Goal: Transaction & Acquisition: Purchase product/service

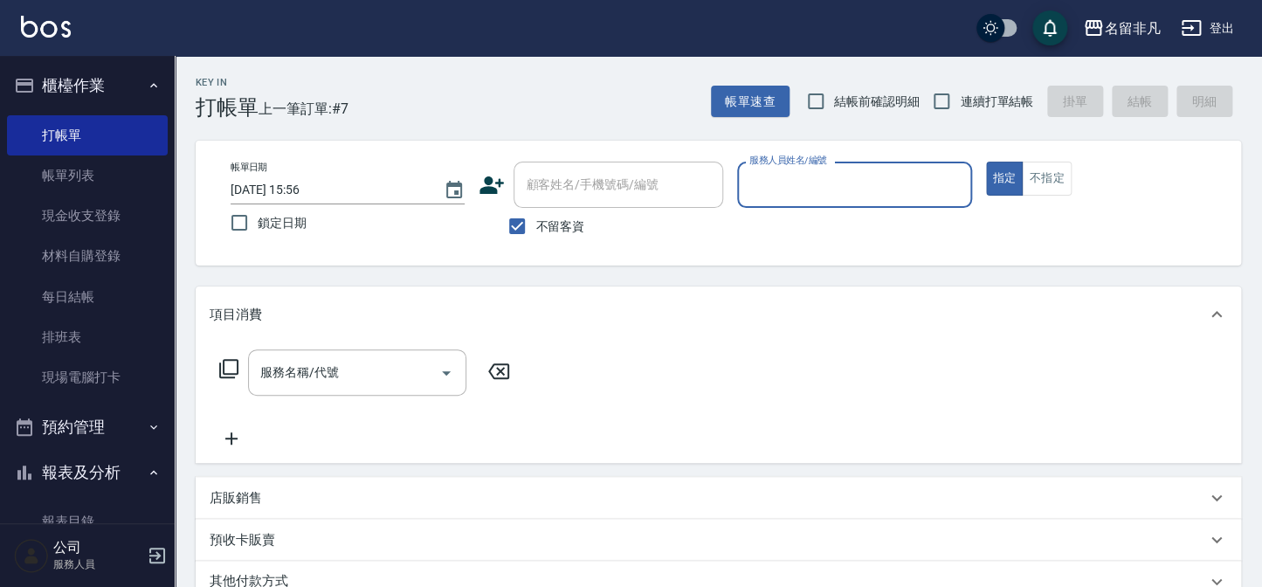
click at [996, 176] on button "指定" at bounding box center [1005, 179] width 38 height 34
click at [917, 190] on input "服務人員姓名/編號" at bounding box center [854, 184] width 218 height 31
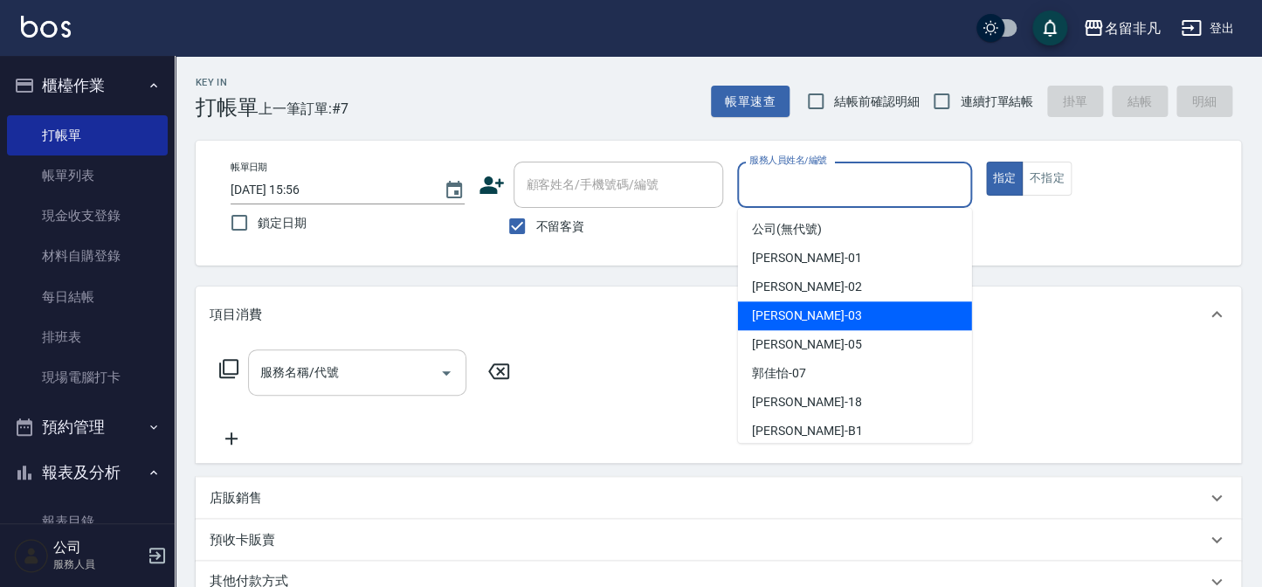
drag, startPoint x: 784, startPoint y: 310, endPoint x: 367, endPoint y: 383, distance: 422.9
click at [783, 312] on span "[PERSON_NAME] -03" at bounding box center [807, 316] width 110 height 18
type input "[PERSON_NAME]-03"
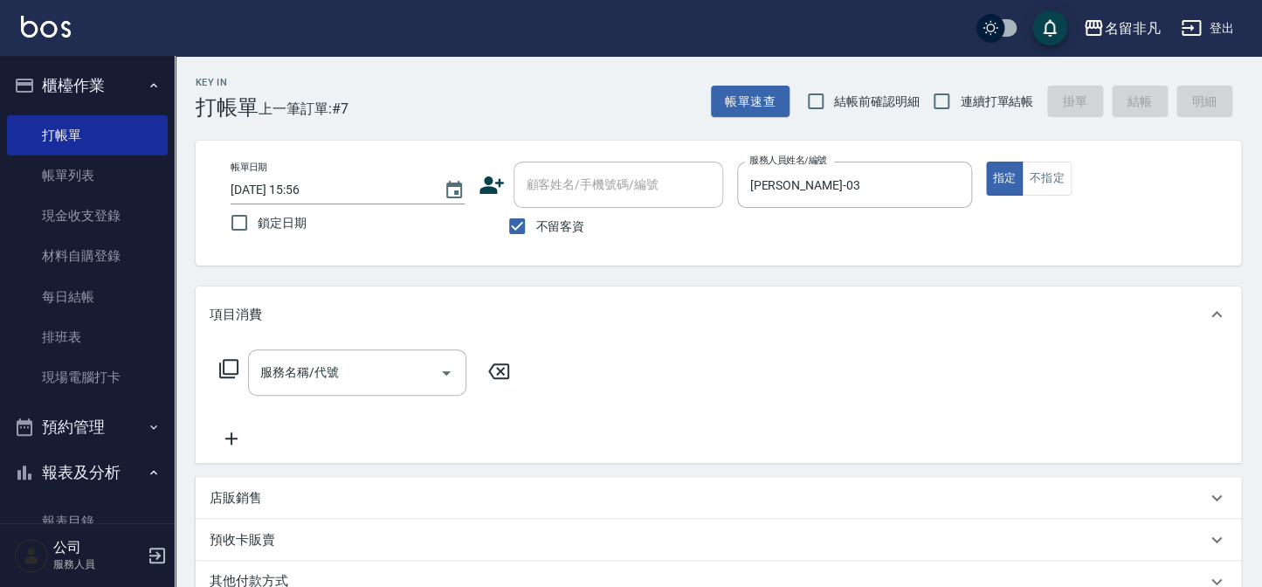
click at [225, 362] on icon at bounding box center [228, 368] width 21 height 21
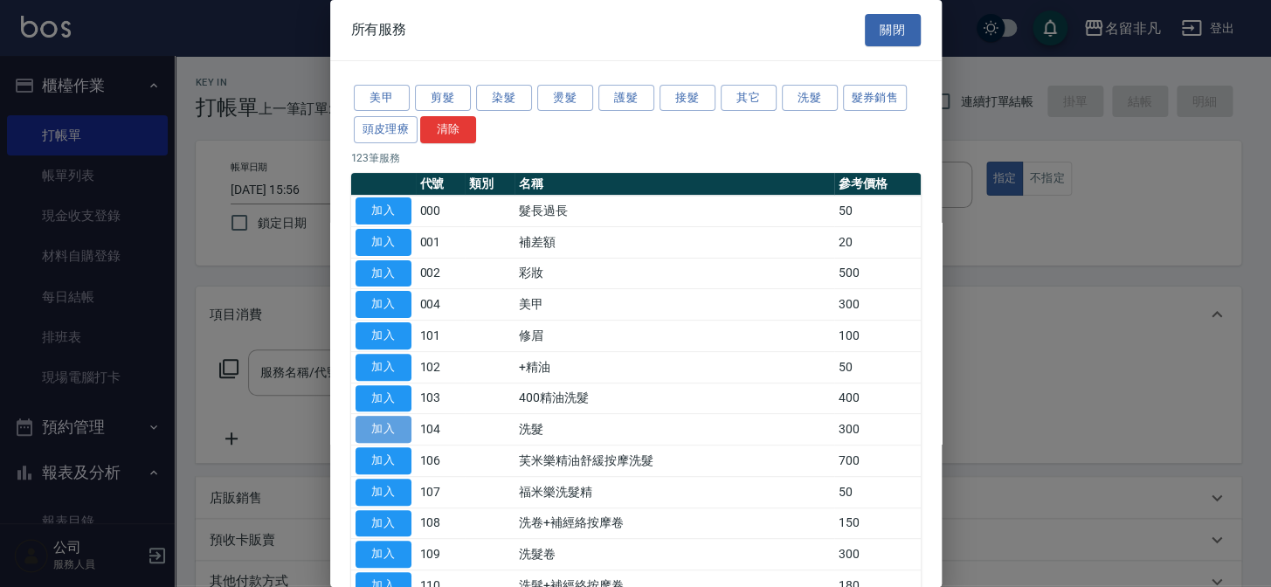
click at [381, 427] on button "加入" at bounding box center [384, 429] width 56 height 27
type input "洗髮(104)"
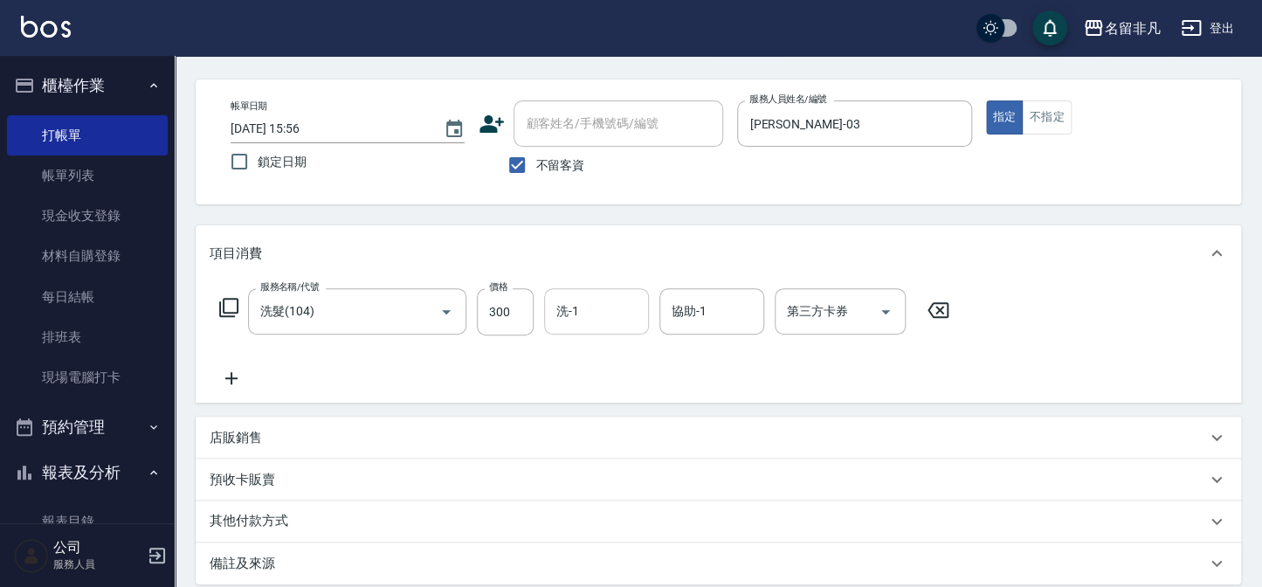
scroll to position [158, 0]
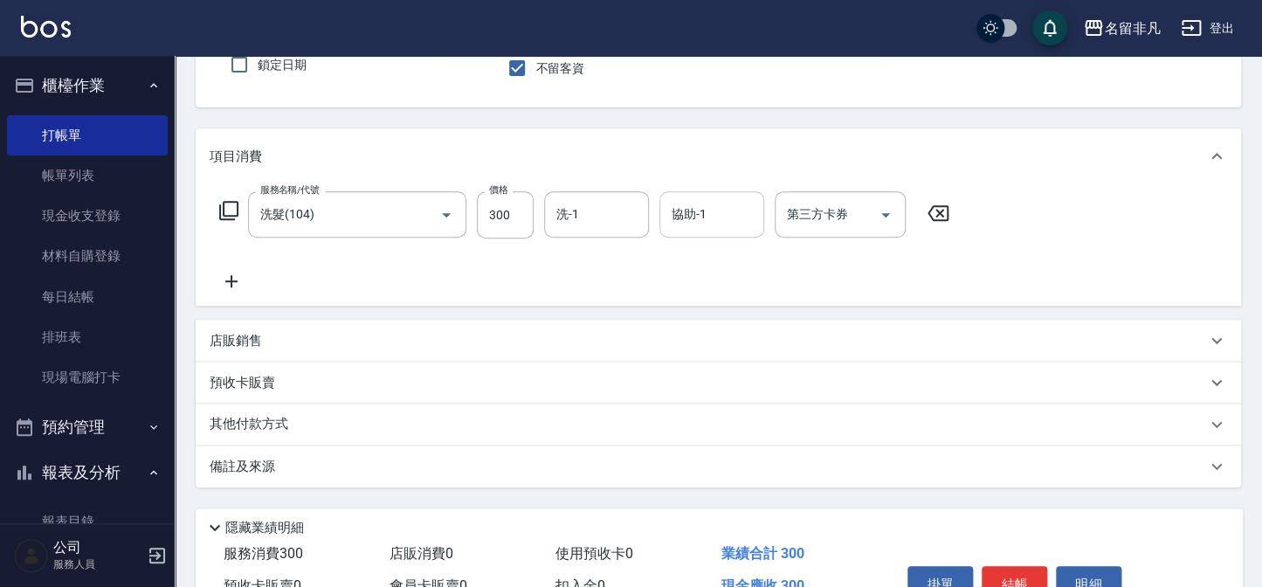
click at [716, 218] on input "協助-1" at bounding box center [711, 214] width 89 height 31
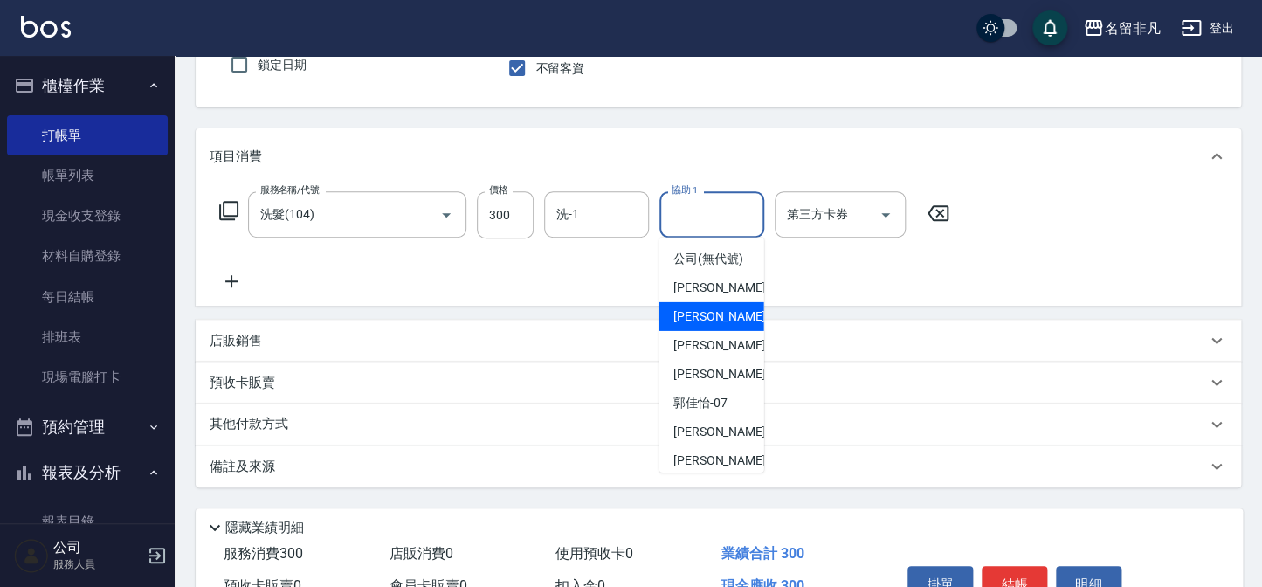
click at [692, 326] on span "[PERSON_NAME]-02" at bounding box center [728, 316] width 110 height 18
type input "[PERSON_NAME]-02"
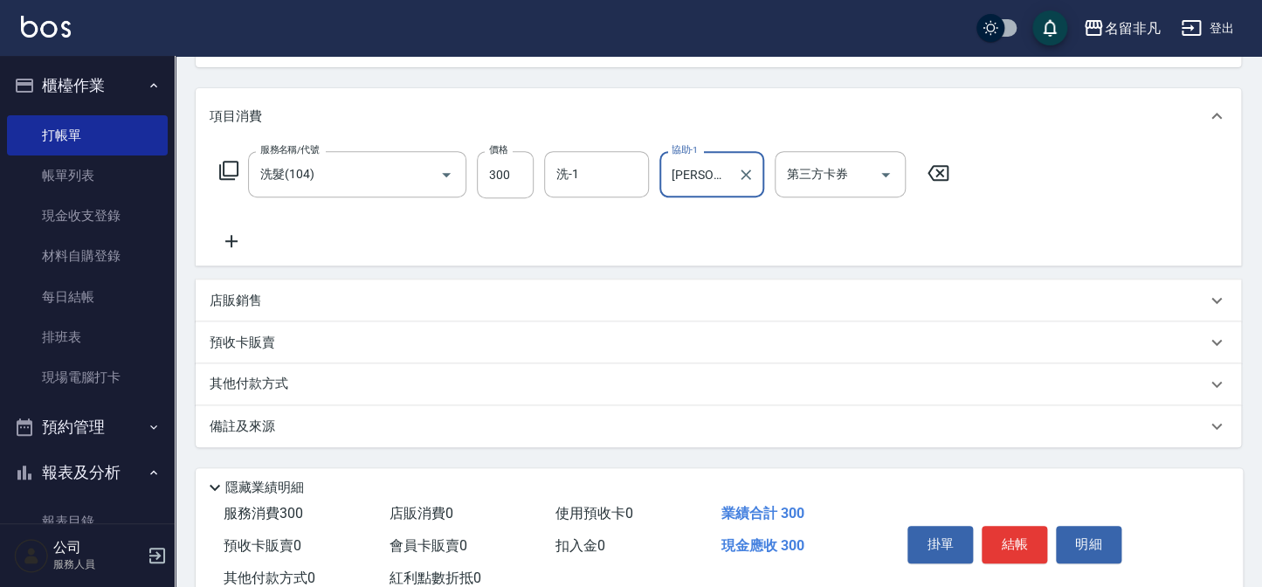
scroll to position [252, 0]
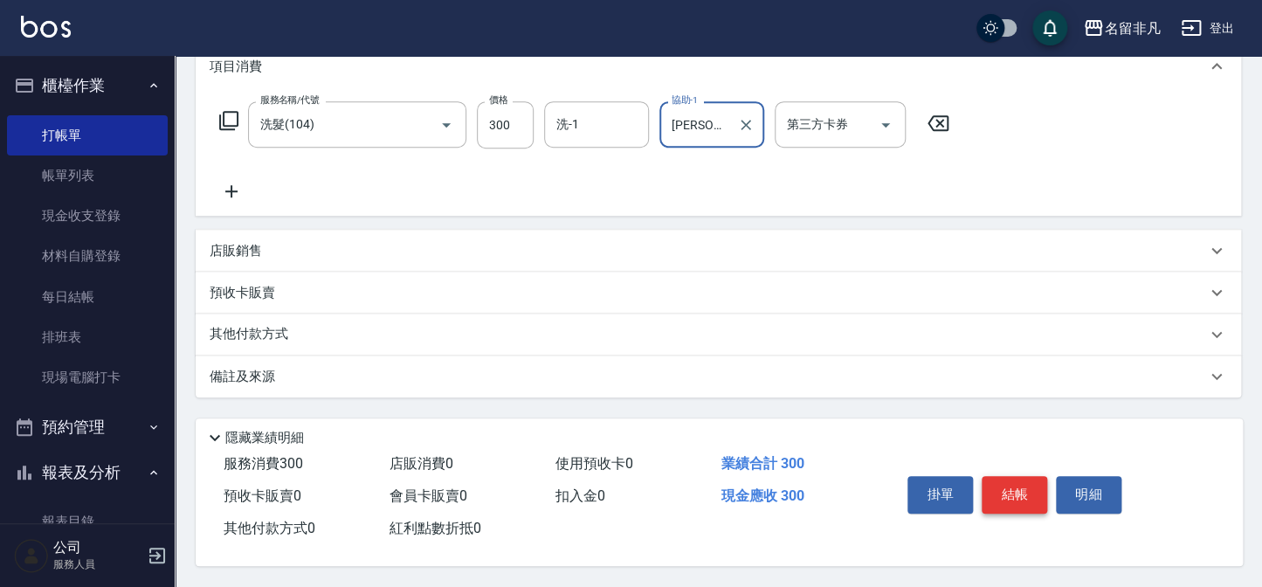
click at [1010, 493] on button "結帳" at bounding box center [1015, 494] width 66 height 37
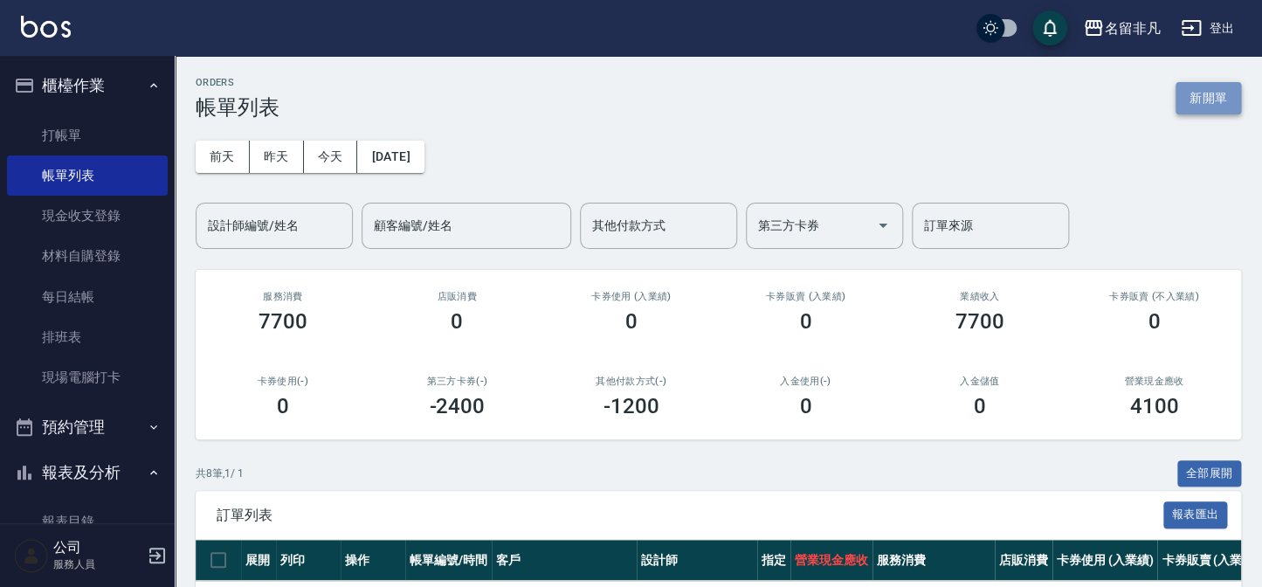
click at [1181, 97] on button "新開單" at bounding box center [1209, 98] width 66 height 32
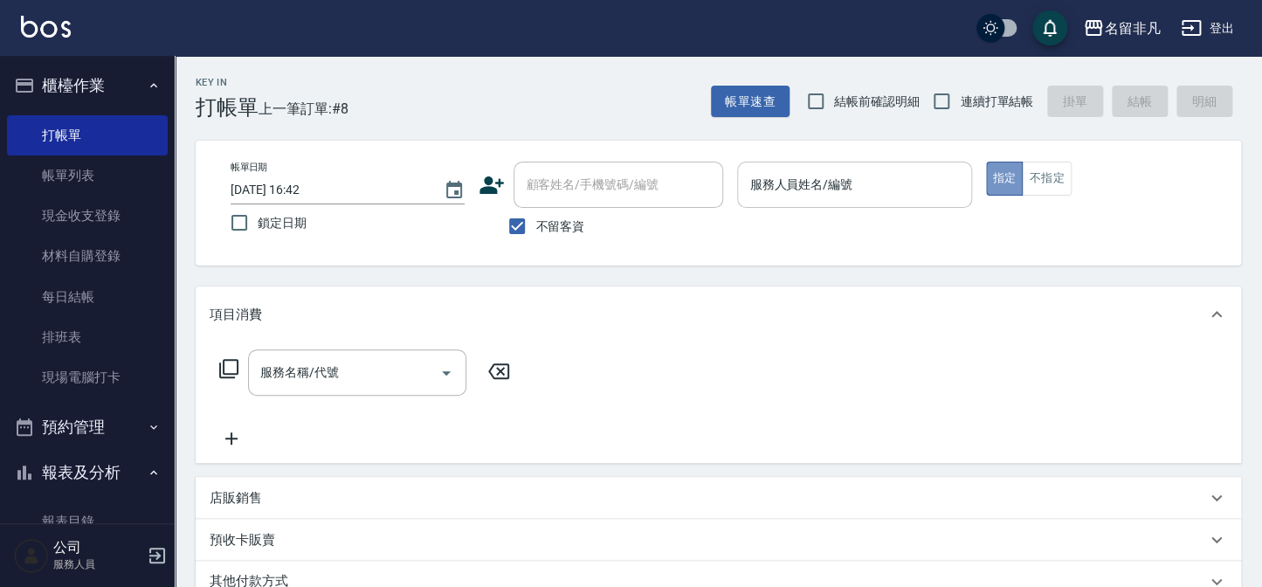
drag, startPoint x: 1017, startPoint y: 175, endPoint x: 926, endPoint y: 177, distance: 90.9
click at [1015, 175] on button "指定" at bounding box center [1005, 179] width 38 height 34
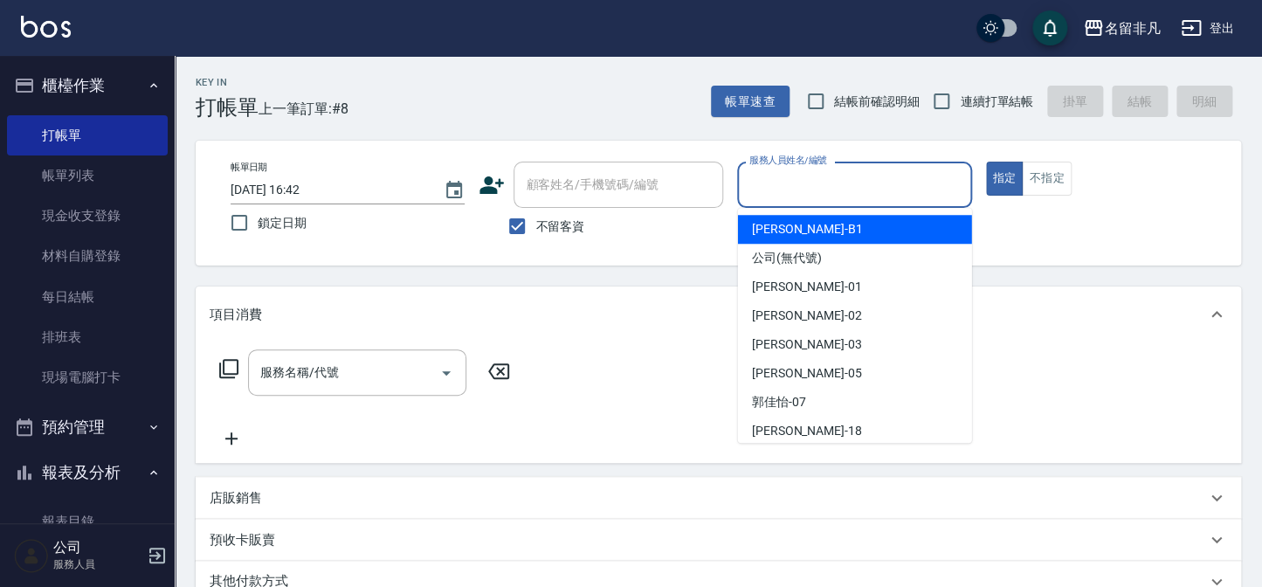
click at [898, 177] on input "服務人員姓名/編號" at bounding box center [854, 184] width 218 height 31
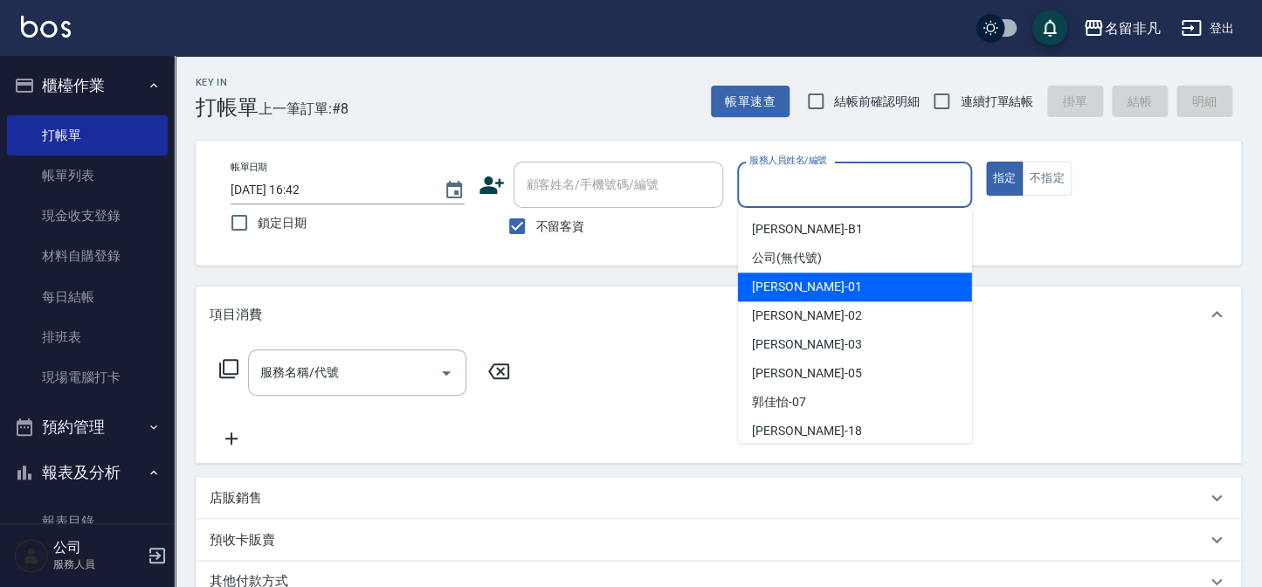
click at [832, 279] on div "[PERSON_NAME] -01" at bounding box center [855, 287] width 234 height 29
type input "[PERSON_NAME]-01"
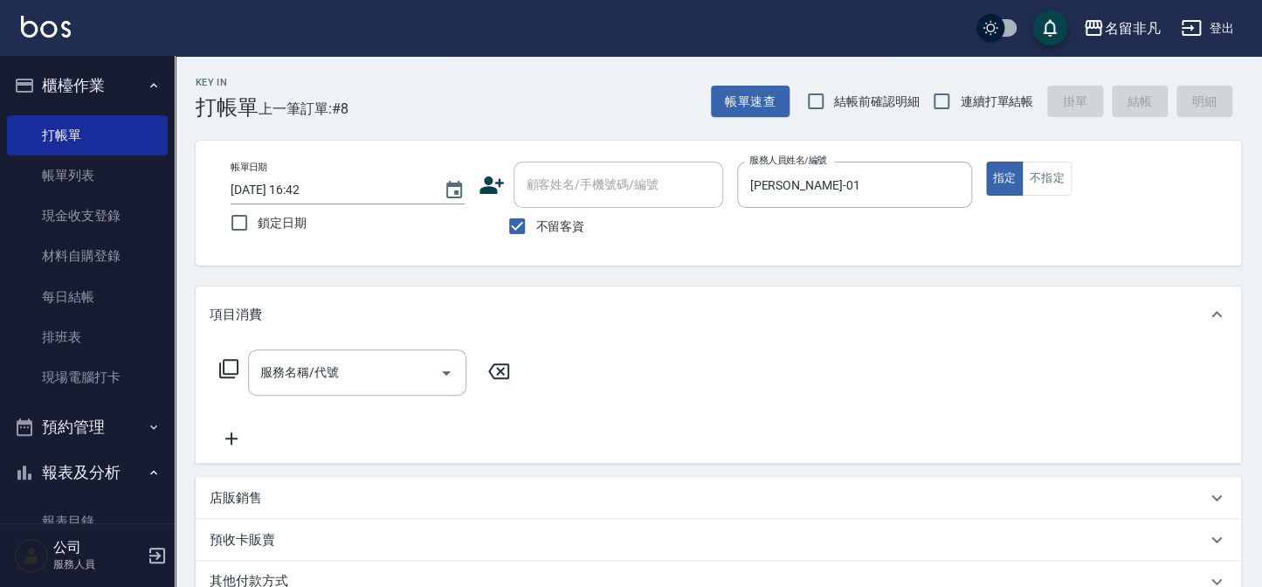
click at [222, 359] on icon at bounding box center [228, 368] width 21 height 21
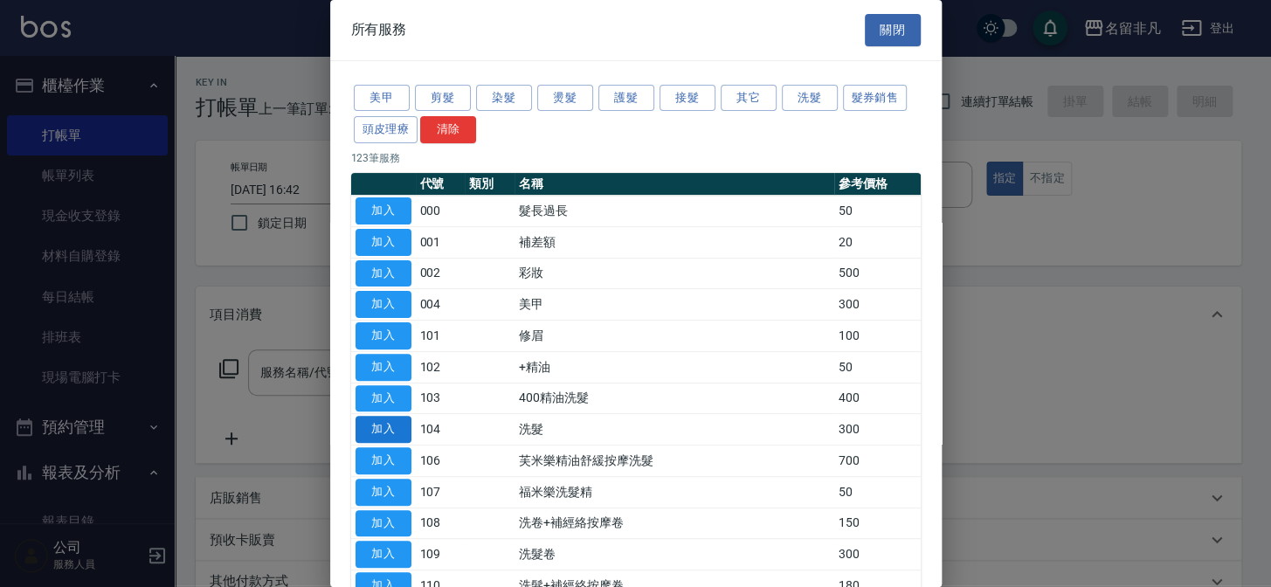
click at [396, 428] on button "加入" at bounding box center [384, 429] width 56 height 27
type input "洗髮(104)"
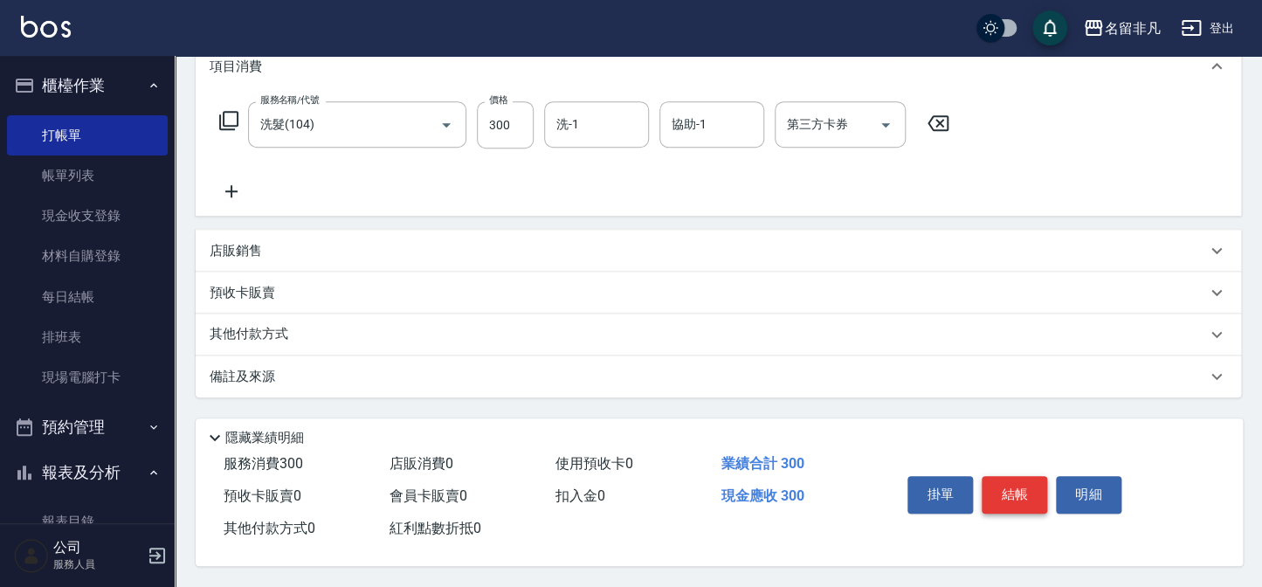
scroll to position [252, 0]
click at [1028, 489] on button "結帳" at bounding box center [1015, 494] width 66 height 37
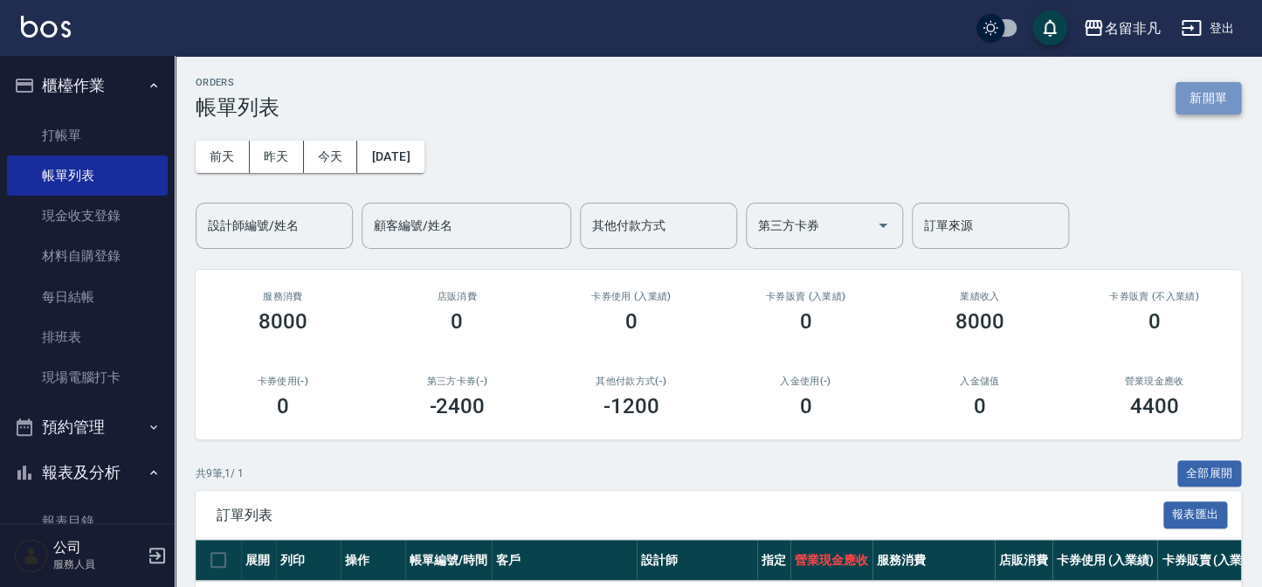
click at [1198, 97] on button "新開單" at bounding box center [1209, 98] width 66 height 32
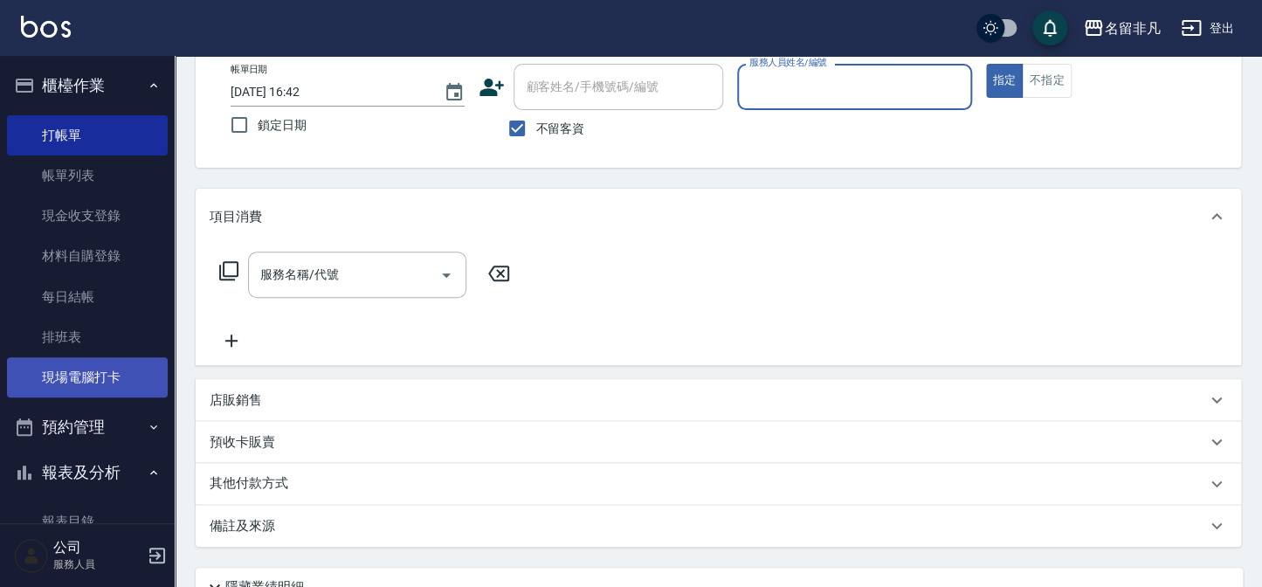
scroll to position [93, 0]
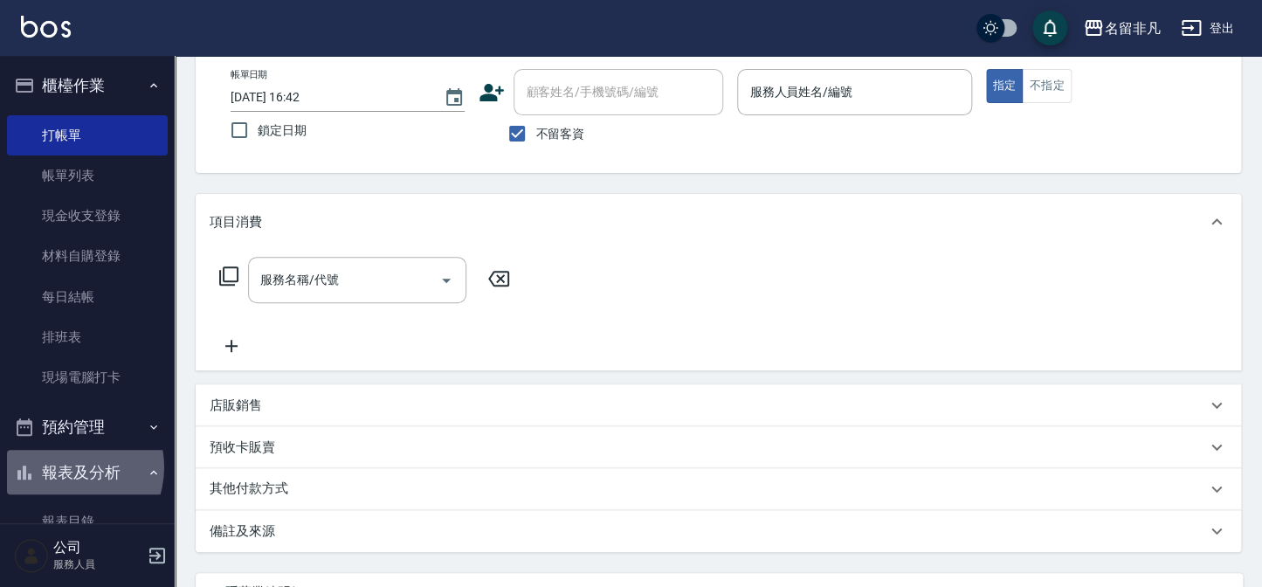
click at [64, 467] on button "報表及分析" at bounding box center [87, 472] width 161 height 45
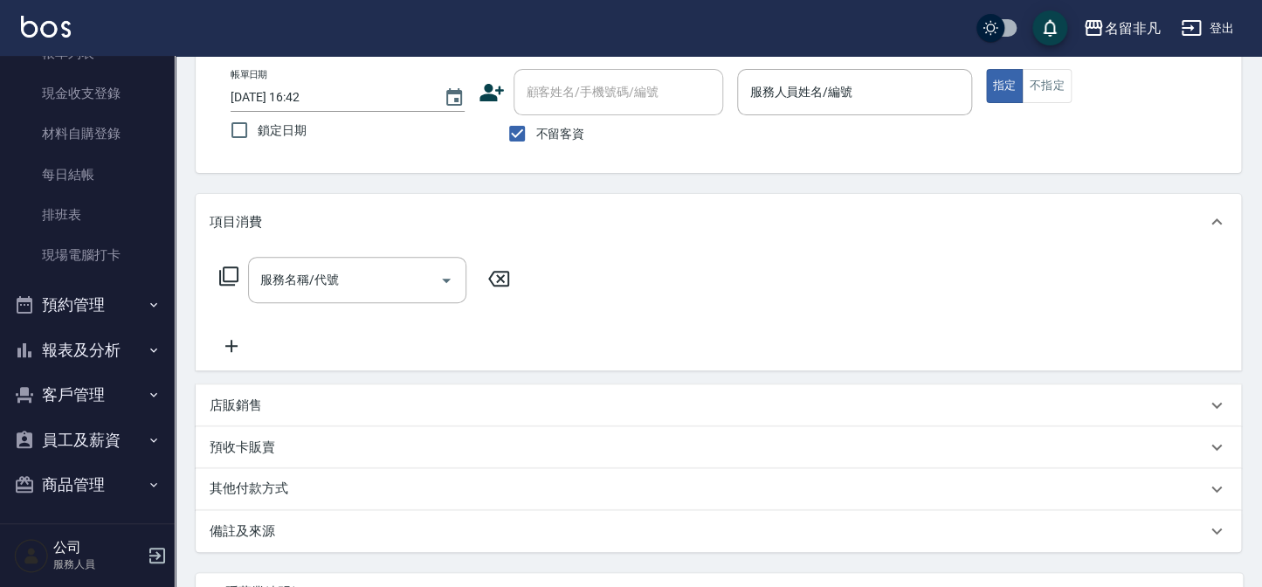
scroll to position [127, 0]
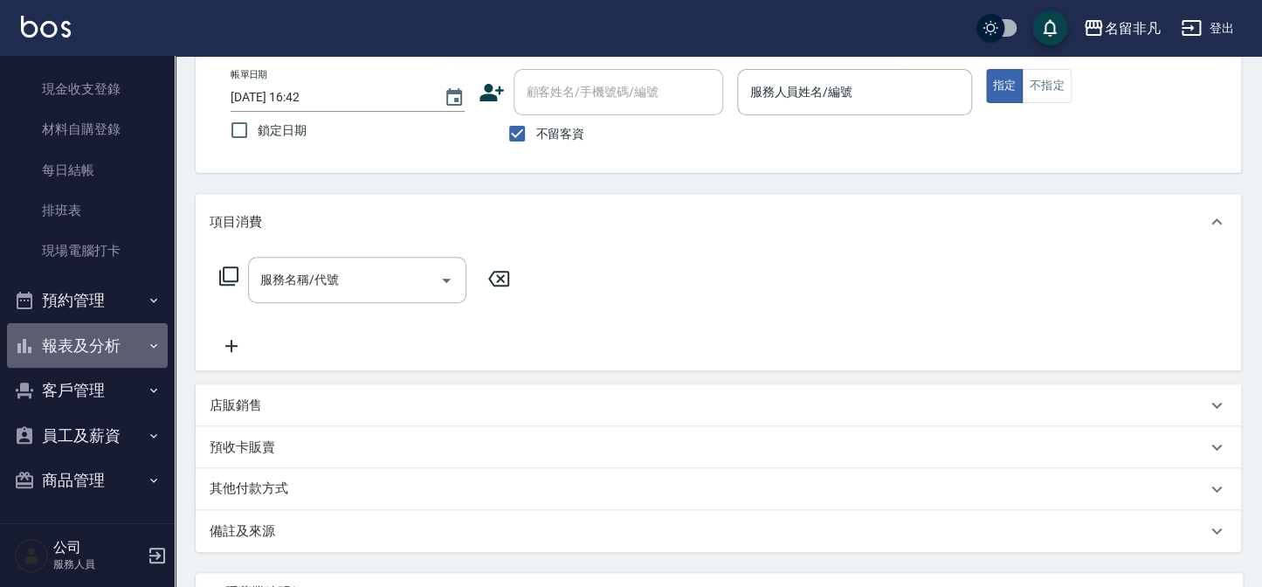
click at [100, 338] on button "報表及分析" at bounding box center [87, 345] width 161 height 45
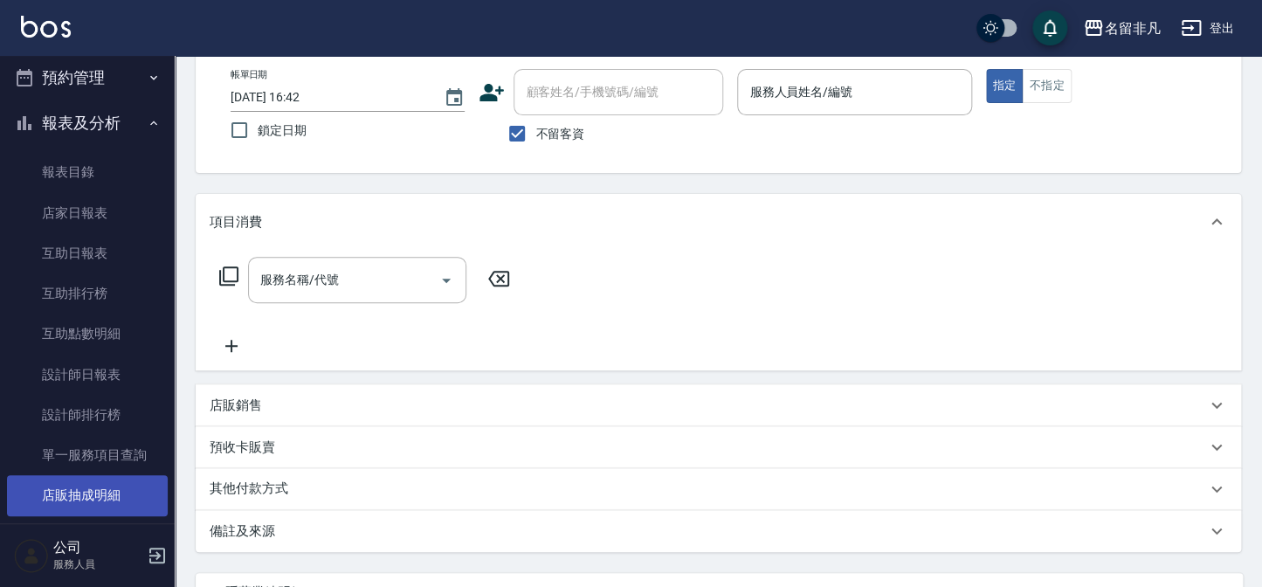
scroll to position [445, 0]
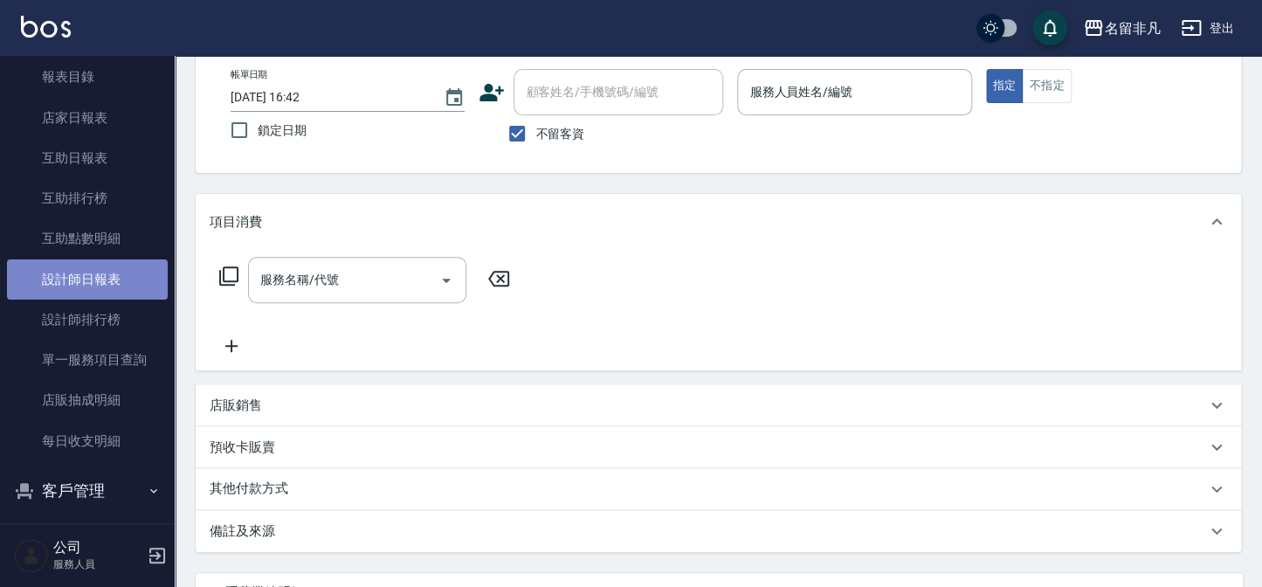
click at [102, 280] on link "設計師日報表" at bounding box center [87, 279] width 161 height 40
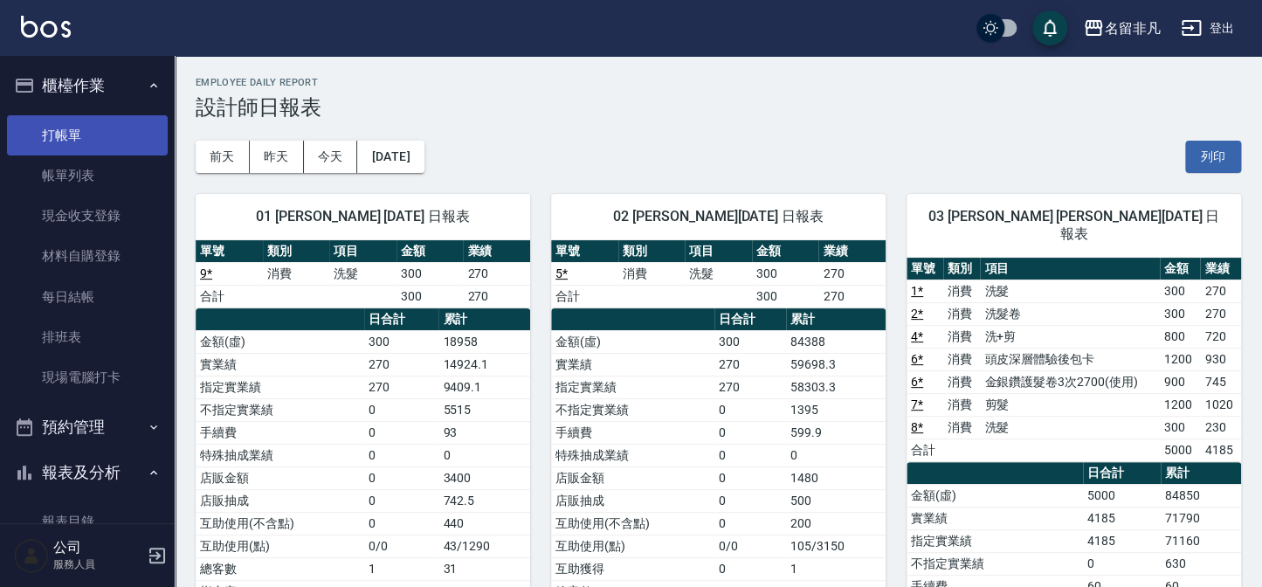
click at [74, 133] on link "打帳單" at bounding box center [87, 135] width 161 height 40
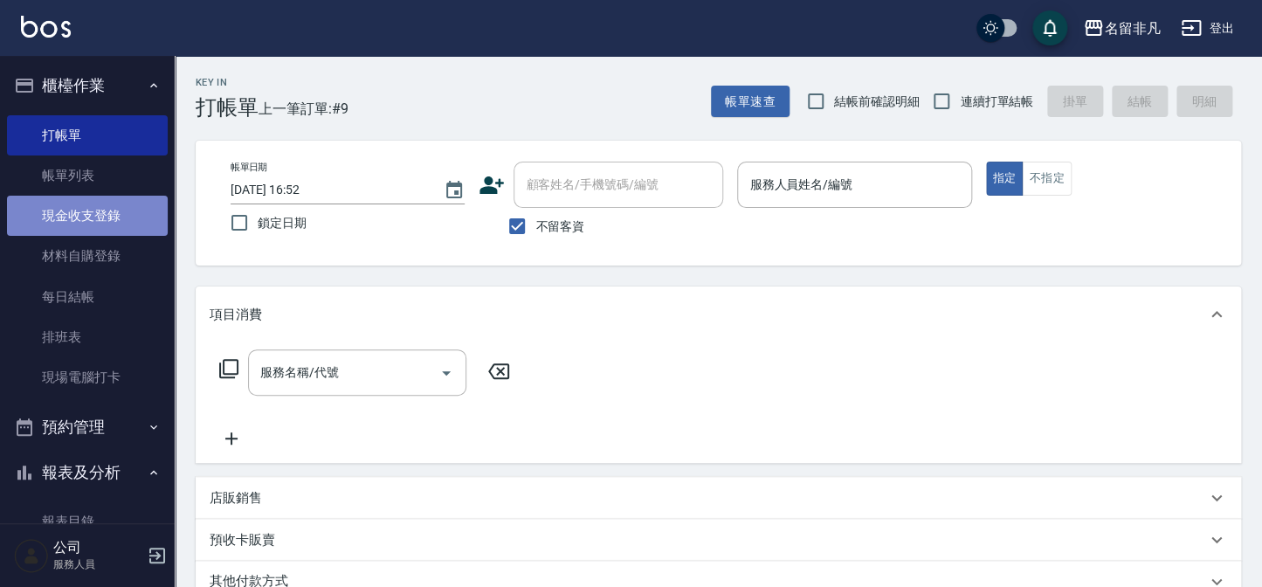
click at [119, 215] on link "現金收支登錄" at bounding box center [87, 216] width 161 height 40
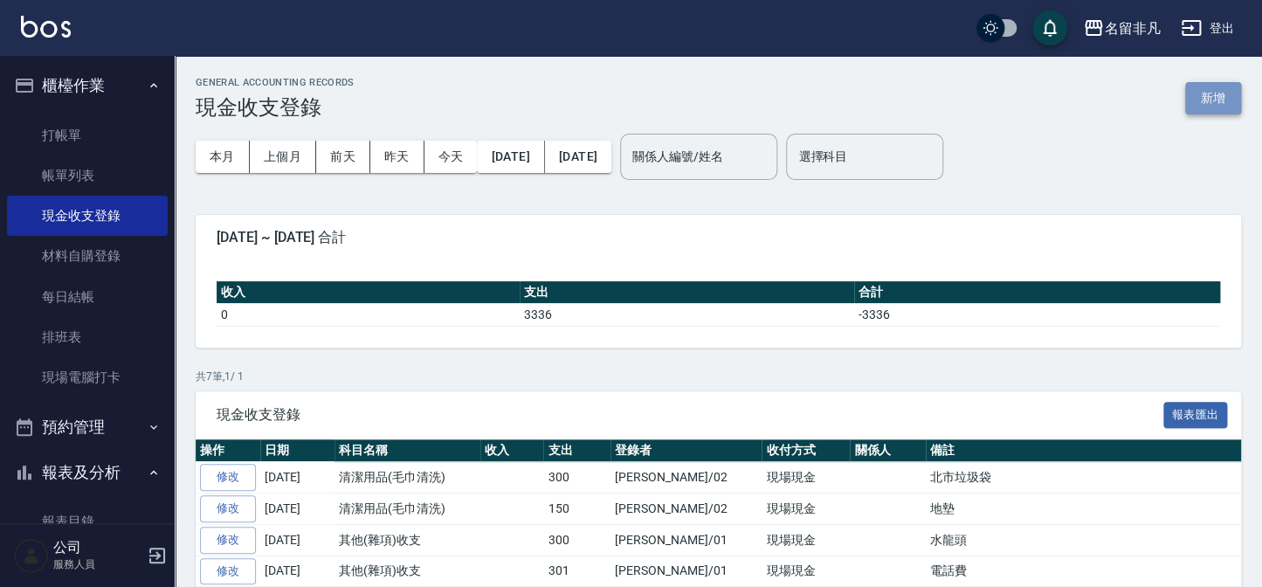
click at [1223, 95] on button "新增" at bounding box center [1213, 98] width 56 height 32
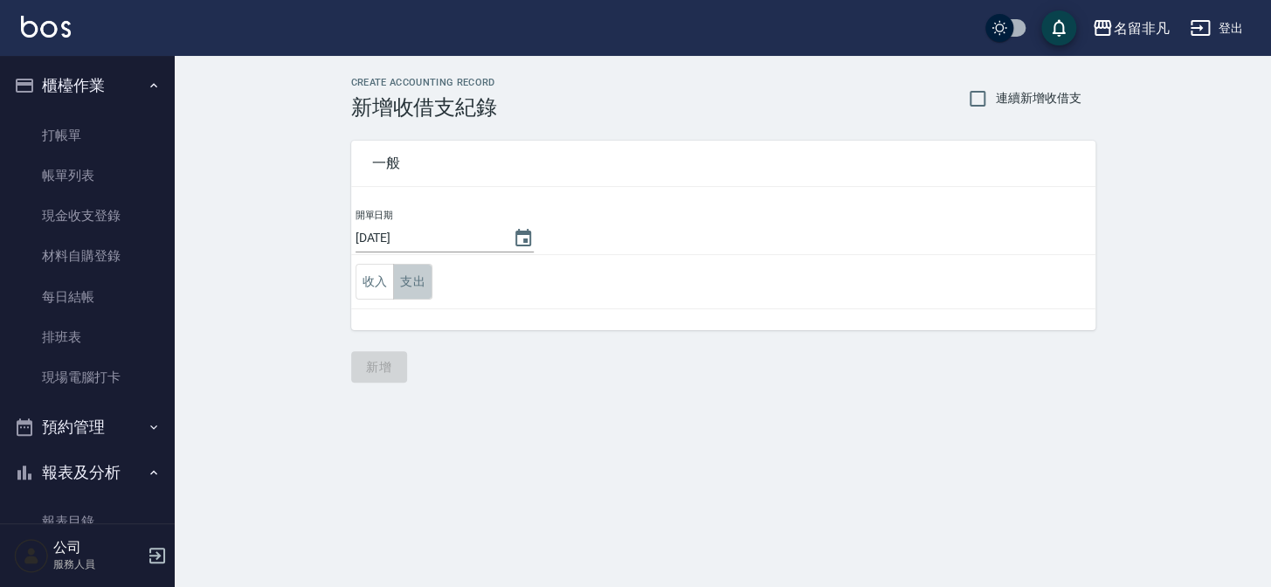
click at [416, 280] on button "支出" at bounding box center [412, 282] width 39 height 36
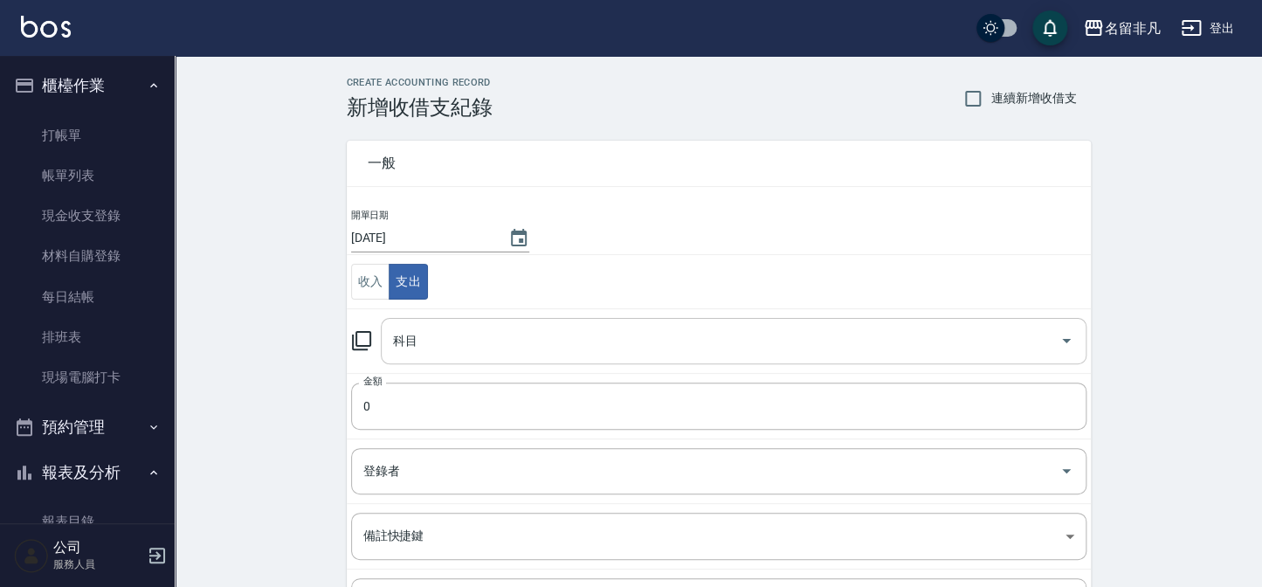
click at [1063, 344] on icon "Open" at bounding box center [1066, 340] width 21 height 21
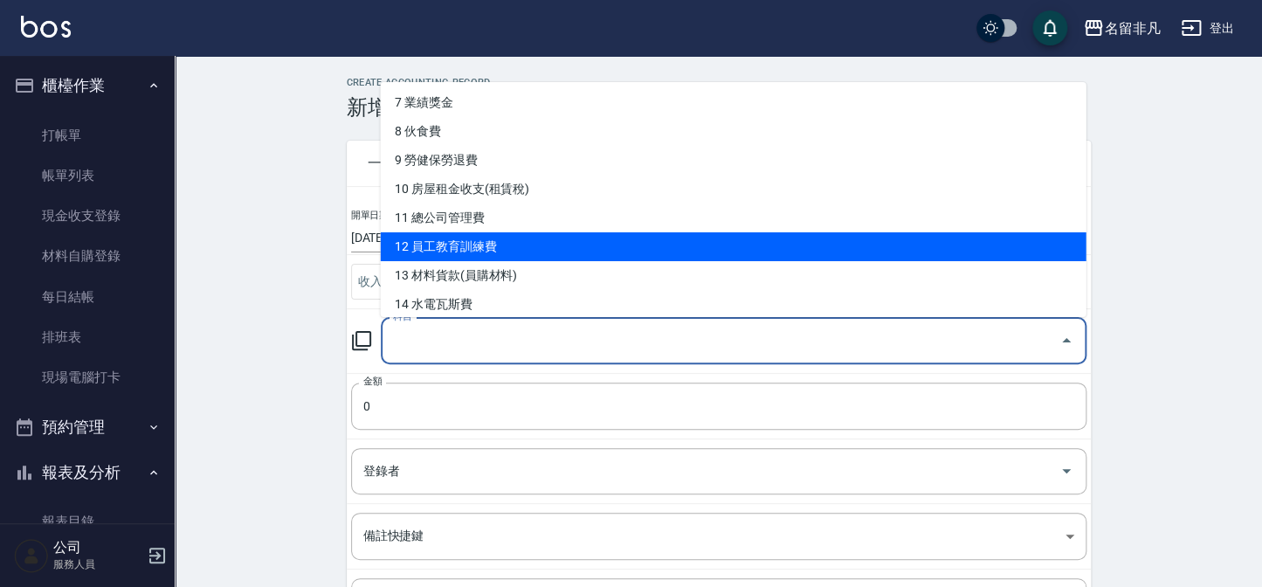
scroll to position [238, 0]
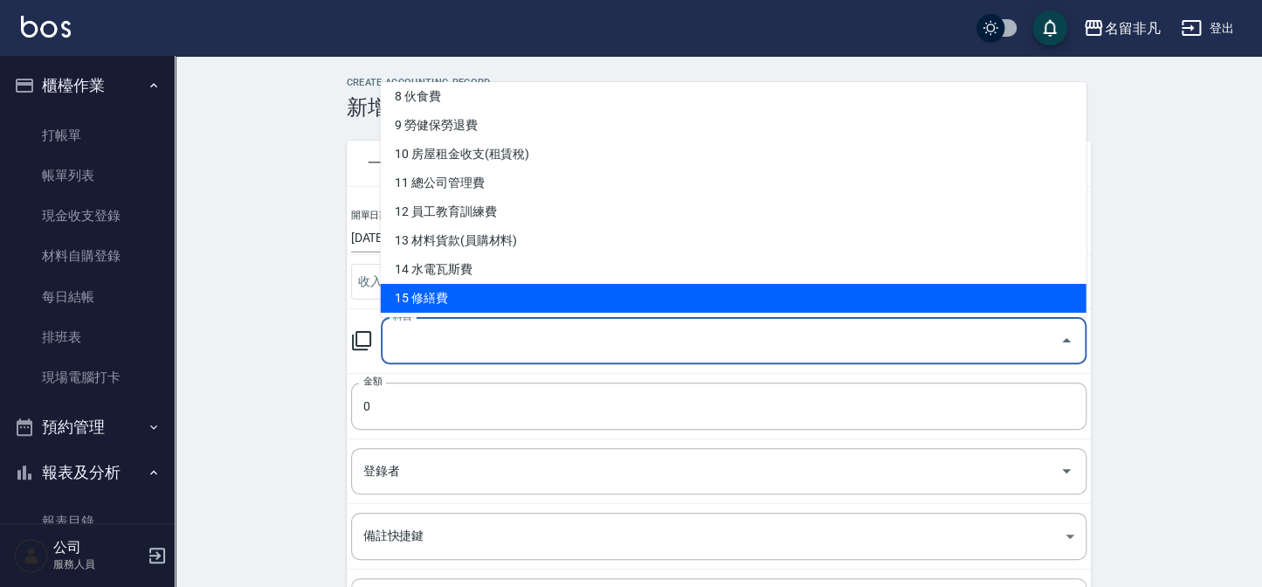
click at [685, 306] on li "15 修繕費" at bounding box center [733, 298] width 706 height 29
type input "15 修繕費"
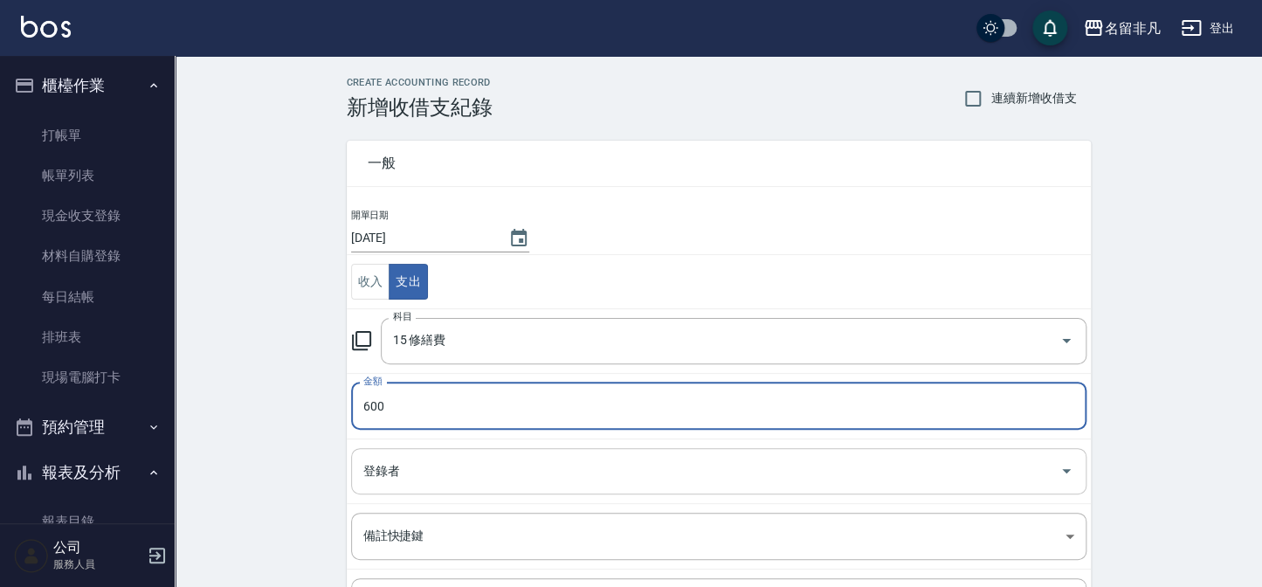
click at [1070, 472] on icon "Open" at bounding box center [1066, 470] width 21 height 21
type input "600"
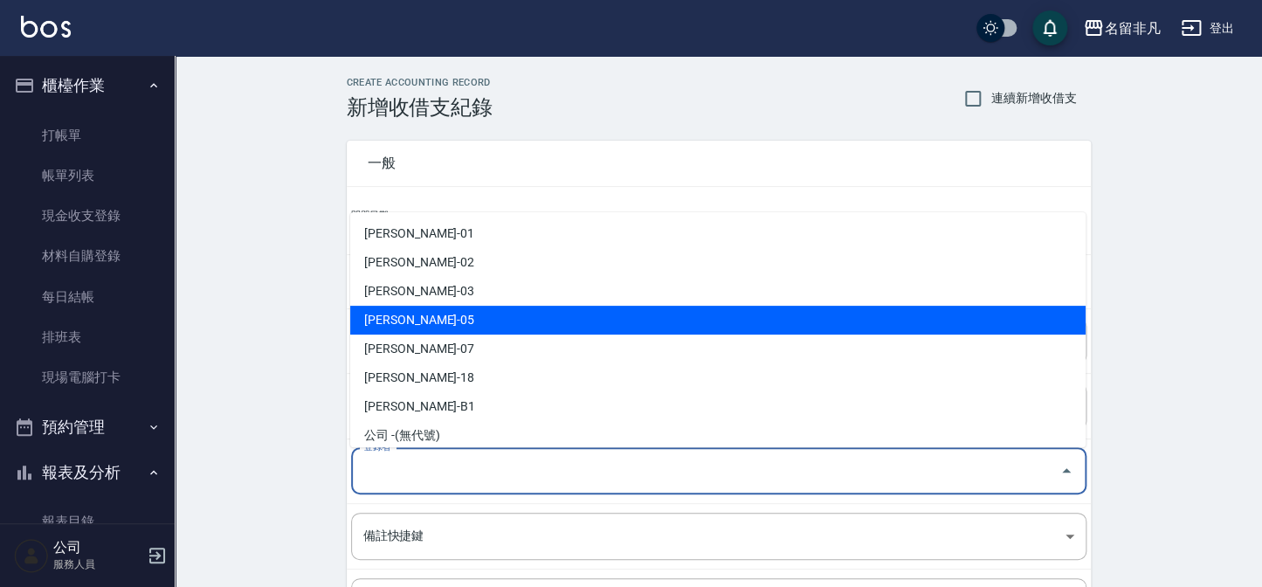
click at [759, 332] on li "[PERSON_NAME]-05" at bounding box center [717, 320] width 735 height 29
type input "[PERSON_NAME]-05"
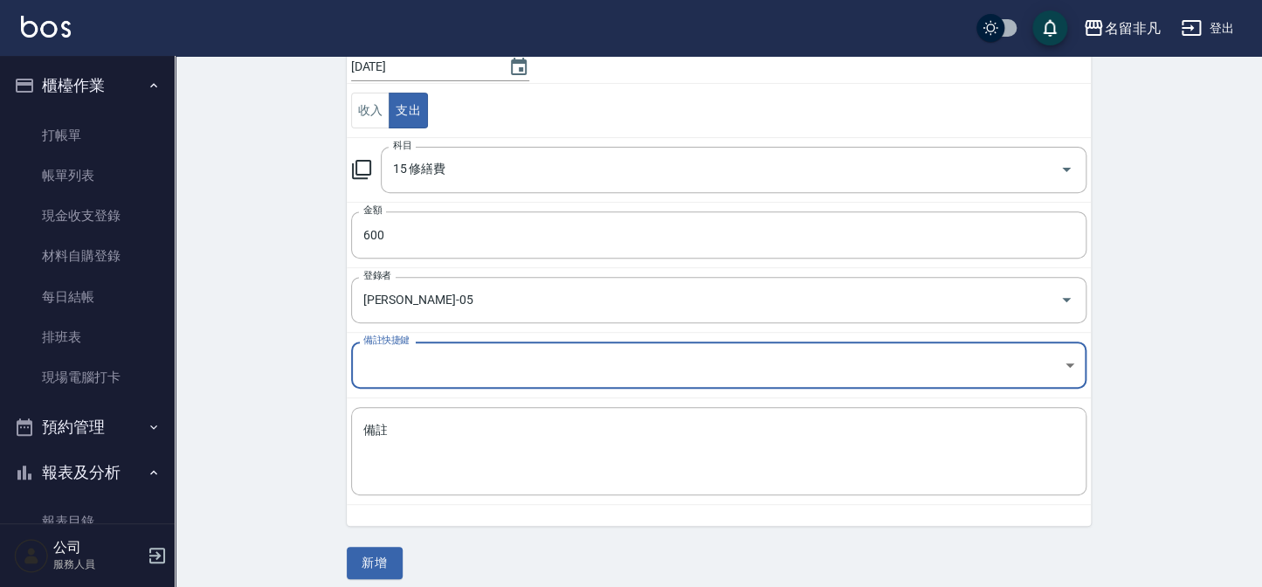
scroll to position [183, 0]
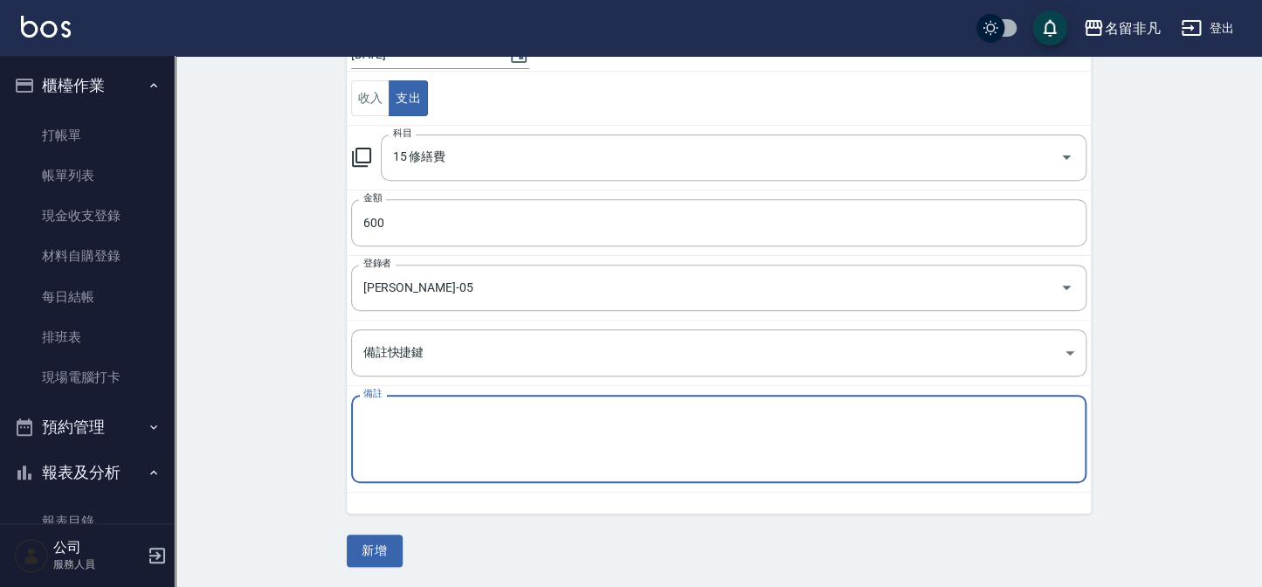
click at [786, 434] on textarea "備註" at bounding box center [718, 439] width 711 height 59
type textarea "g"
type textarea "水龍頭*2"
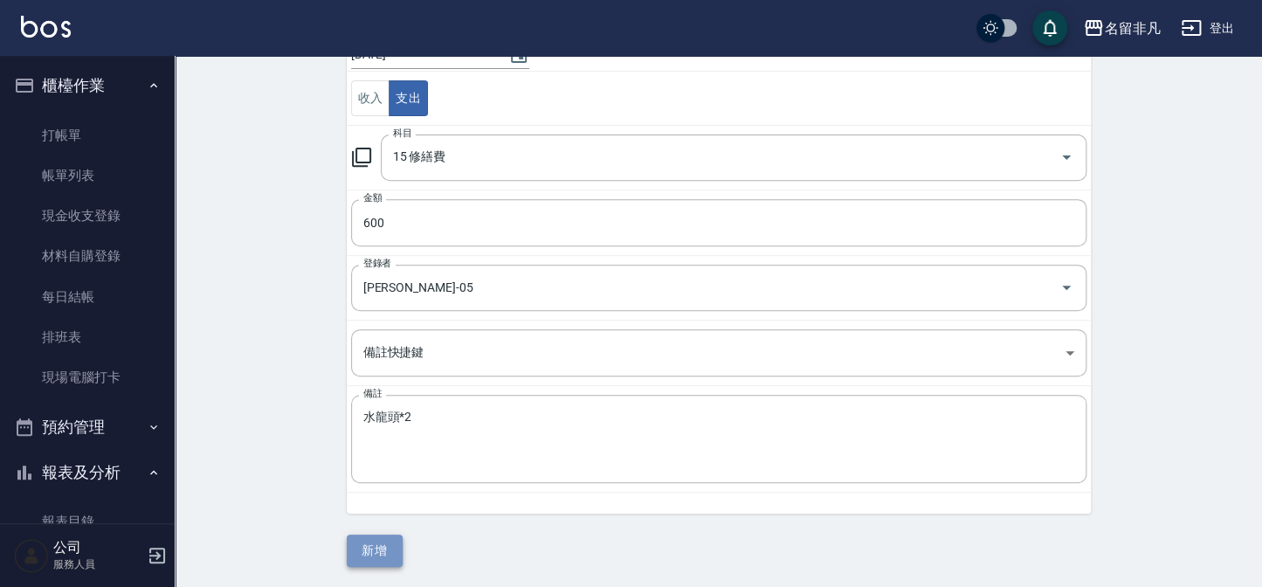
click at [375, 547] on button "新增" at bounding box center [375, 551] width 56 height 32
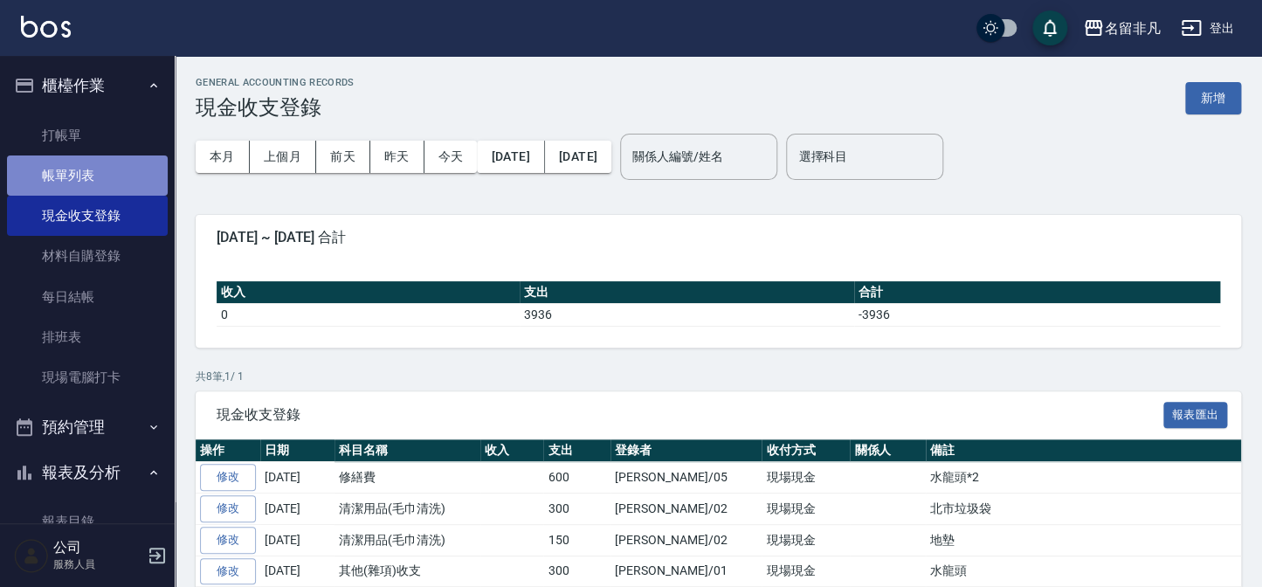
click at [116, 163] on link "帳單列表" at bounding box center [87, 175] width 161 height 40
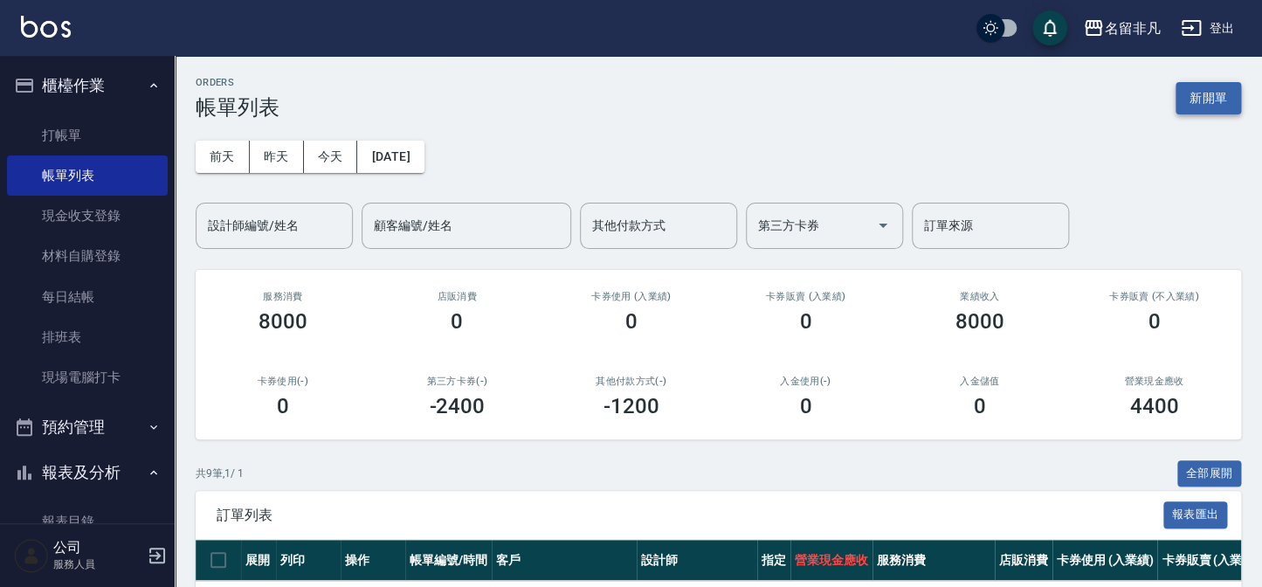
click at [1211, 98] on button "新開單" at bounding box center [1209, 98] width 66 height 32
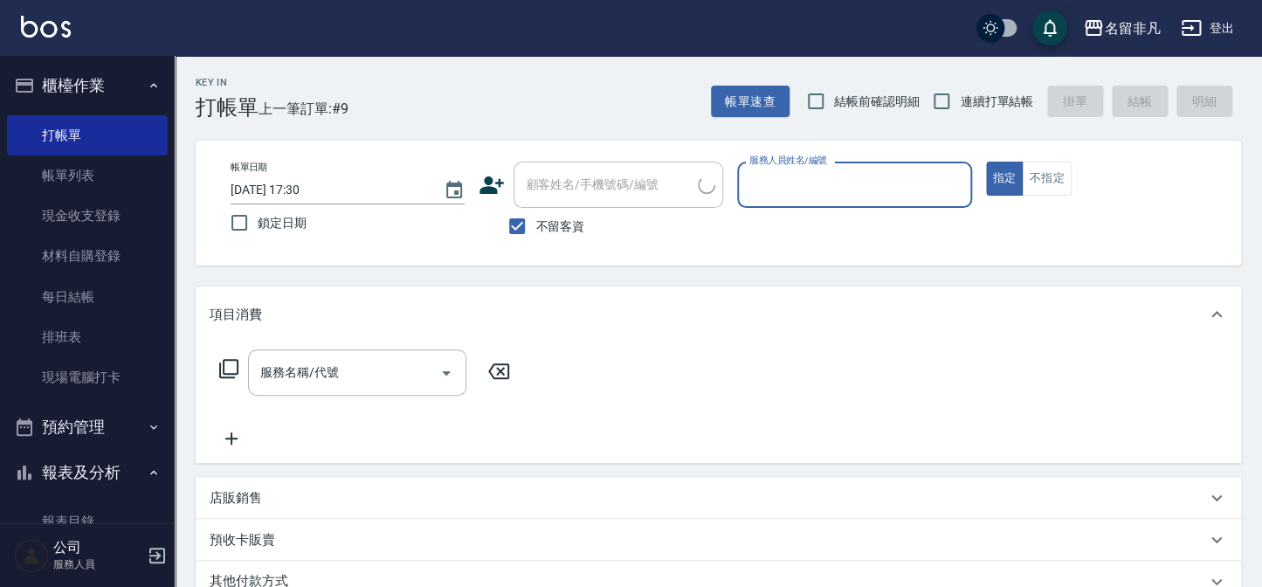
click at [832, 197] on input "服務人員姓名/編號" at bounding box center [854, 184] width 218 height 31
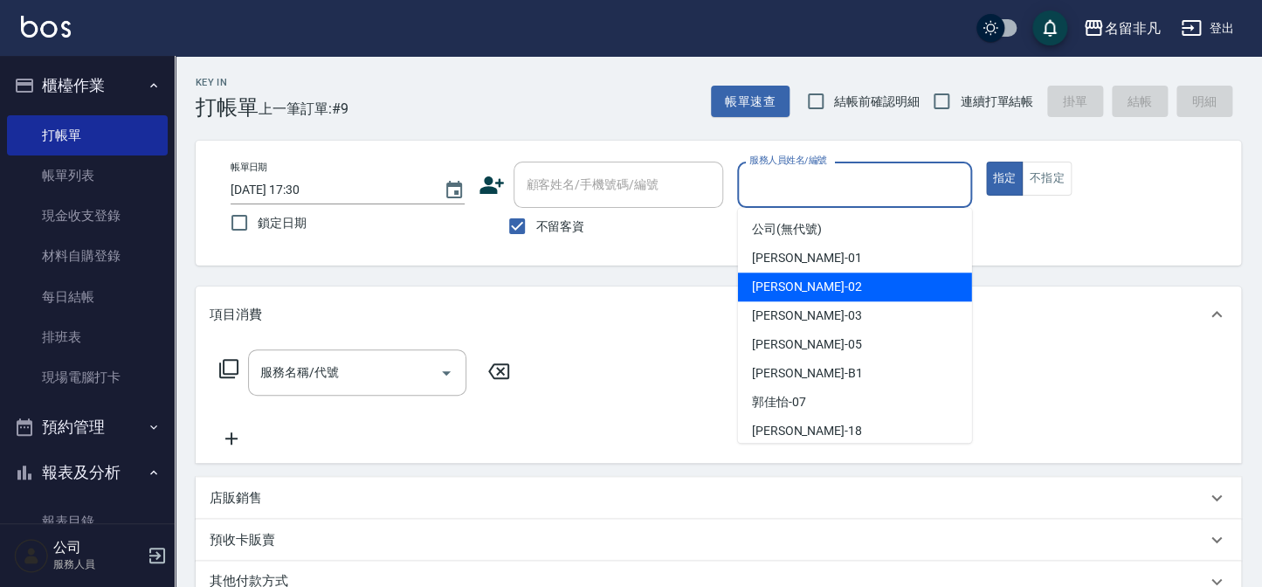
click at [811, 280] on div "[PERSON_NAME]-02" at bounding box center [855, 287] width 234 height 29
type input "[PERSON_NAME]-02"
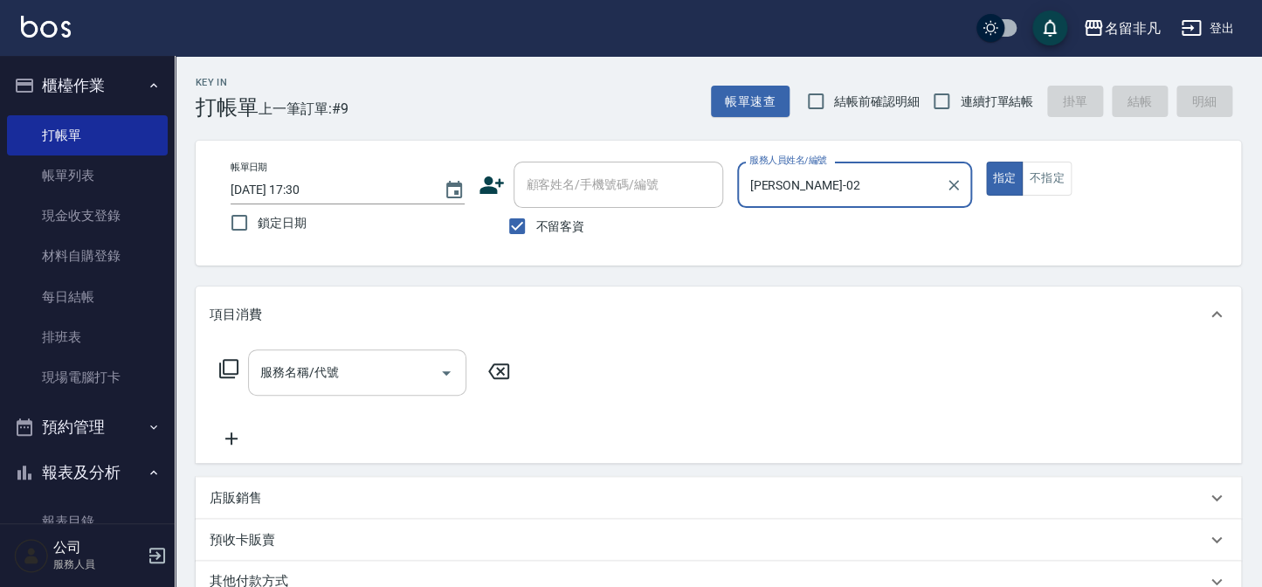
click at [276, 370] on div "服務名稱/代號 服務名稱/代號" at bounding box center [357, 372] width 218 height 46
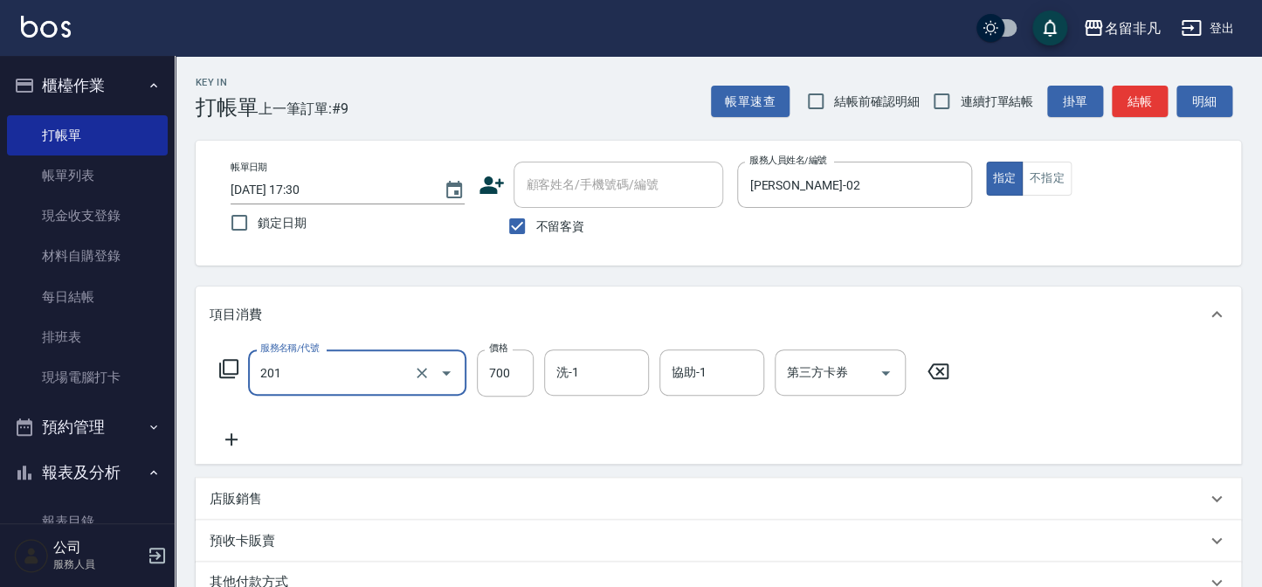
type input "洗+剪(201)"
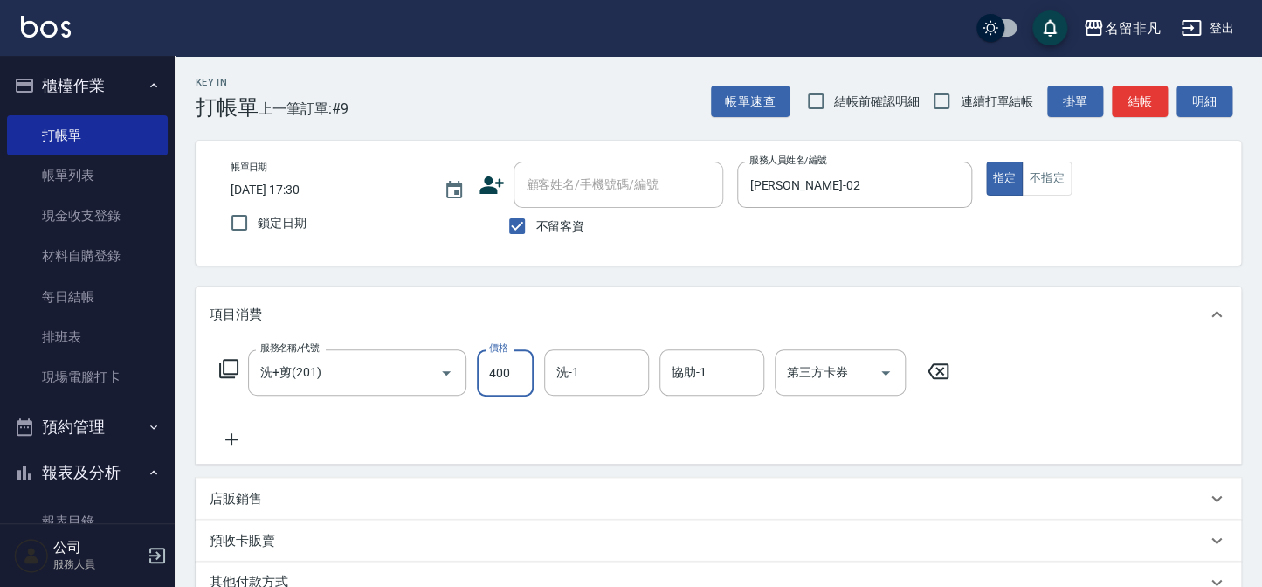
type input "400"
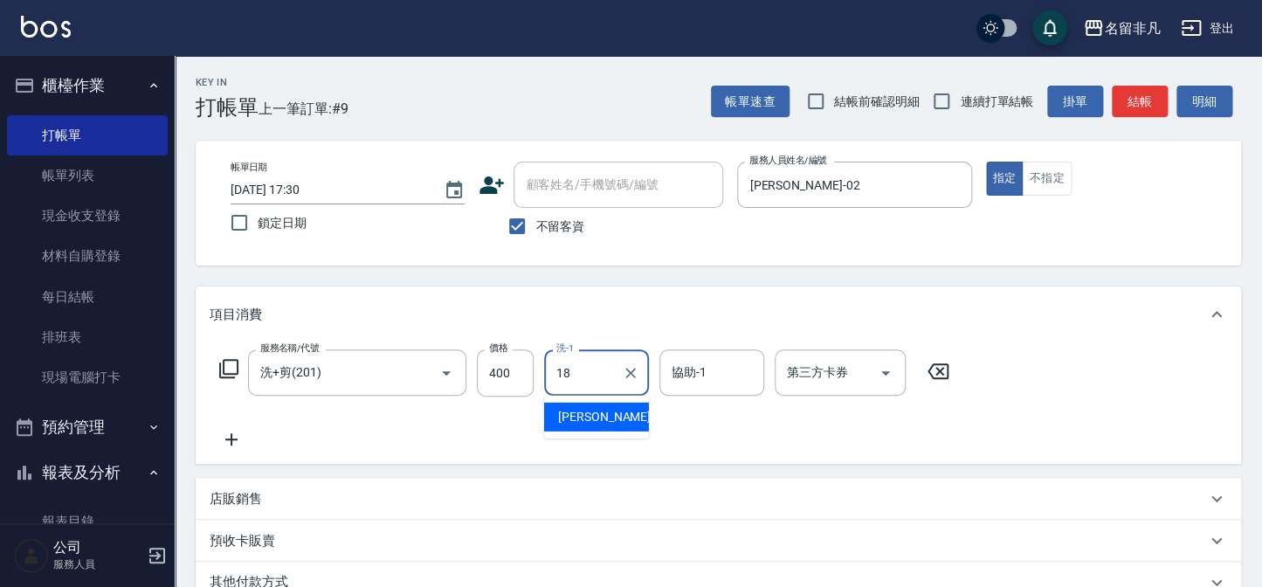
type input "[PERSON_NAME]-18"
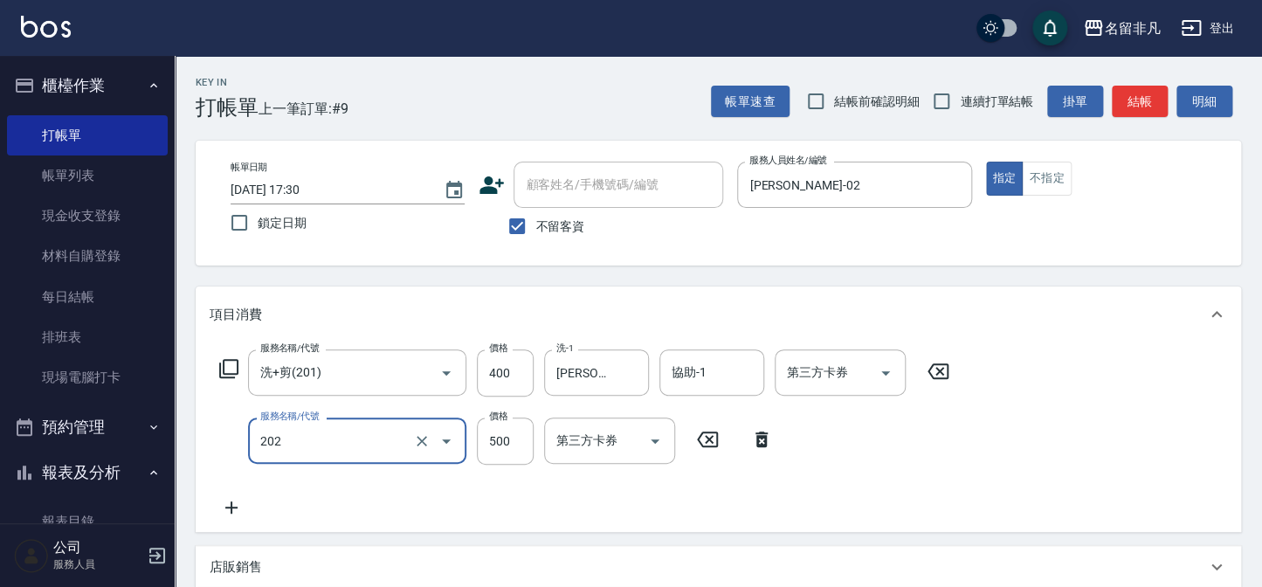
type input "剪髮(202)"
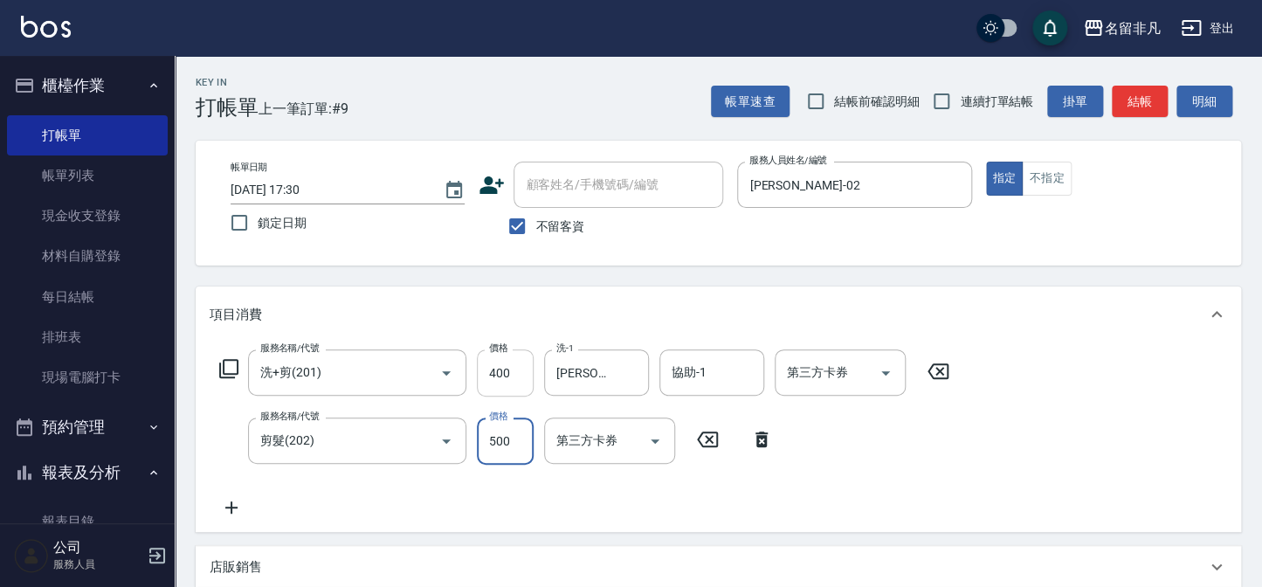
click at [505, 370] on input "400" at bounding box center [505, 372] width 57 height 47
type input "300"
click at [425, 367] on icon "Clear" at bounding box center [421, 372] width 17 height 17
click at [359, 370] on input "洗+剪(201)" at bounding box center [333, 372] width 154 height 31
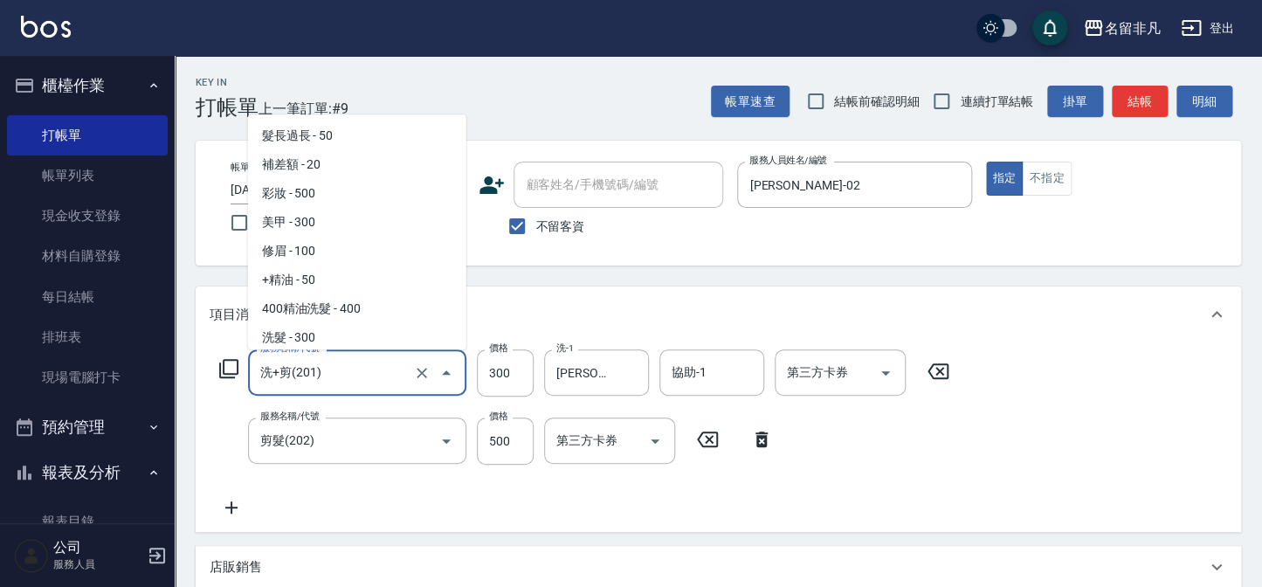
scroll to position [320, 0]
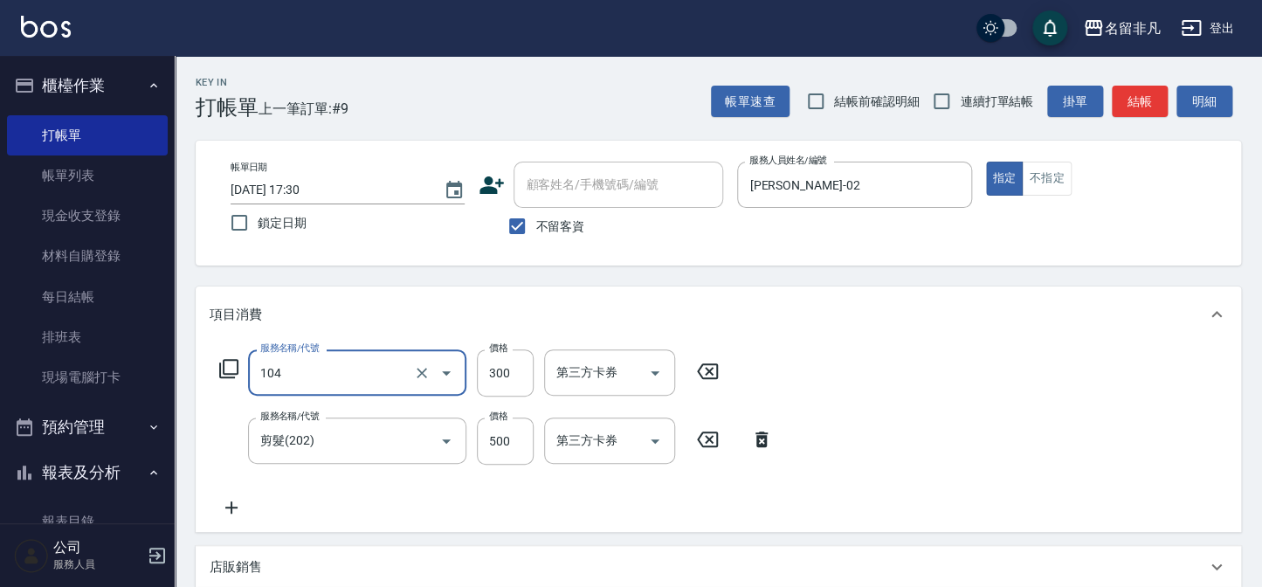
type input "洗髮(104)"
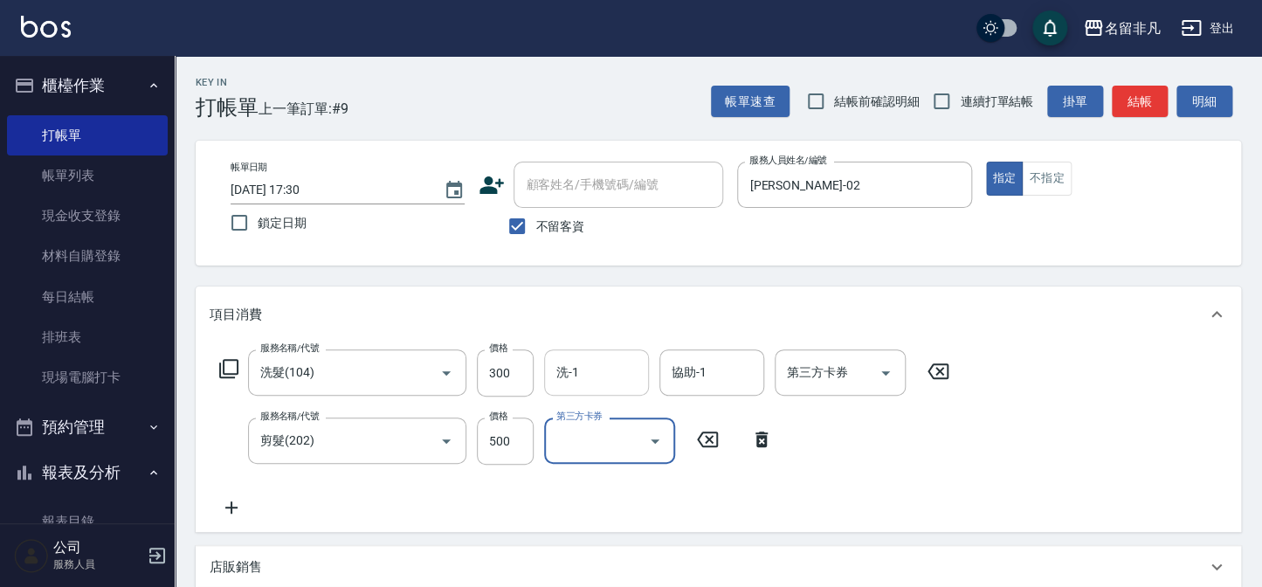
click at [586, 370] on input "洗-1" at bounding box center [596, 372] width 89 height 31
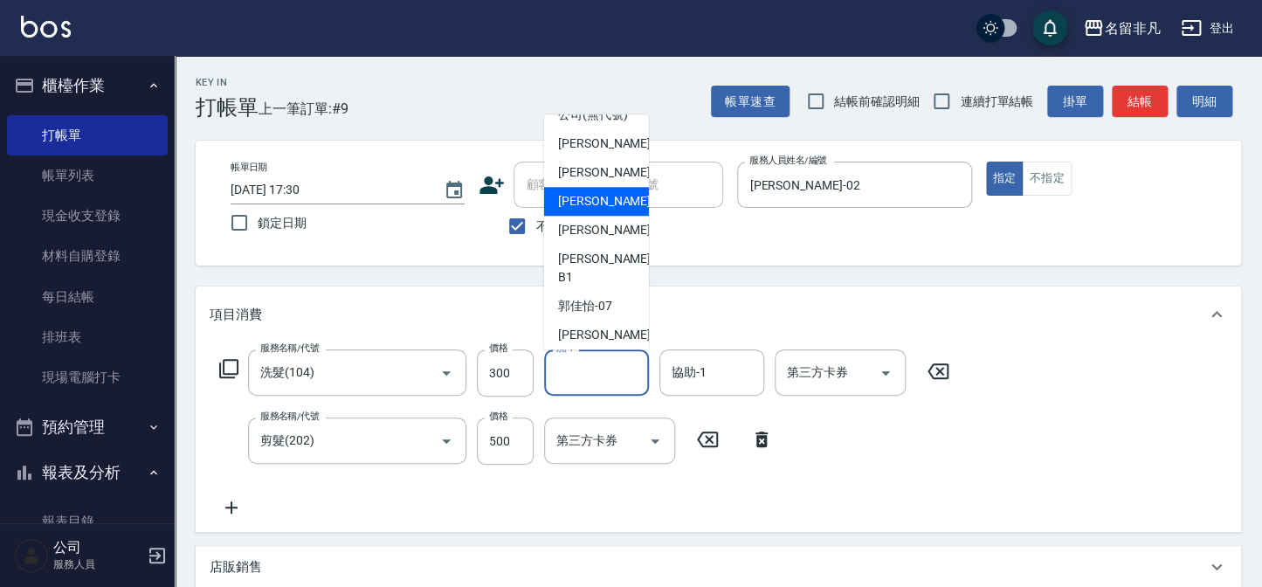
scroll to position [27, 0]
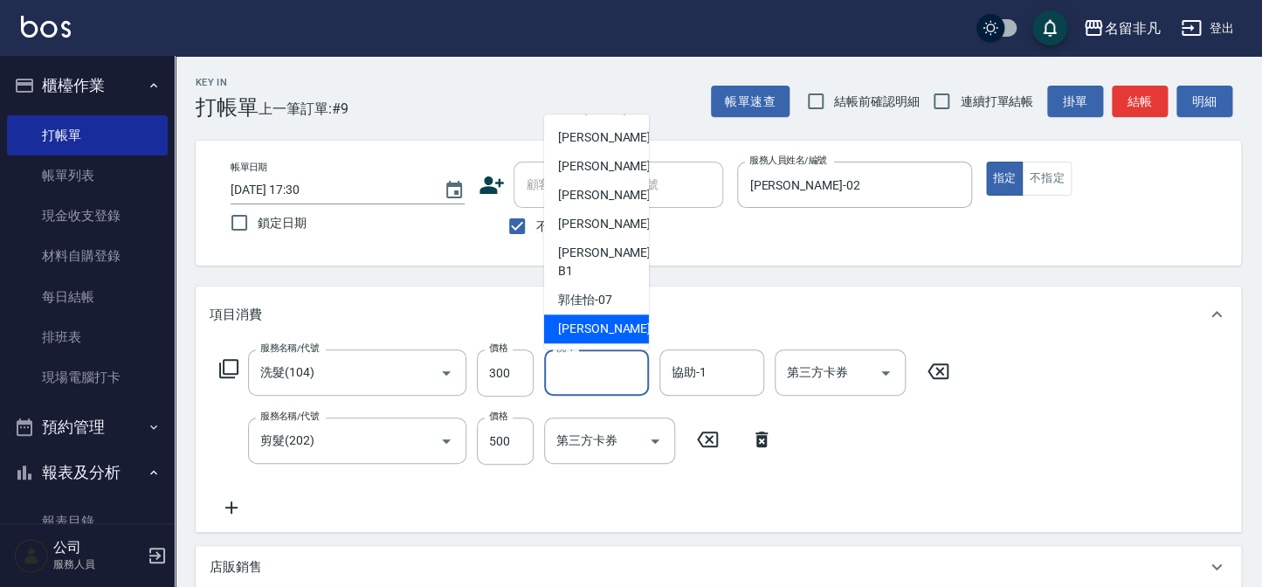
click at [590, 329] on span "[PERSON_NAME]-18" at bounding box center [613, 329] width 110 height 18
type input "[PERSON_NAME]-18"
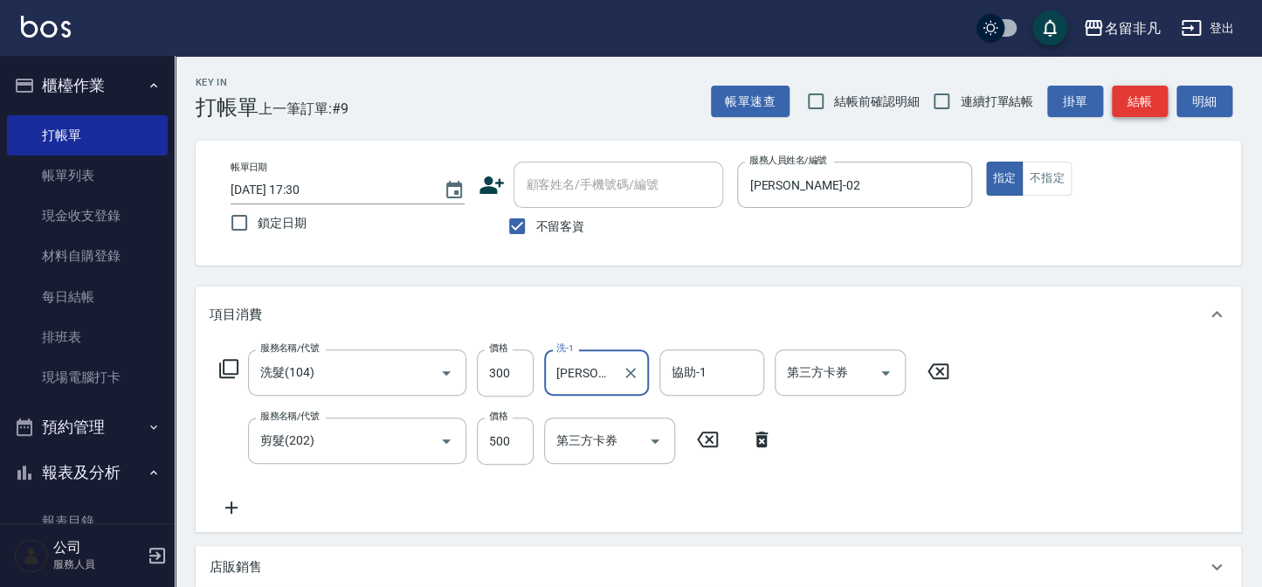
click at [1139, 104] on button "結帳" at bounding box center [1140, 102] width 56 height 32
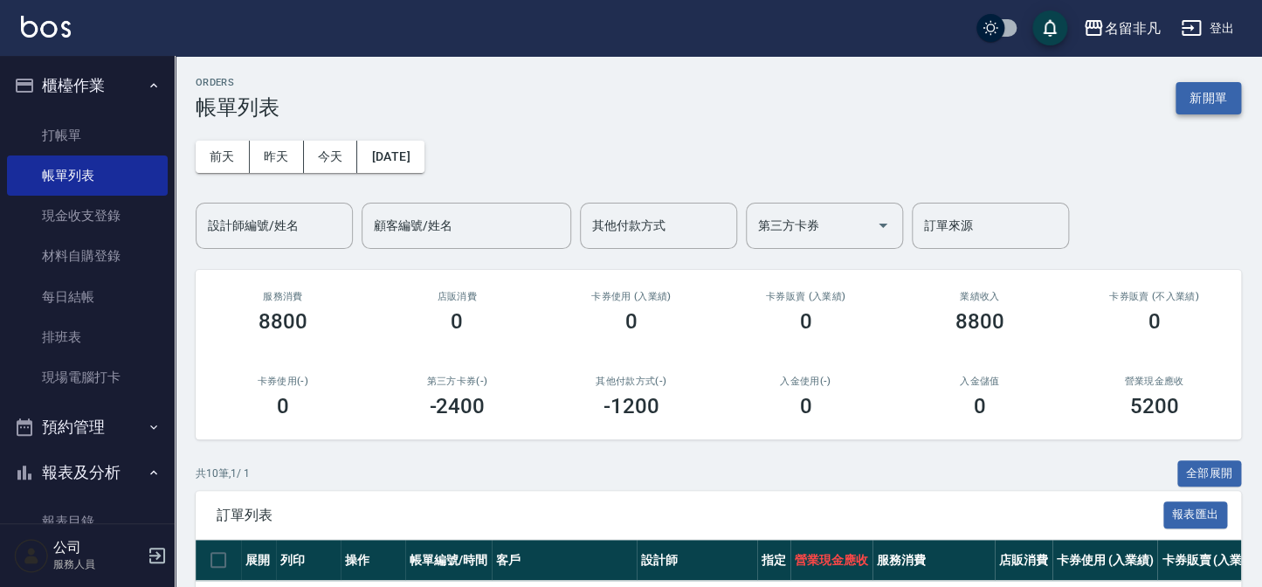
click at [1207, 97] on button "新開單" at bounding box center [1209, 98] width 66 height 32
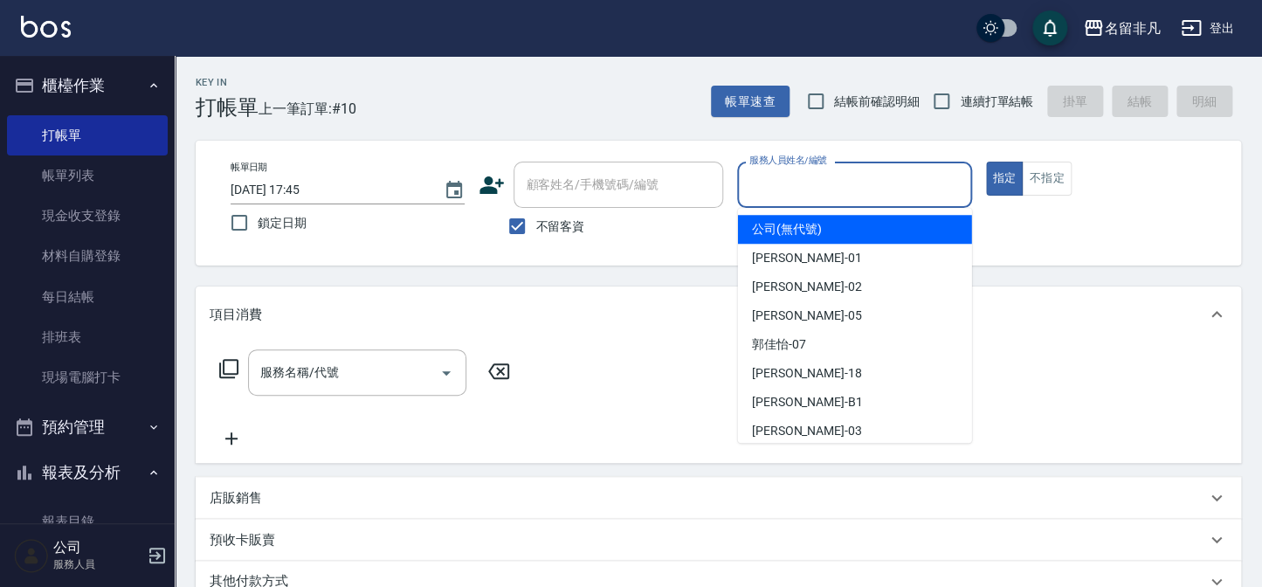
click at [866, 174] on input "服務人員姓名/編號" at bounding box center [854, 184] width 218 height 31
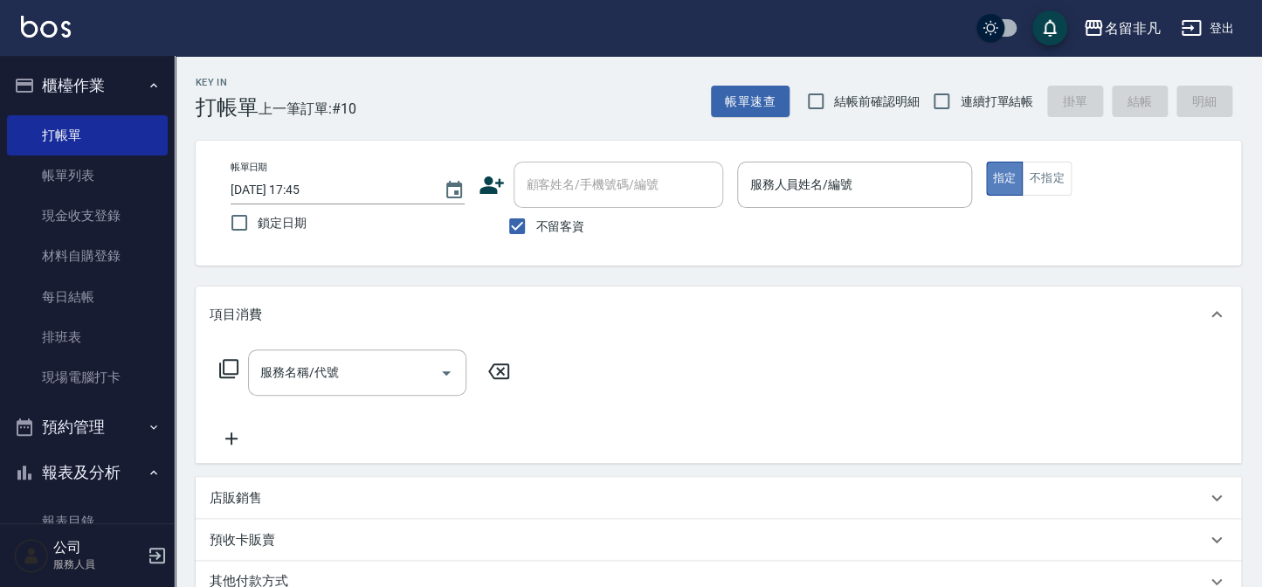
click at [993, 176] on button "指定" at bounding box center [1005, 179] width 38 height 34
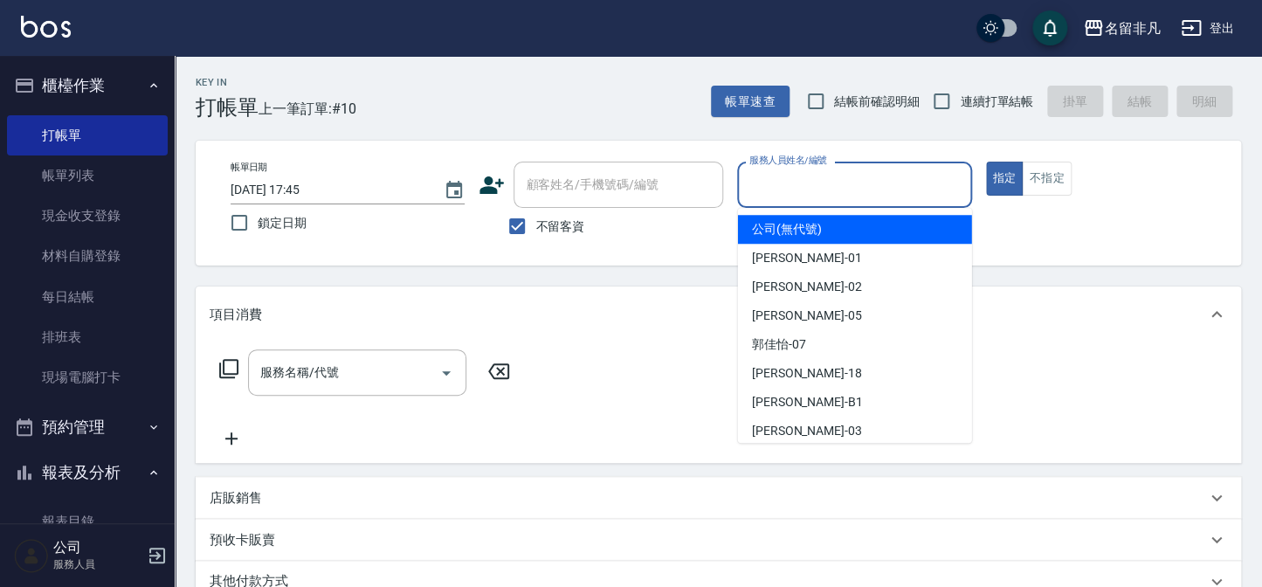
drag, startPoint x: 802, startPoint y: 181, endPoint x: 832, endPoint y: 344, distance: 166.2
click at [802, 182] on input "服務人員姓名/編號" at bounding box center [854, 184] width 218 height 31
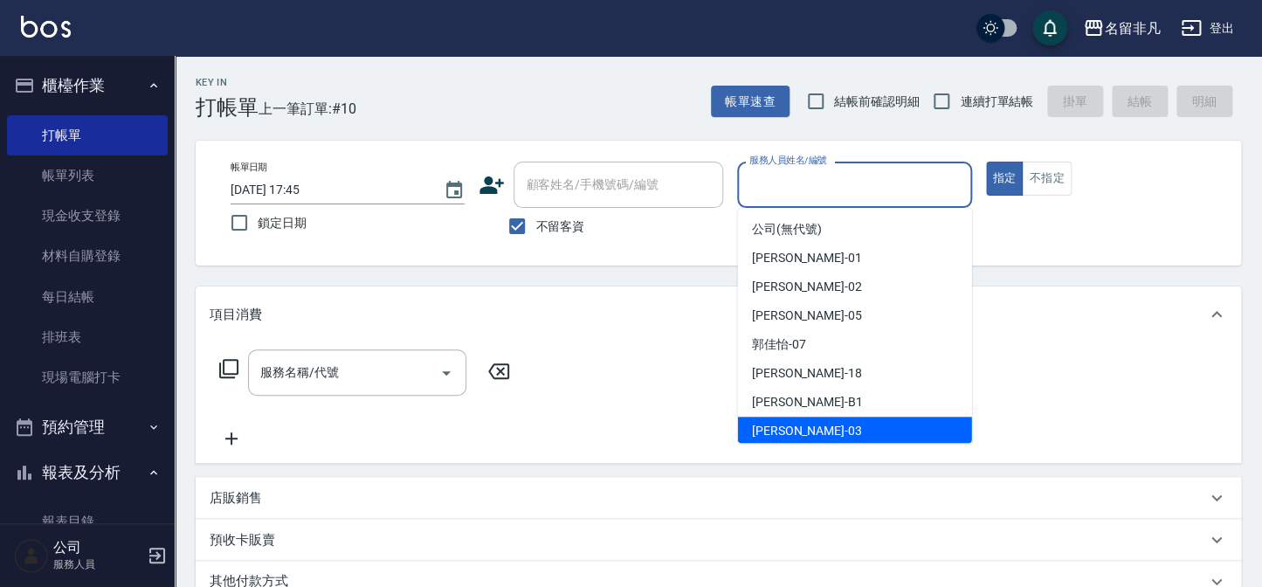
click at [828, 433] on div "[PERSON_NAME] -03" at bounding box center [855, 431] width 234 height 29
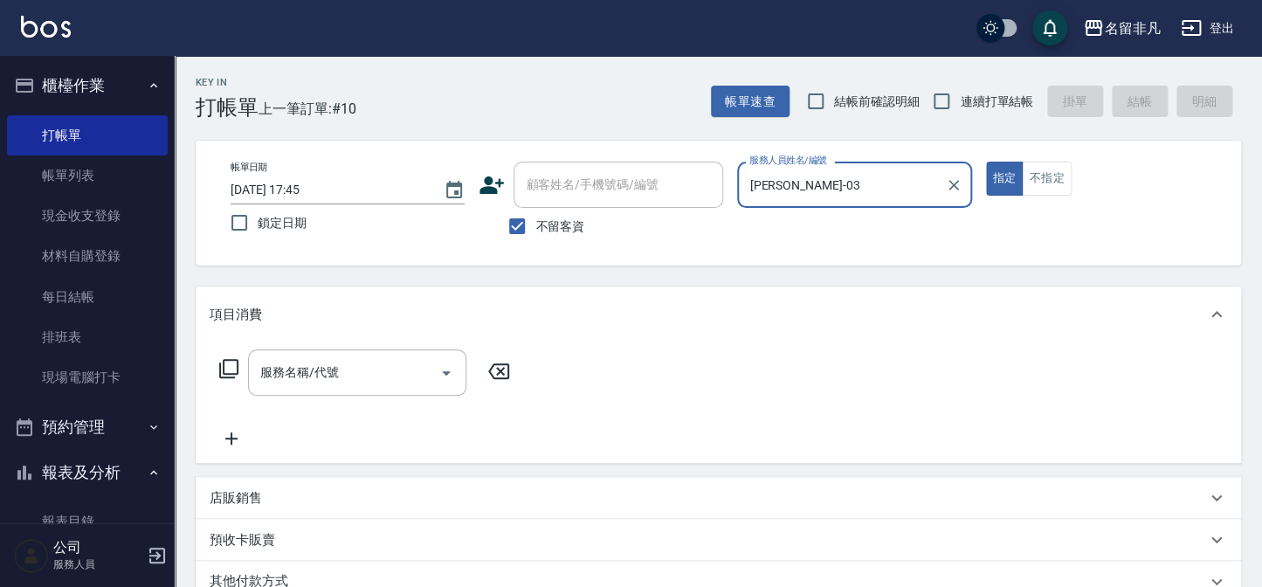
type input "[PERSON_NAME]-03"
click at [232, 367] on icon at bounding box center [228, 368] width 21 height 21
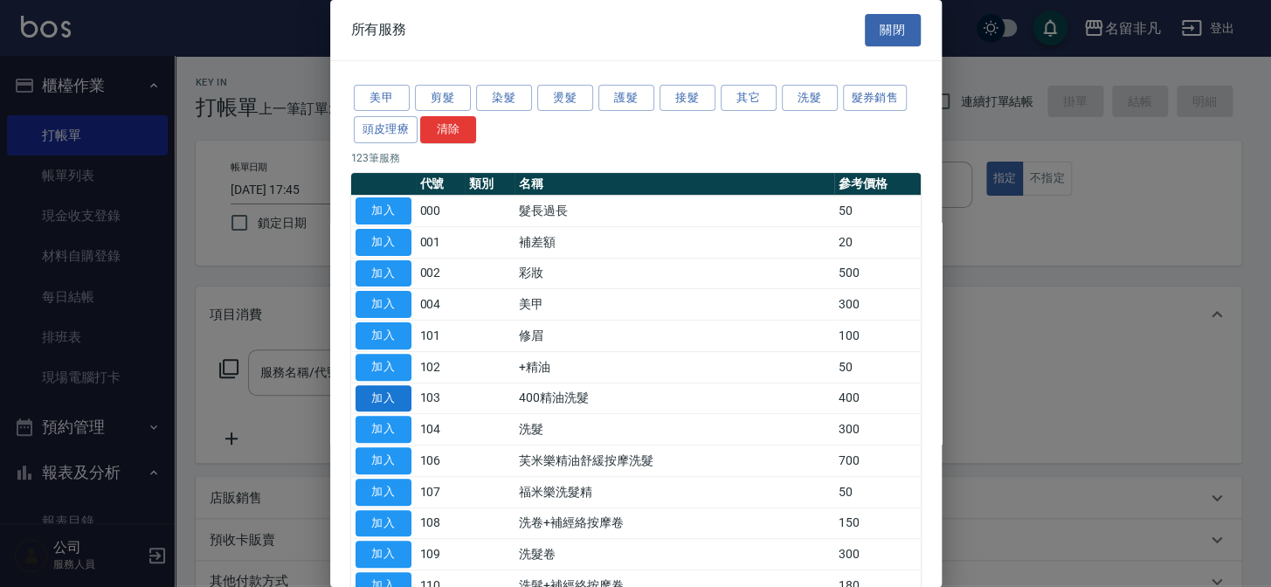
click at [375, 389] on button "加入" at bounding box center [384, 398] width 56 height 27
type input "400精油洗髮(103)"
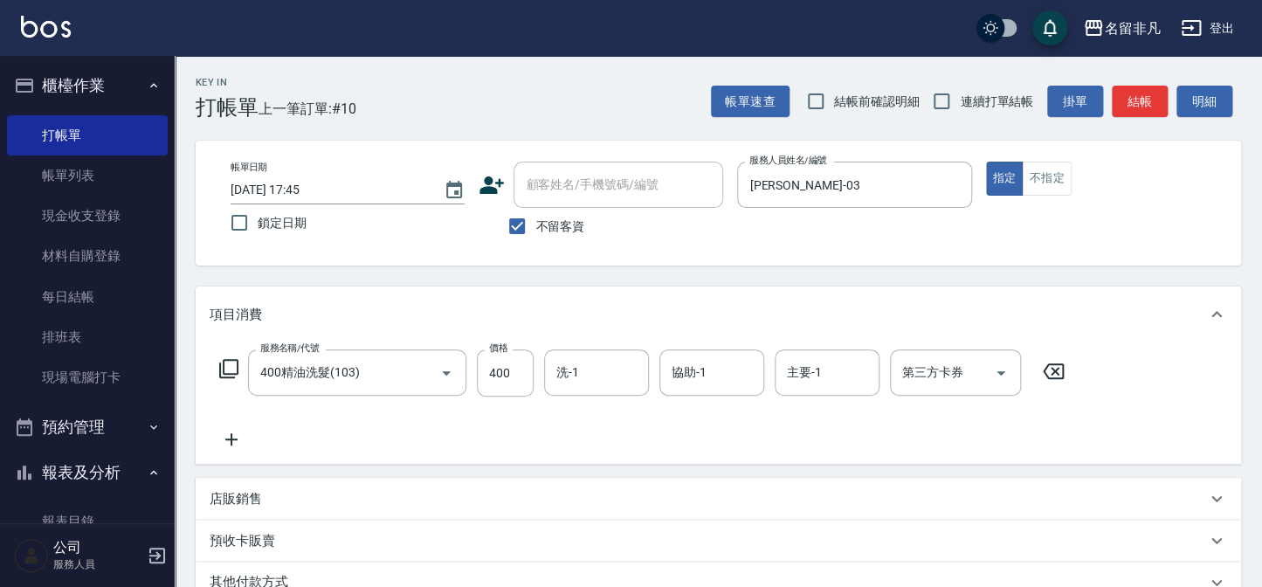
click at [228, 436] on icon at bounding box center [232, 439] width 44 height 21
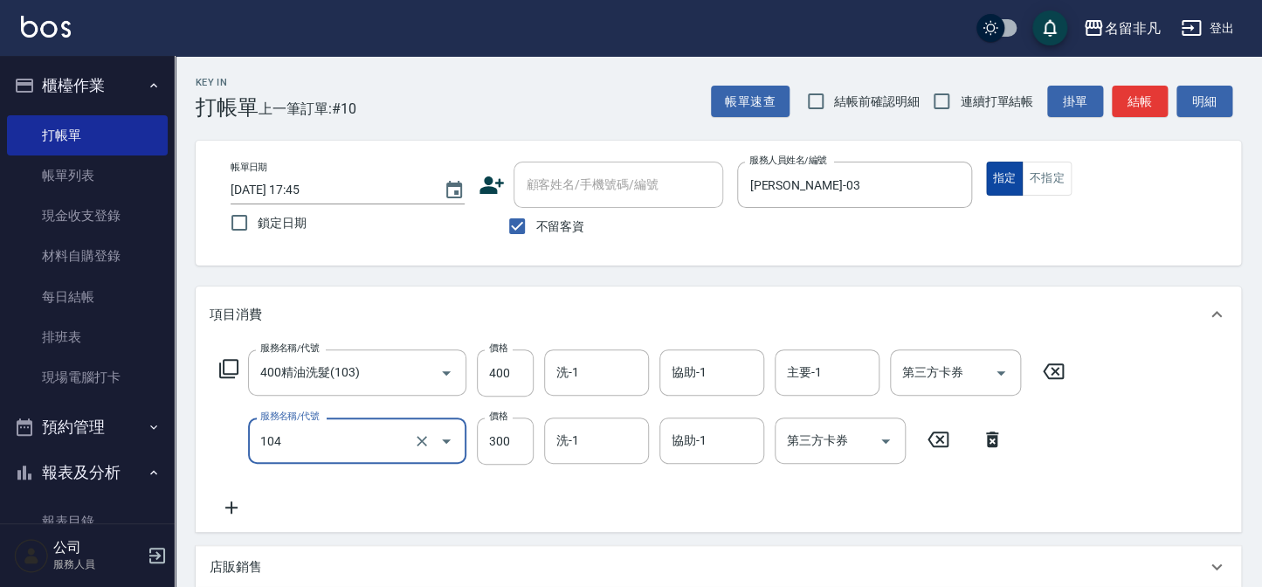
type input "洗髮(104)"
click at [1007, 171] on button "指定" at bounding box center [1005, 179] width 38 height 34
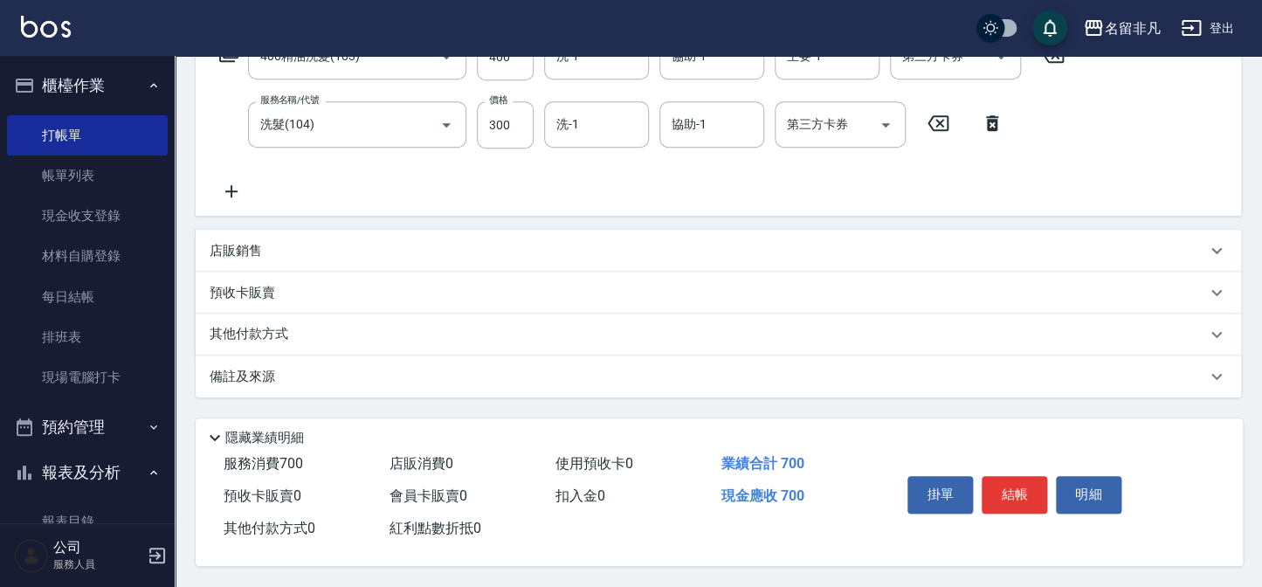
scroll to position [321, 0]
click at [1015, 493] on button "結帳" at bounding box center [1015, 494] width 66 height 37
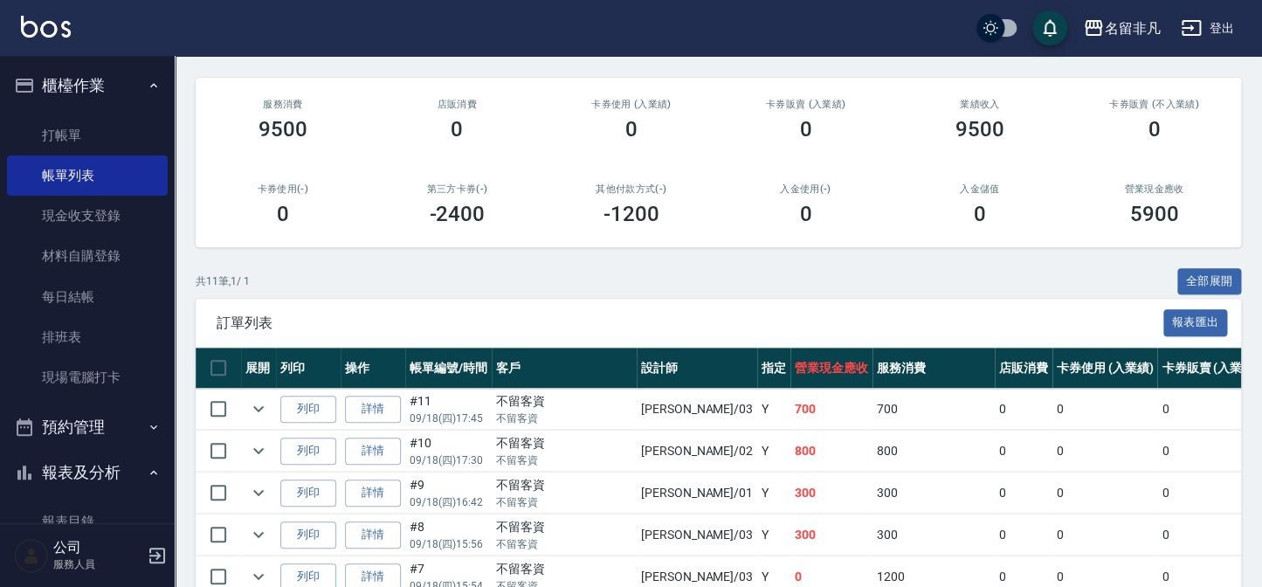
scroll to position [238, 0]
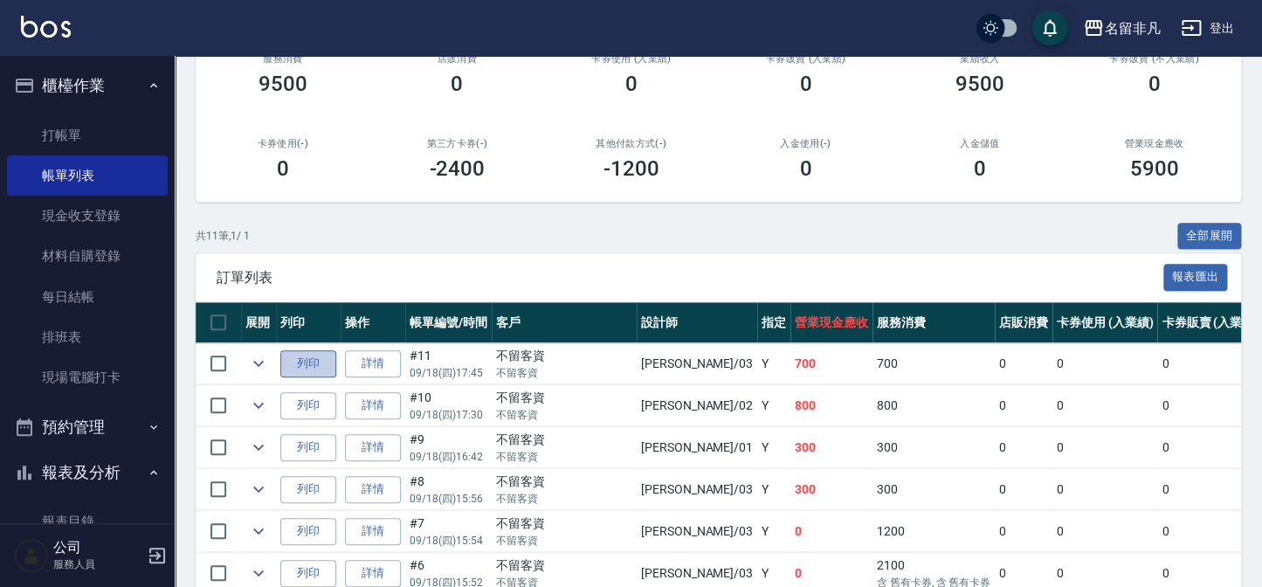
click at [312, 357] on button "列印" at bounding box center [308, 363] width 56 height 27
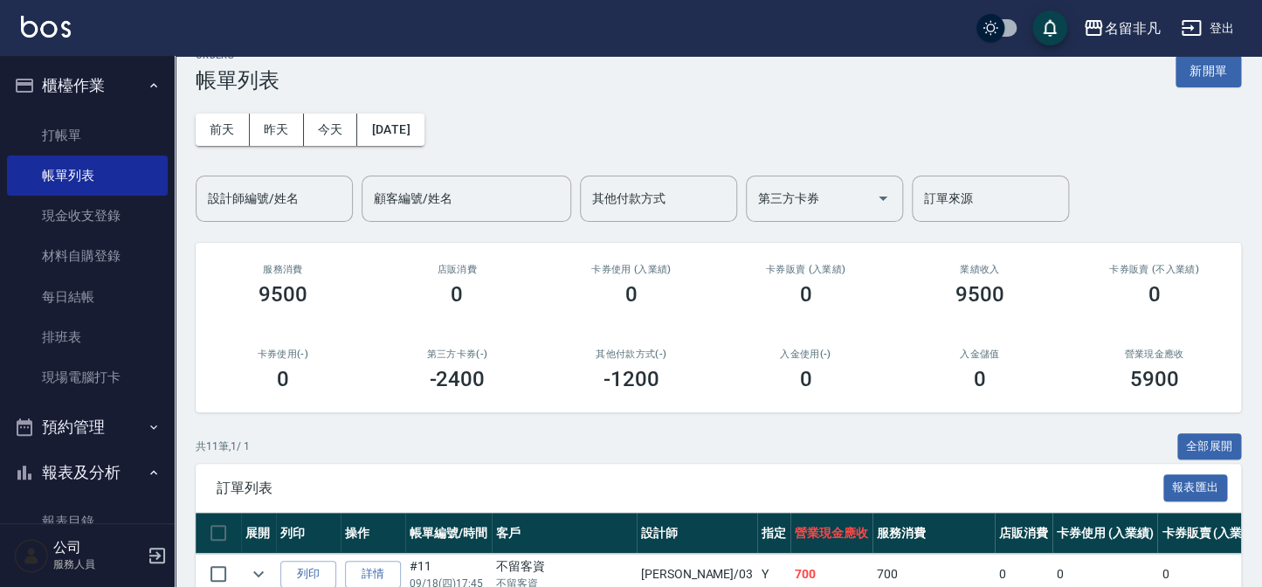
scroll to position [0, 0]
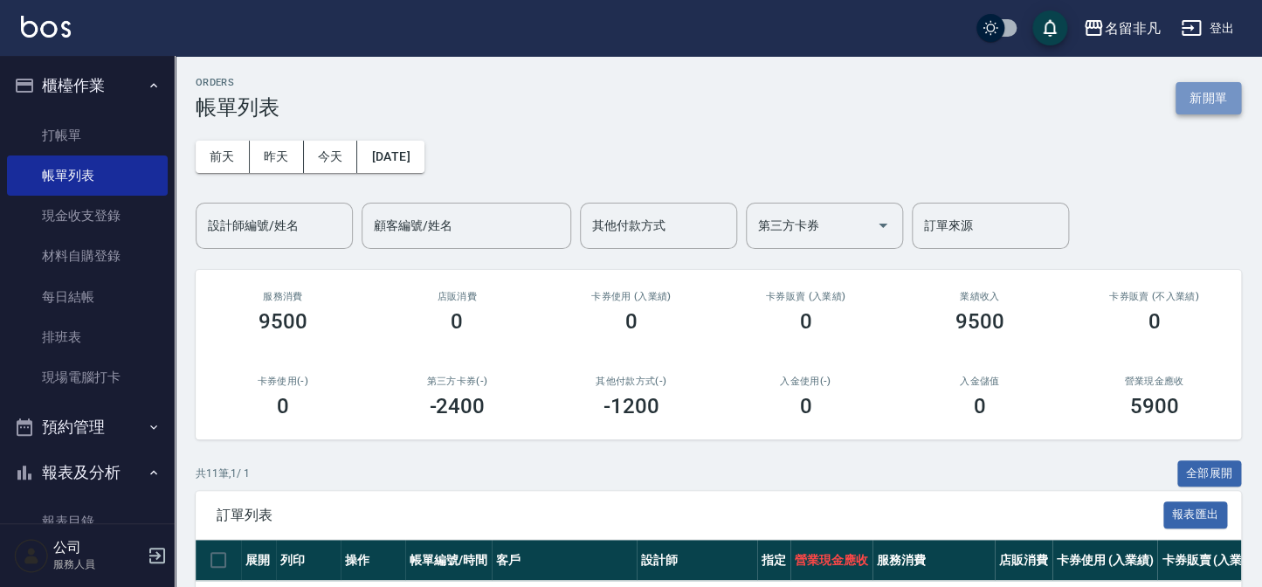
click at [1187, 101] on button "新開單" at bounding box center [1209, 98] width 66 height 32
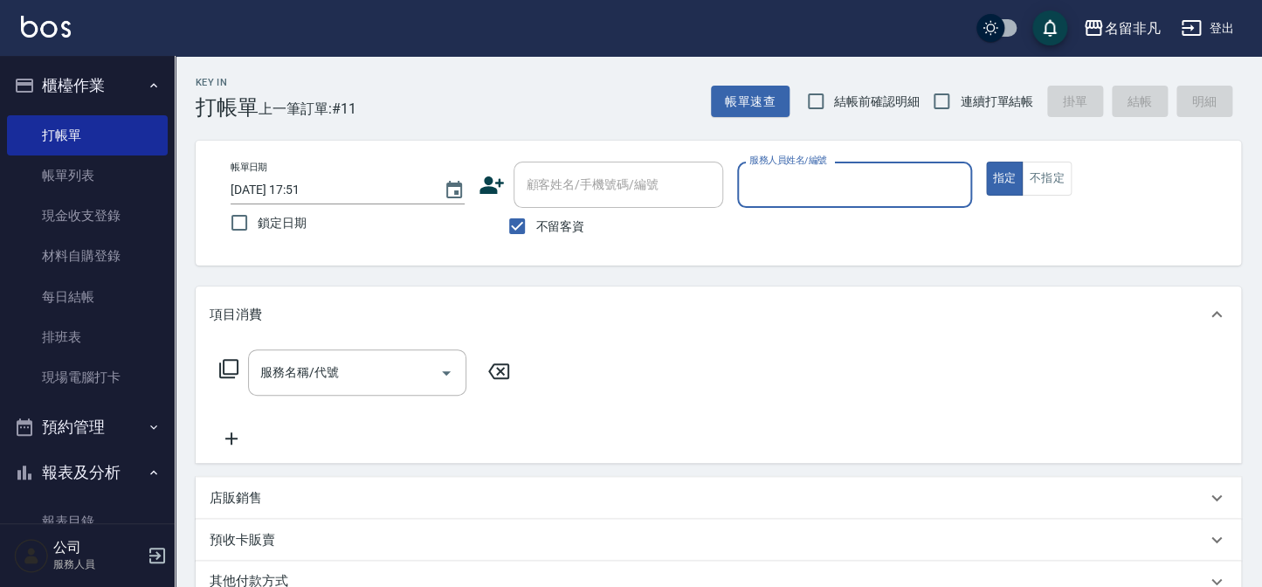
click at [542, 208] on label "不留客資" at bounding box center [542, 226] width 86 height 37
click at [535, 208] on input "不留客資" at bounding box center [517, 226] width 37 height 37
checkbox input "false"
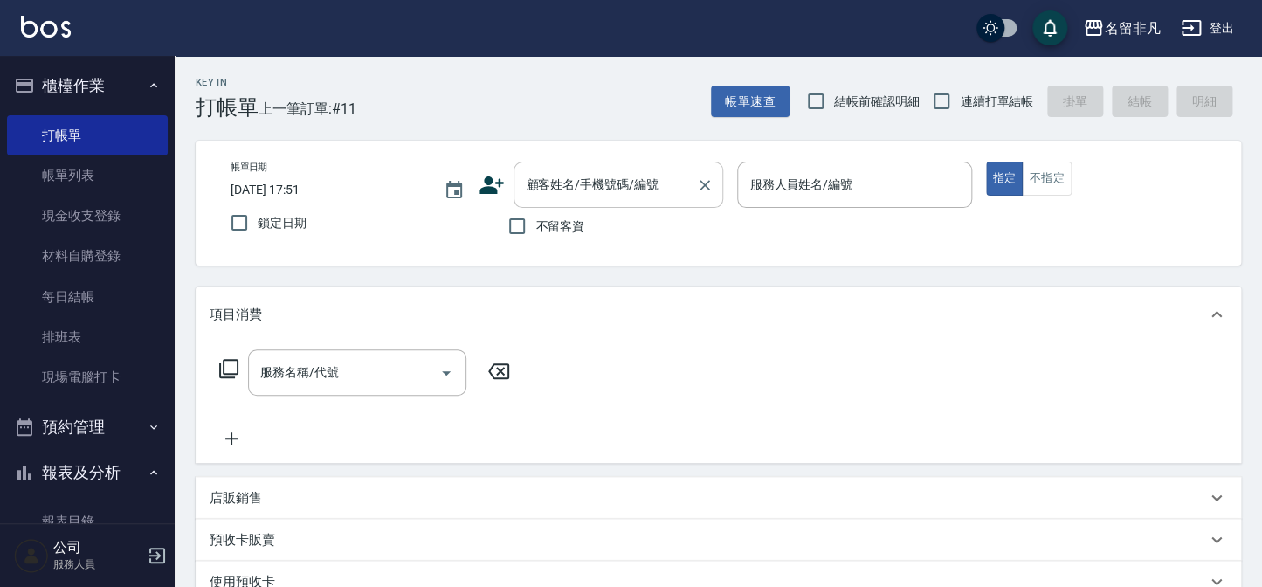
click at [556, 198] on input "顧客姓名/手機號碼/編號" at bounding box center [605, 184] width 168 height 31
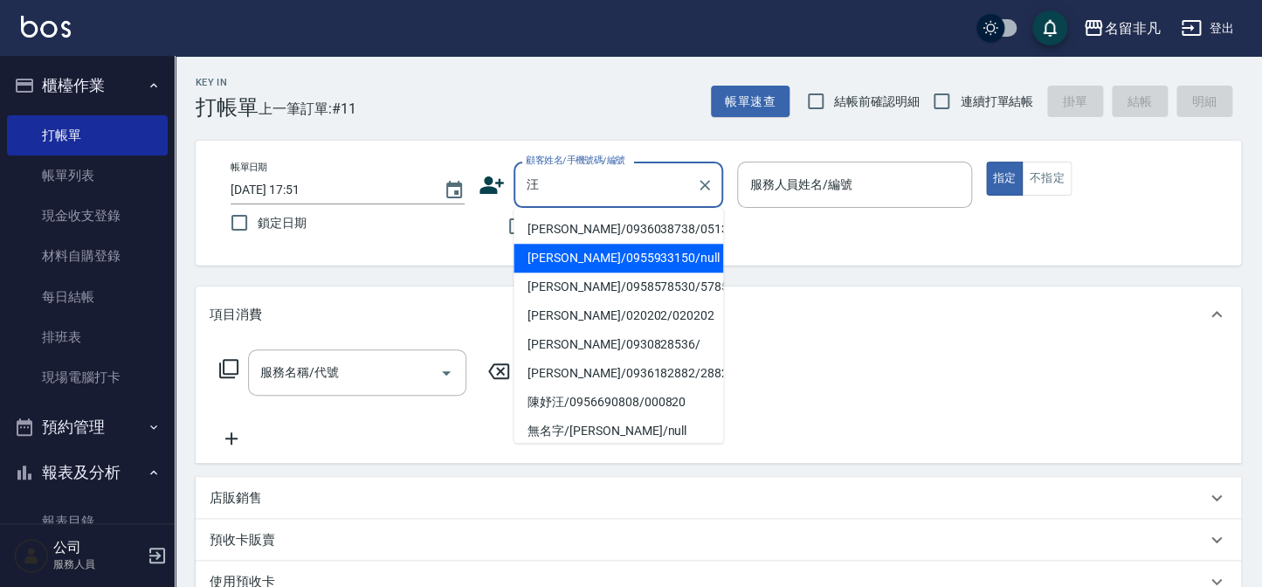
click at [573, 257] on li "[PERSON_NAME]/0955933150/null" at bounding box center [619, 258] width 210 height 29
type input "[PERSON_NAME]/0955933150/null"
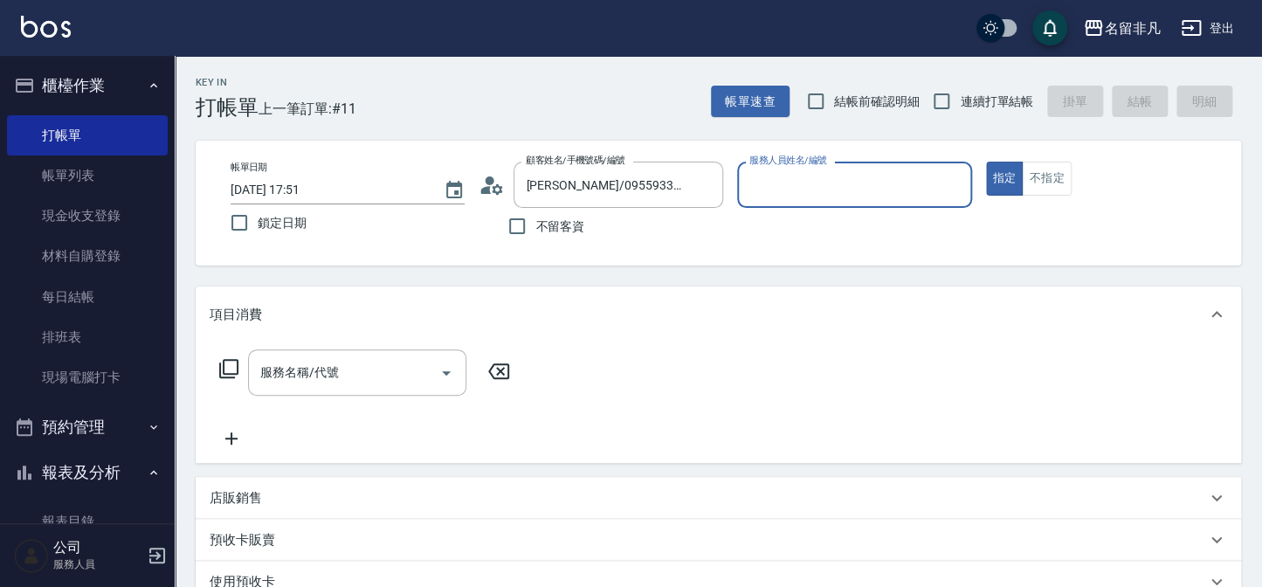
type input "[PERSON_NAME]-07"
click at [316, 390] on div "服務名稱/代號" at bounding box center [357, 372] width 218 height 46
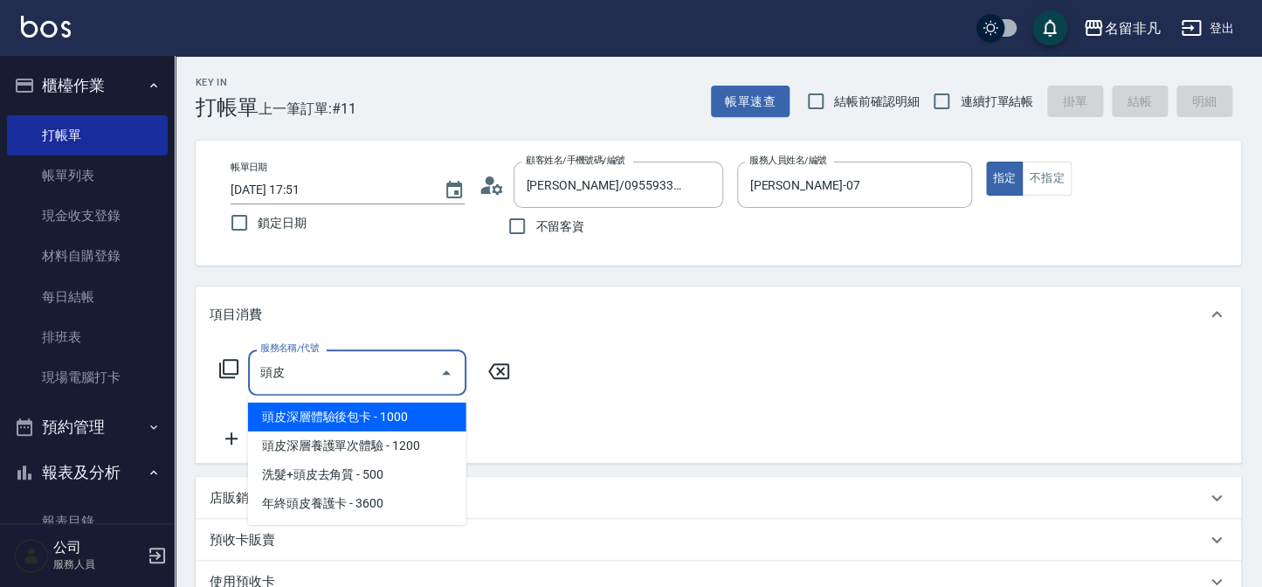
click at [333, 418] on span "頭皮深層體驗後包卡 - 1000" at bounding box center [357, 417] width 218 height 29
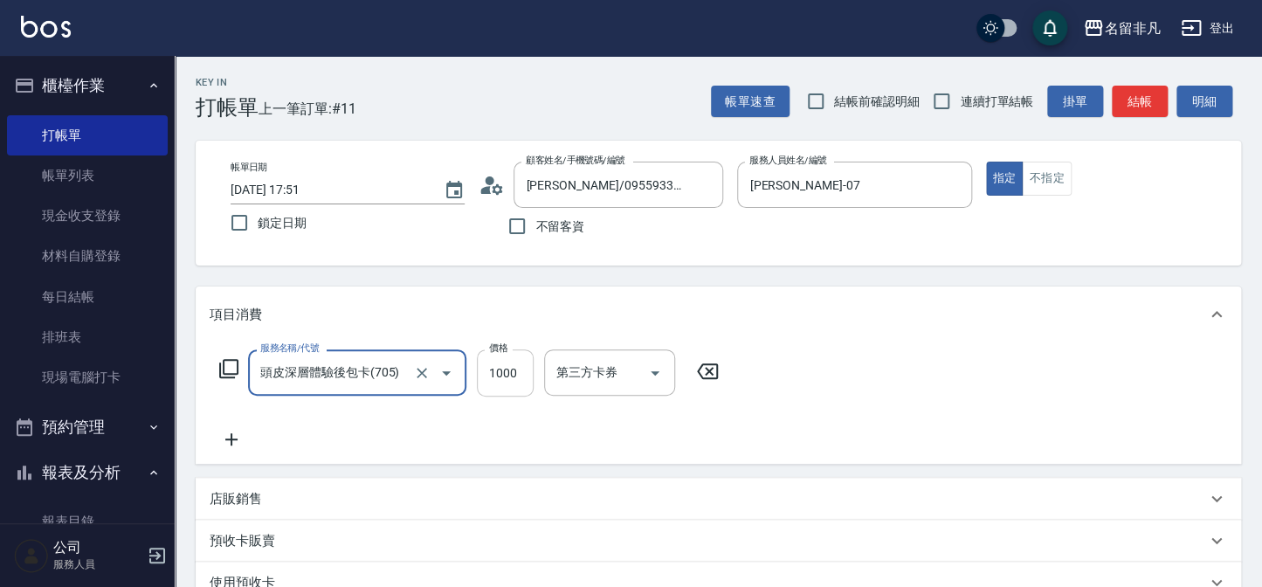
type input "頭皮深層體驗後包卡(705)"
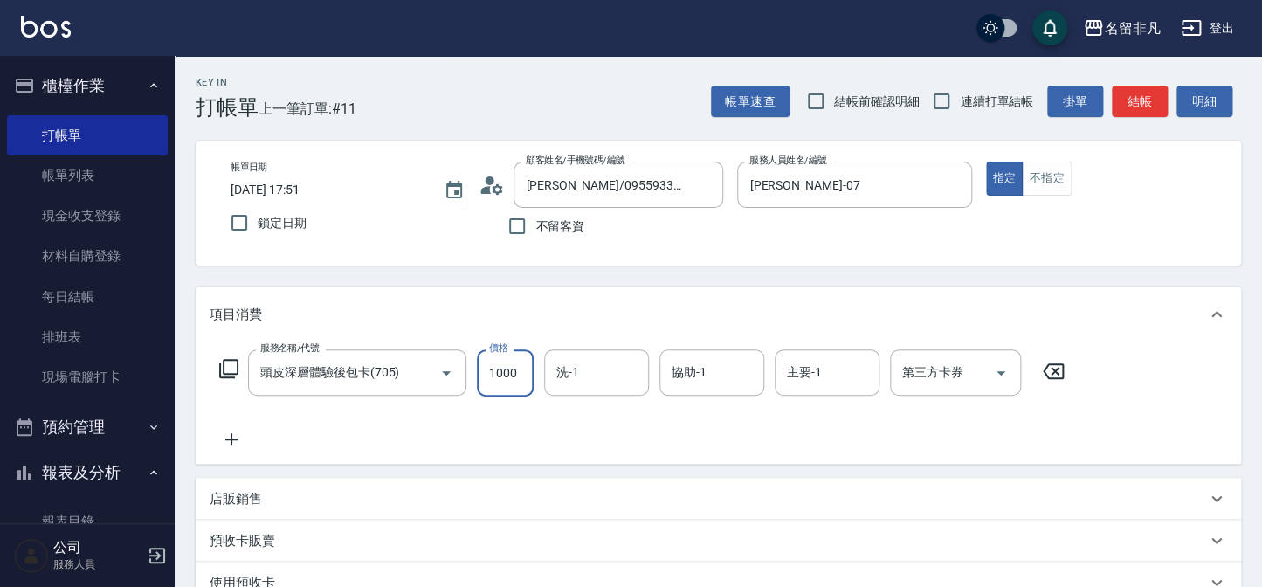
click at [505, 381] on input "1000" at bounding box center [505, 372] width 57 height 47
type input "1150"
click at [904, 378] on div "第三方卡券 第三方卡券" at bounding box center [955, 372] width 131 height 46
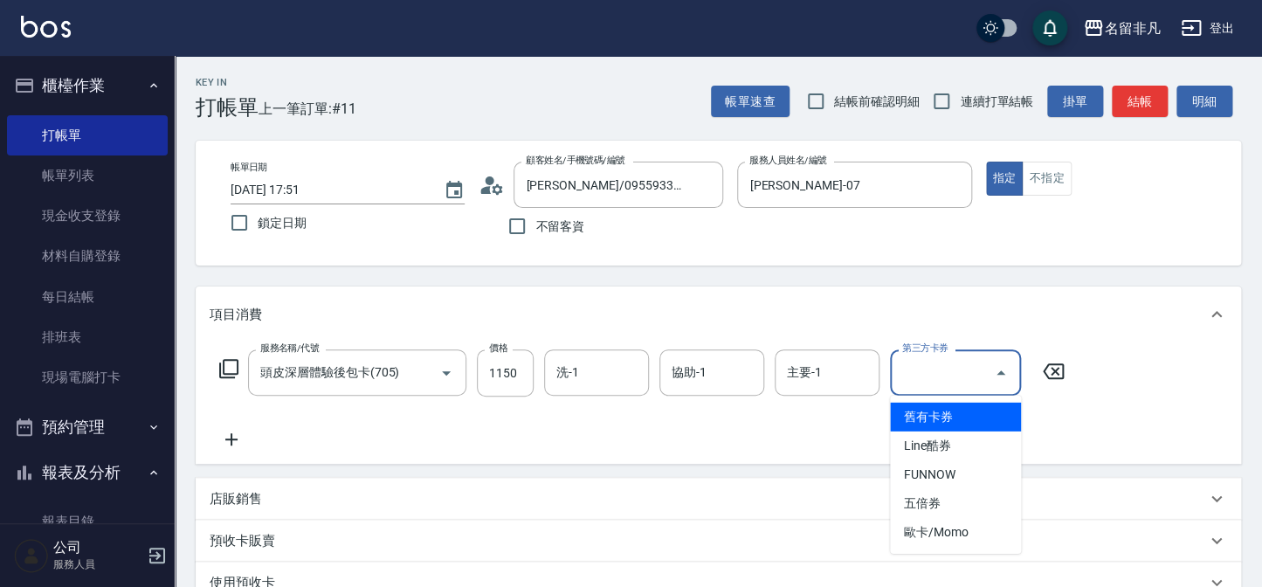
click at [931, 410] on span "舊有卡券" at bounding box center [955, 417] width 131 height 29
type input "舊有卡券"
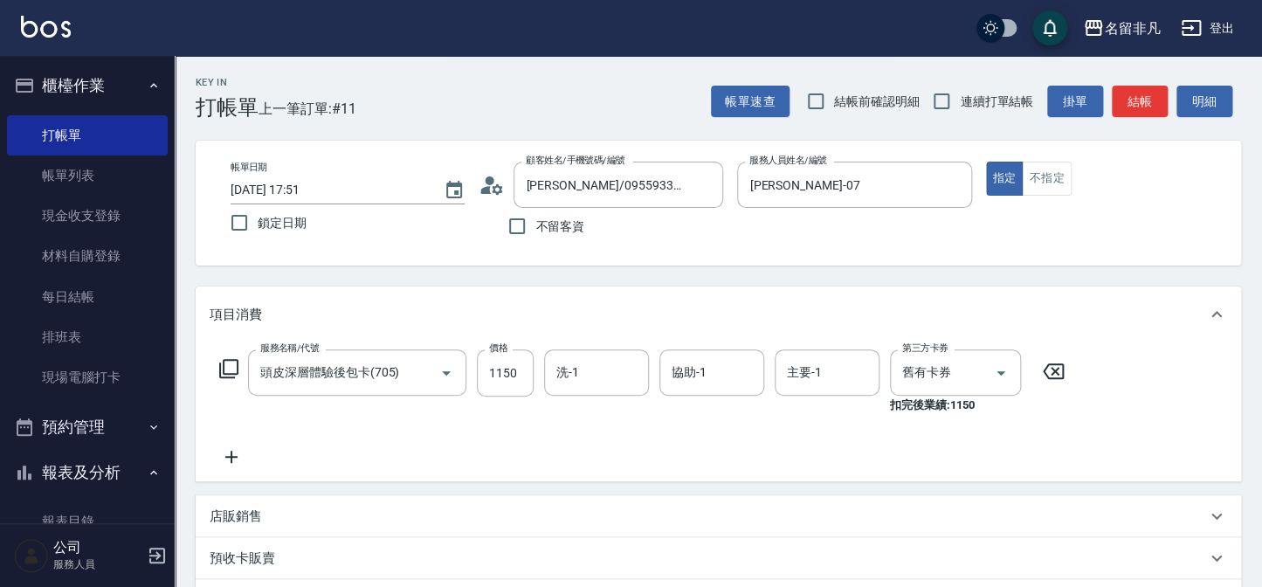
click at [243, 458] on icon at bounding box center [232, 456] width 44 height 21
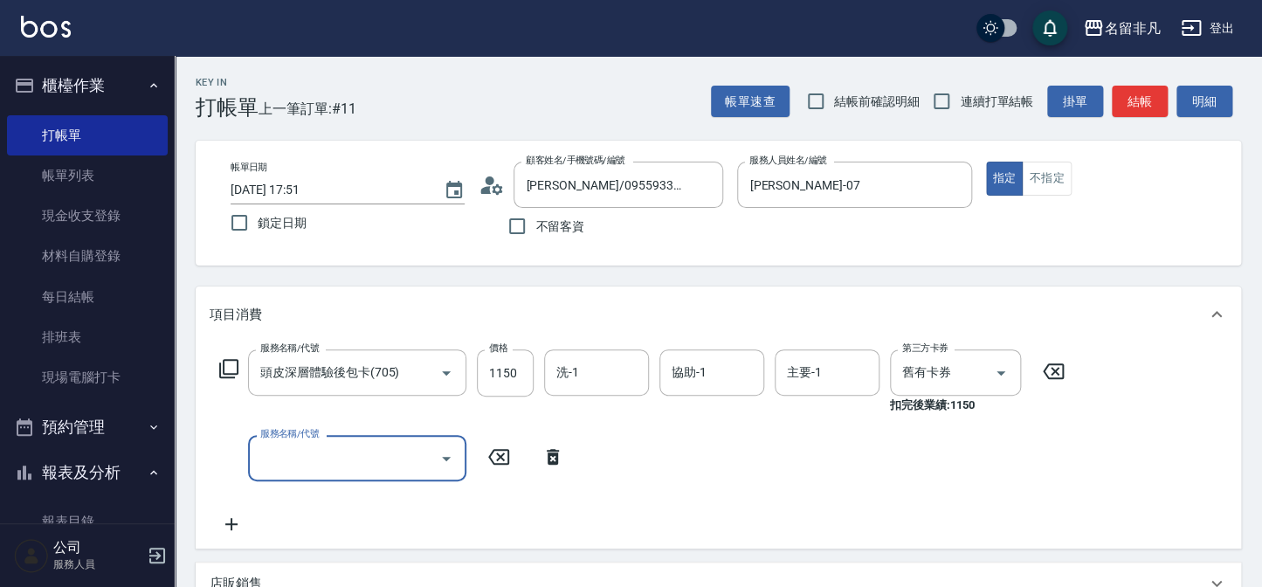
click at [263, 454] on div "服務名稱/代號 服務名稱/代號" at bounding box center [357, 458] width 218 height 46
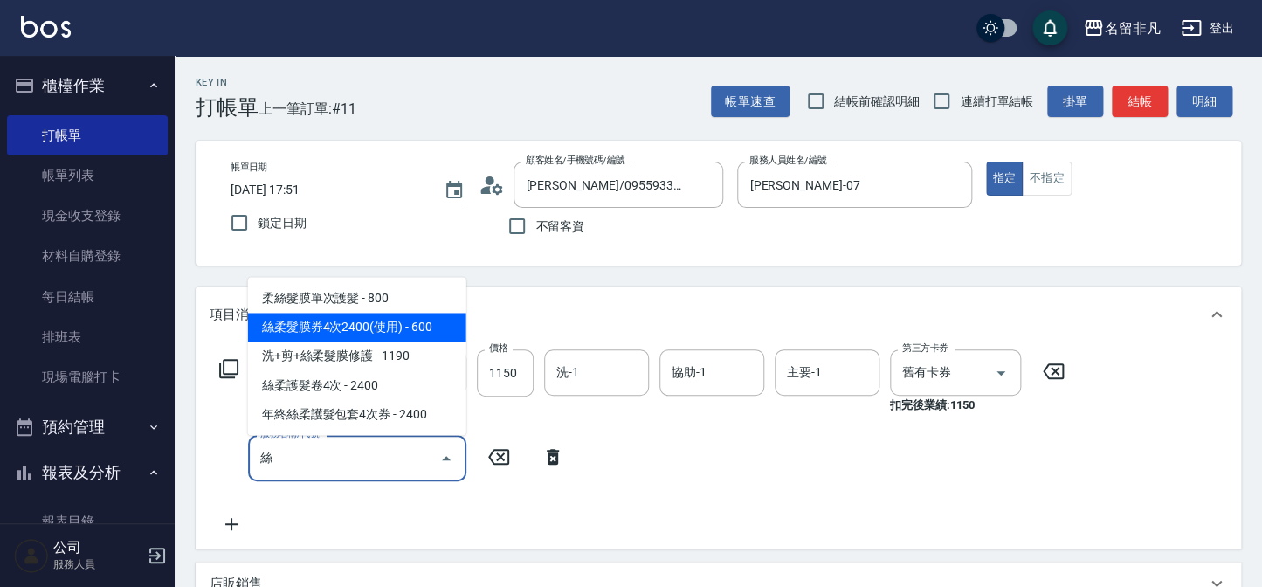
click at [324, 335] on span "絲柔髮膜券4次2400(使用) - 600" at bounding box center [357, 327] width 218 height 29
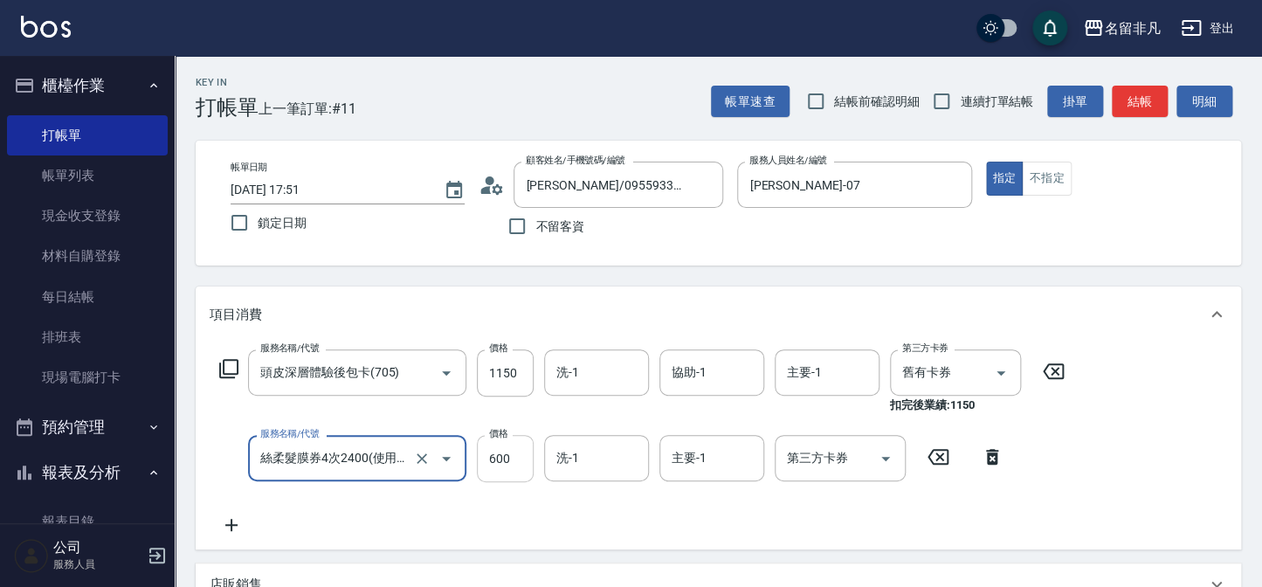
type input "絲柔髮膜券4次2400(使用)(530)"
click at [504, 469] on input "600" at bounding box center [505, 458] width 57 height 47
type input "550"
click at [804, 466] on div "第三方卡券 第三方卡券" at bounding box center [840, 458] width 131 height 46
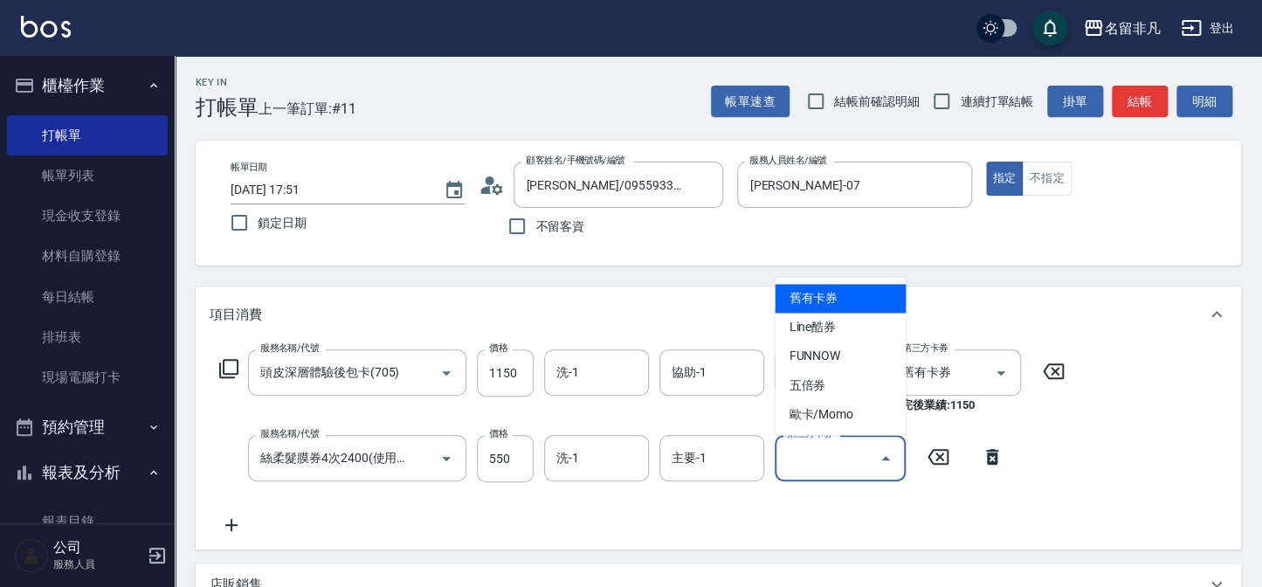
click at [834, 298] on span "舊有卡券" at bounding box center [840, 298] width 131 height 29
type input "舊有卡券"
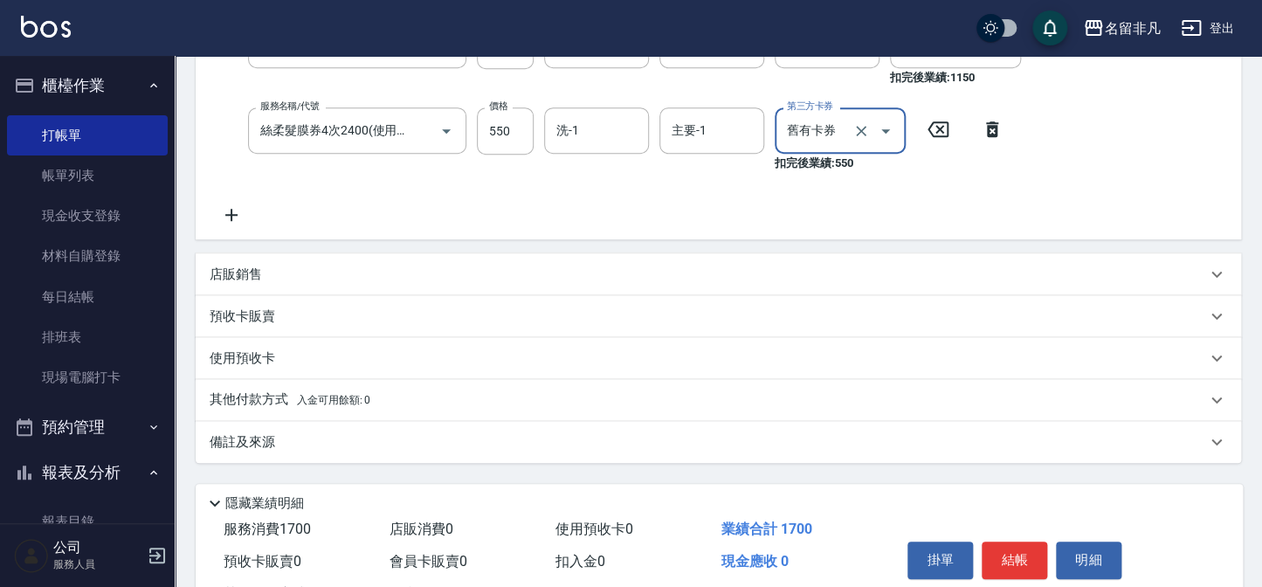
scroll to position [397, 0]
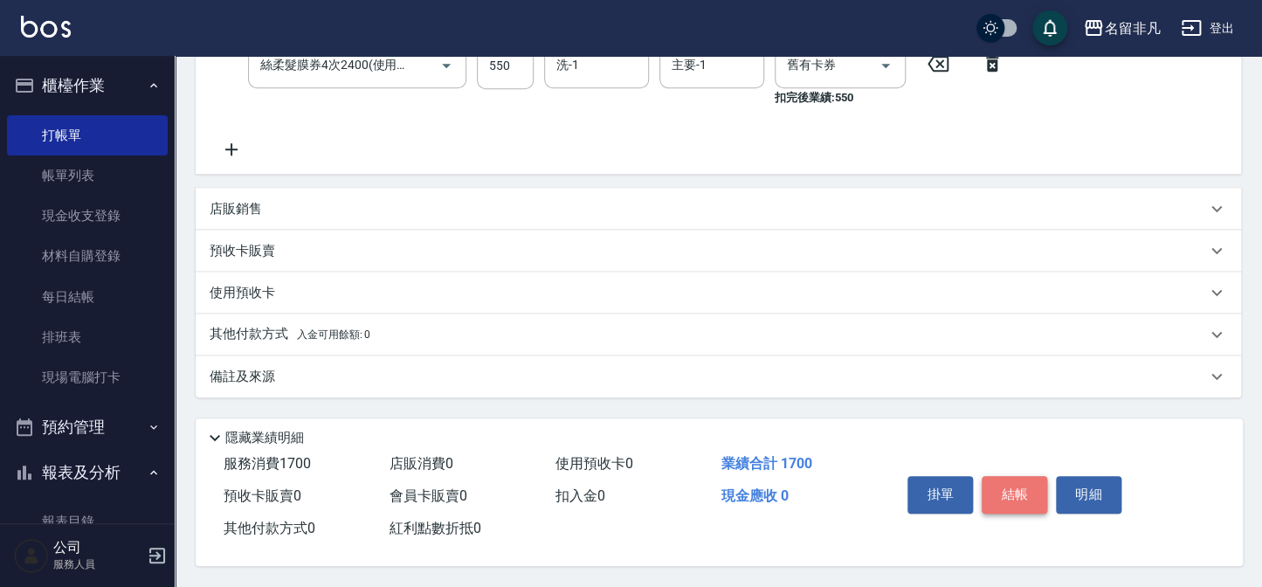
click at [1022, 504] on button "結帳" at bounding box center [1015, 494] width 66 height 37
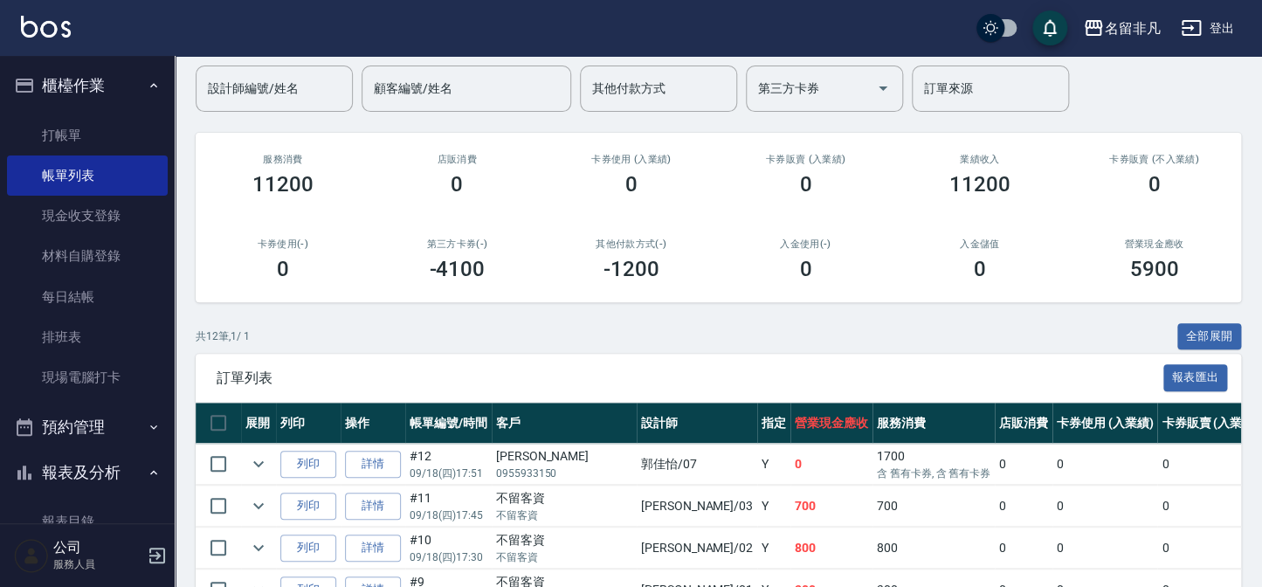
scroll to position [158, 0]
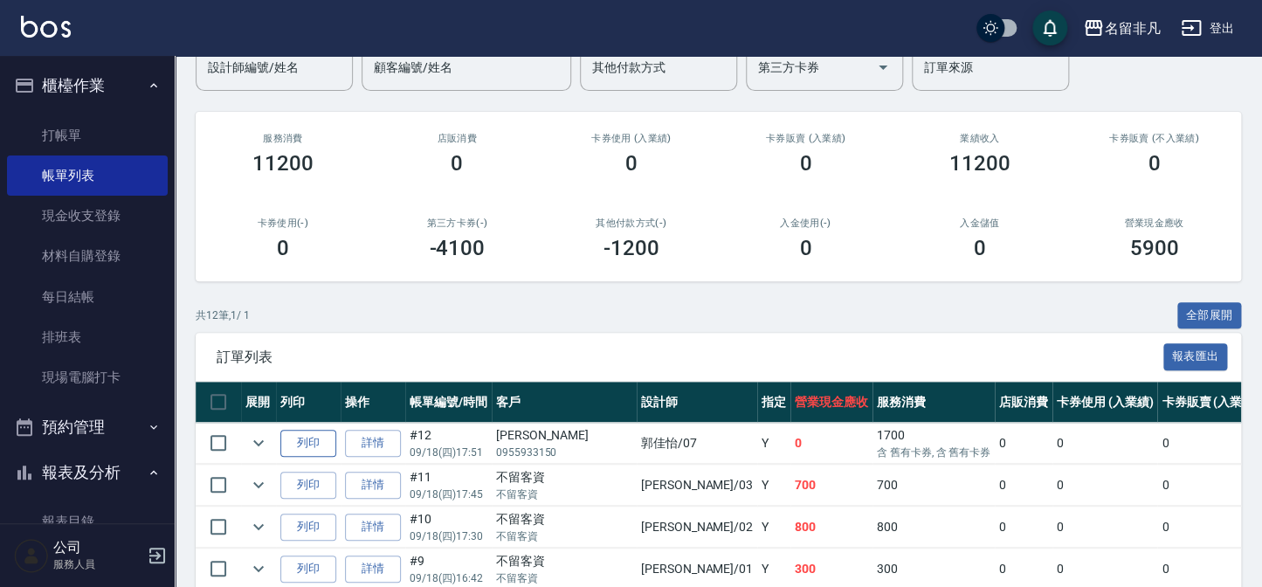
click at [296, 439] on button "列印" at bounding box center [308, 443] width 56 height 27
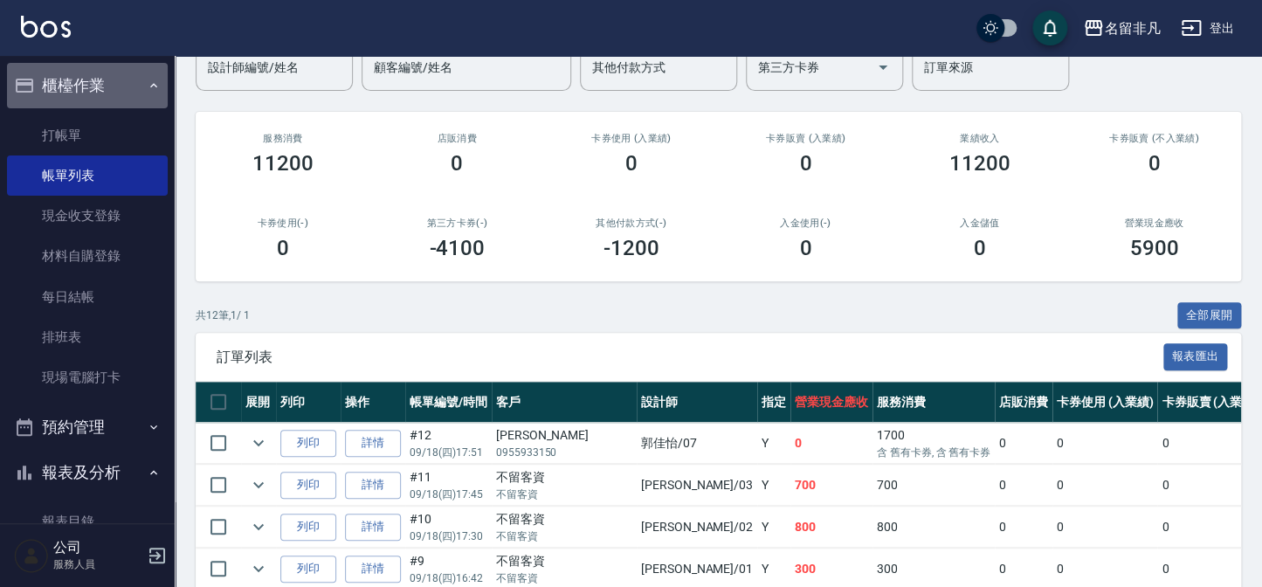
click at [128, 89] on button "櫃檯作業" at bounding box center [87, 85] width 161 height 45
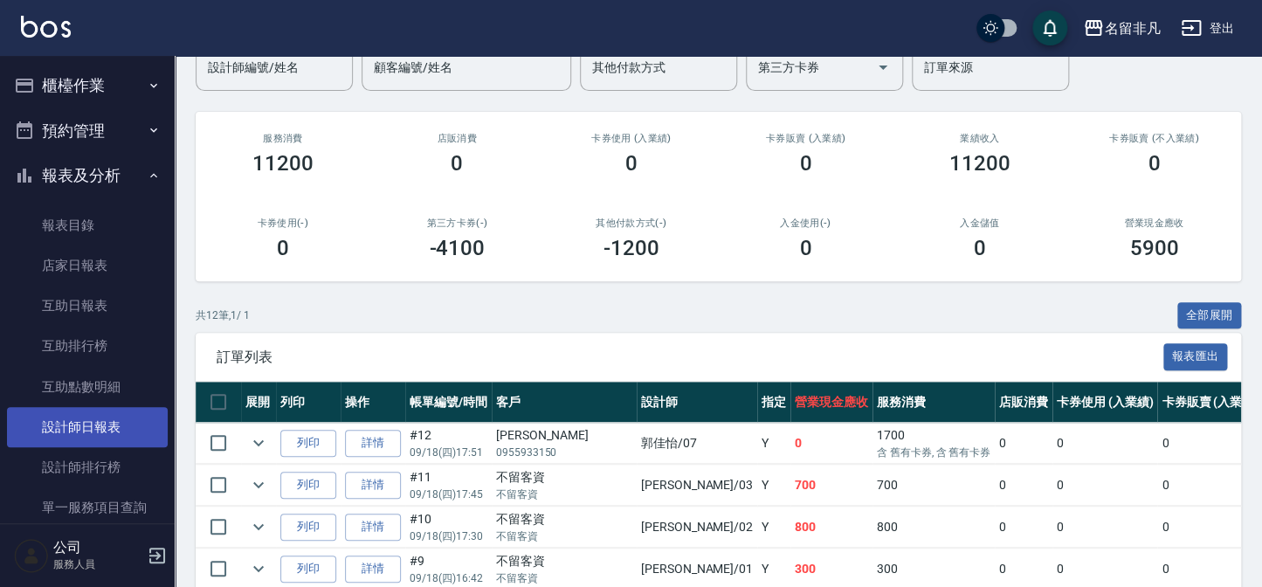
click at [79, 437] on link "設計師日報表" at bounding box center [87, 427] width 161 height 40
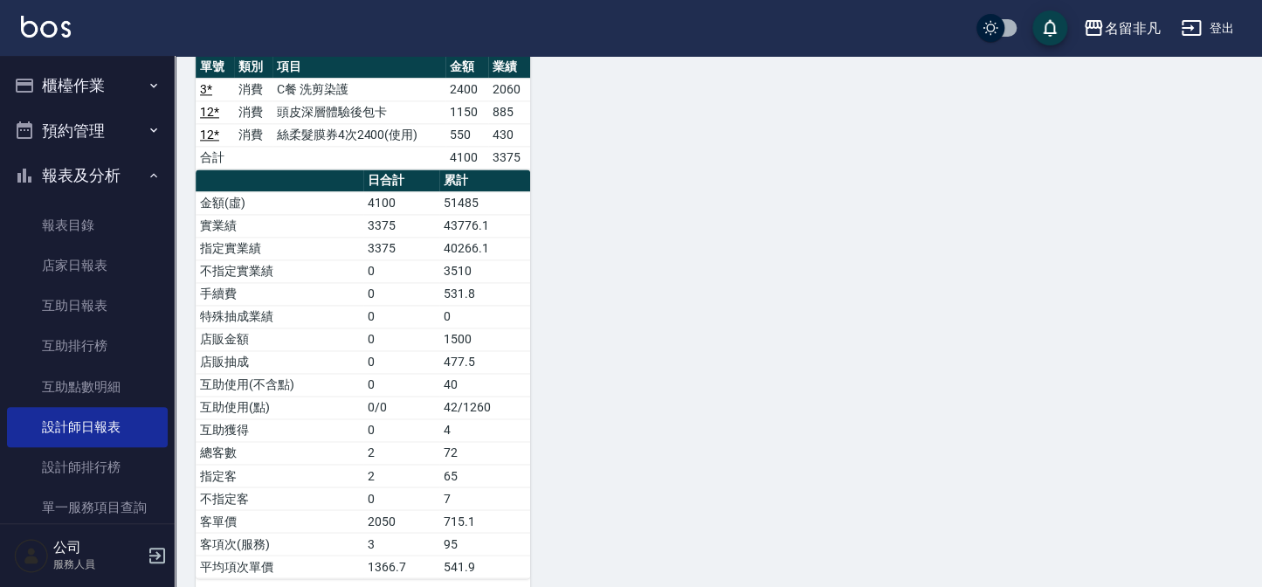
scroll to position [935, 0]
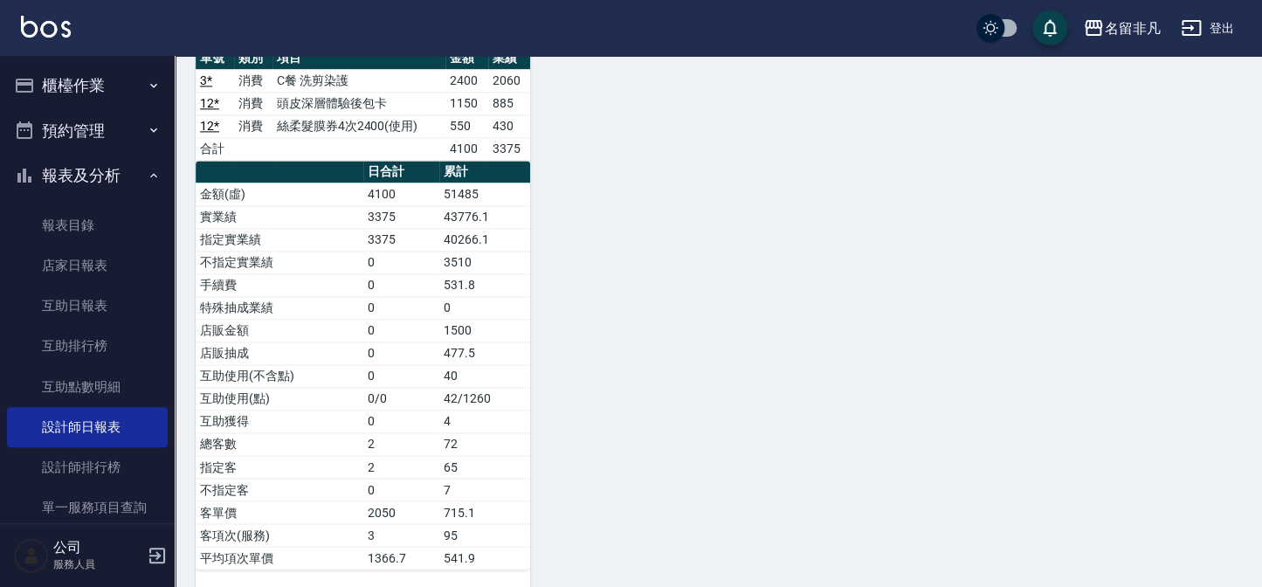
click at [111, 175] on button "報表及分析" at bounding box center [87, 175] width 161 height 45
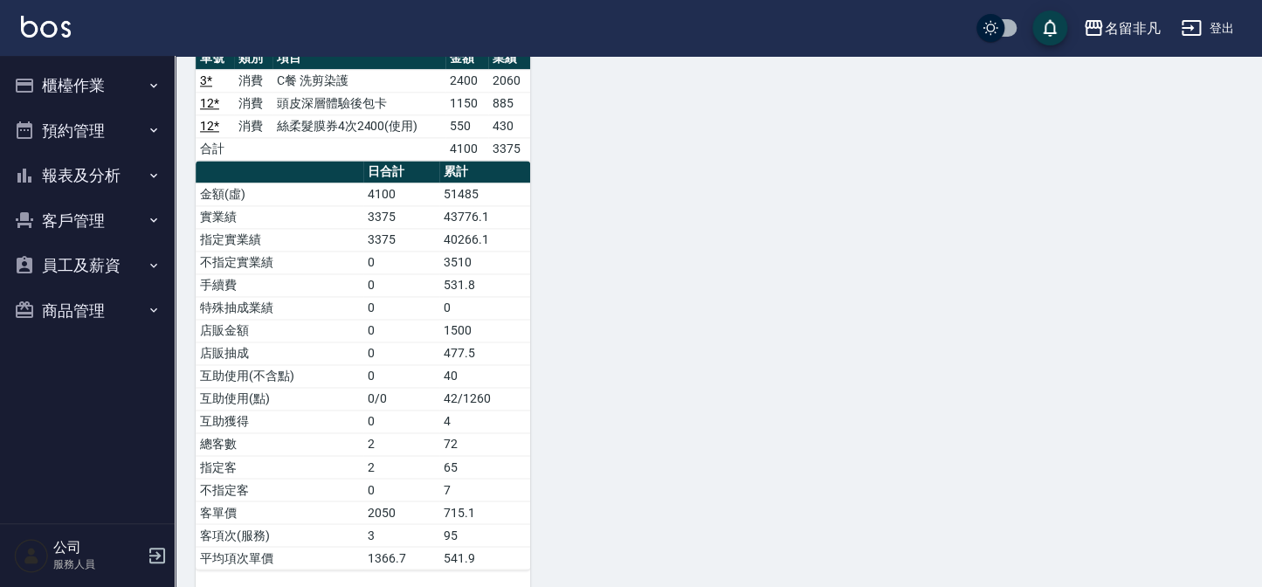
click at [114, 75] on button "櫃檯作業" at bounding box center [87, 85] width 161 height 45
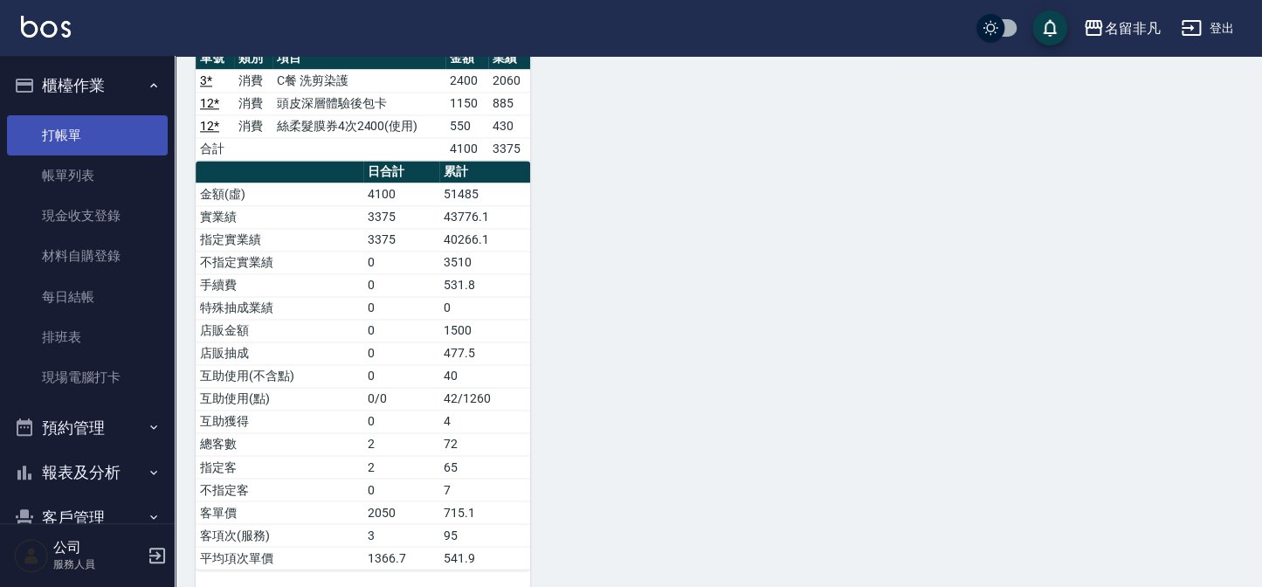
click at [111, 129] on link "打帳單" at bounding box center [87, 135] width 161 height 40
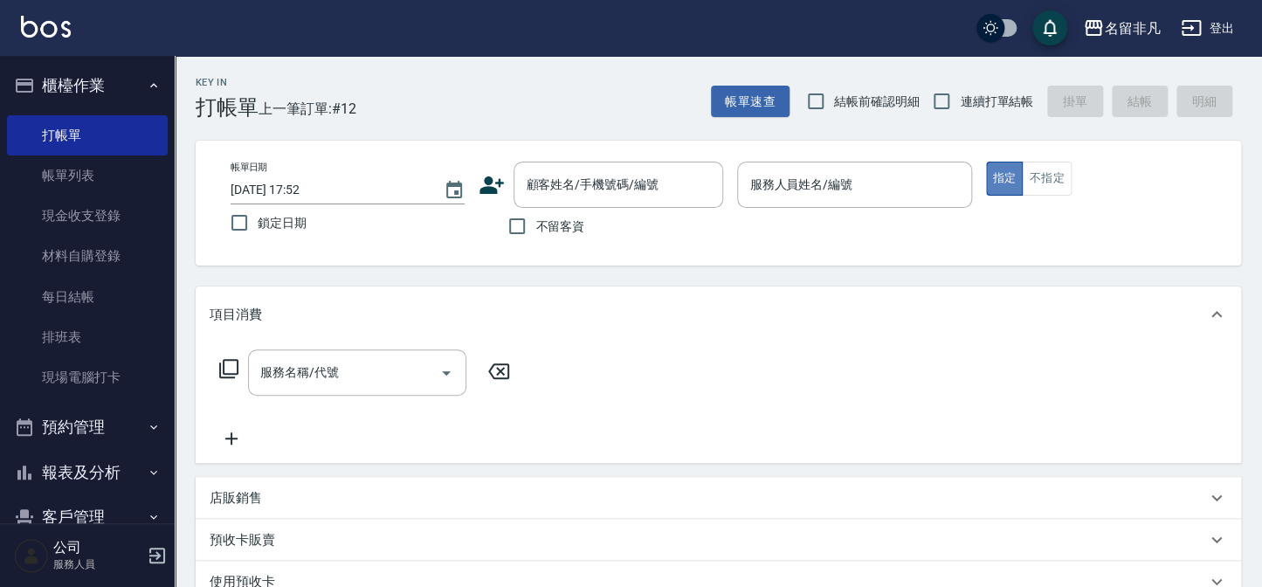
click at [993, 176] on button "指定" at bounding box center [1005, 179] width 38 height 34
click at [846, 179] on div "服務人員姓名/編號 服務人員姓名/編號" at bounding box center [854, 185] width 234 height 46
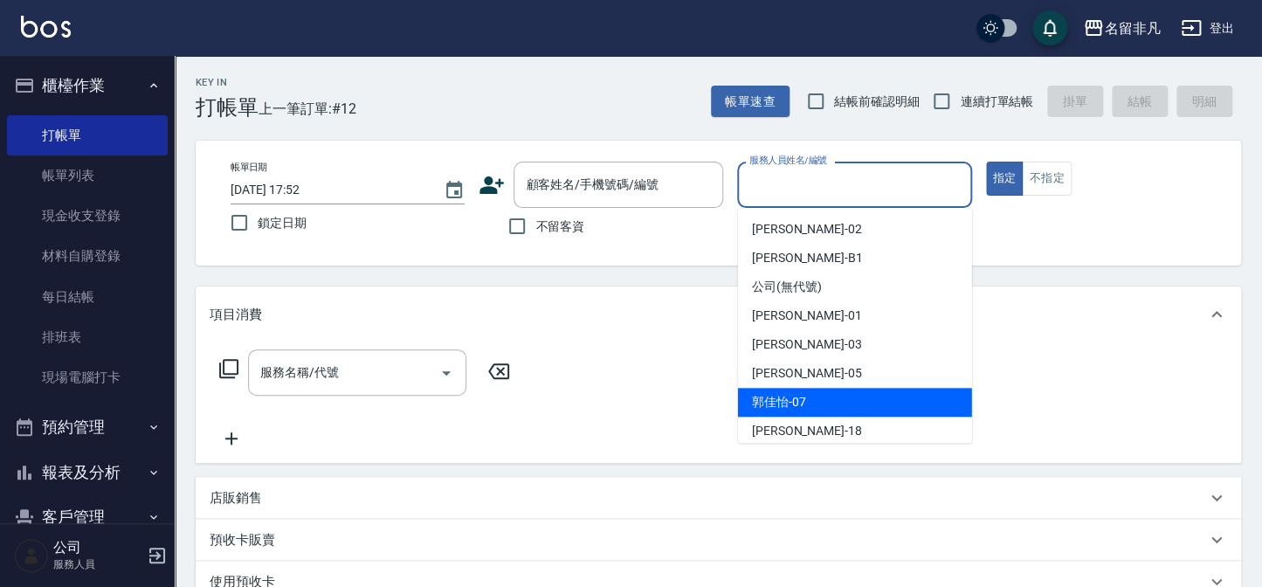
drag, startPoint x: 770, startPoint y: 403, endPoint x: 751, endPoint y: 406, distance: 19.5
click at [770, 404] on span "[PERSON_NAME]-07" at bounding box center [779, 402] width 54 height 18
type input "[PERSON_NAME]-07"
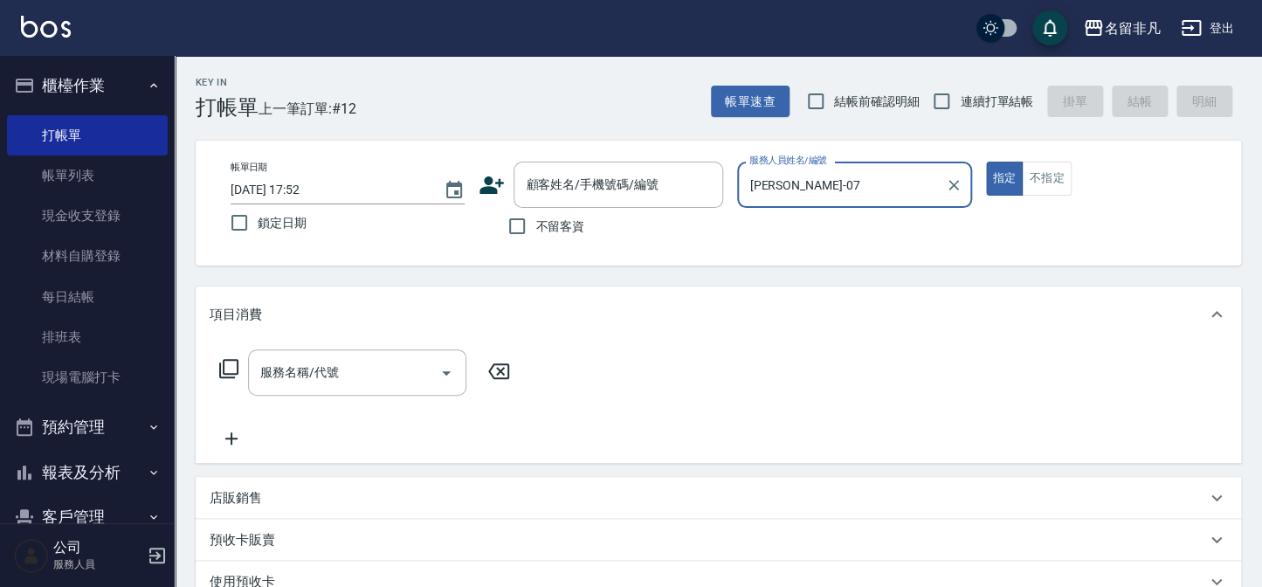
click at [224, 361] on icon at bounding box center [228, 368] width 19 height 19
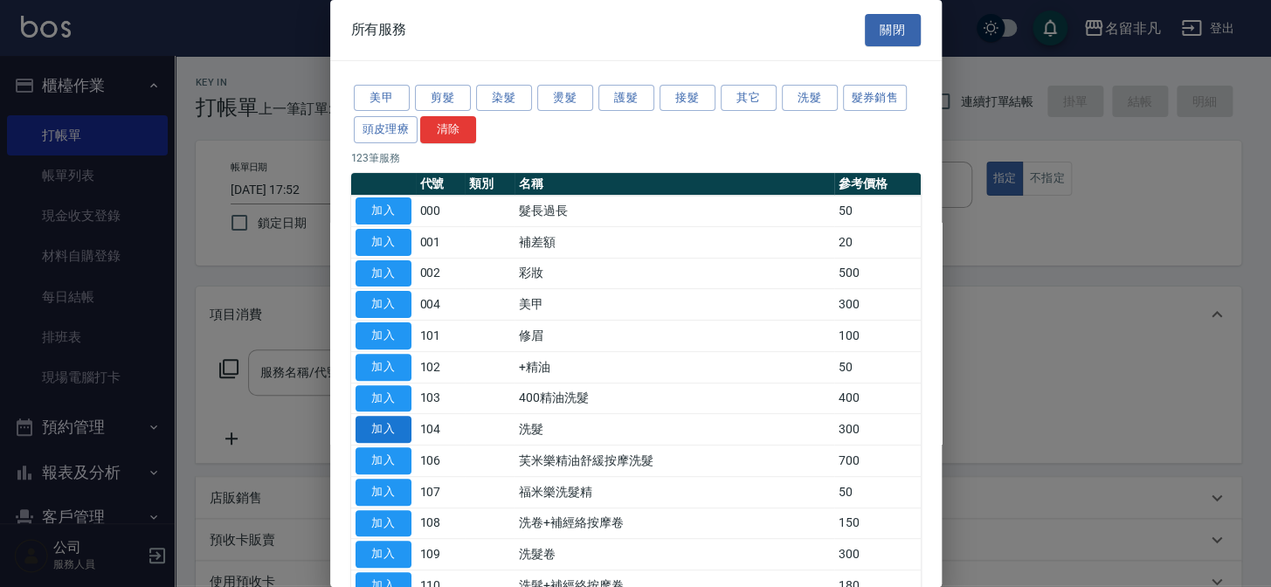
click at [391, 425] on button "加入" at bounding box center [384, 429] width 56 height 27
type input "洗髮(104)"
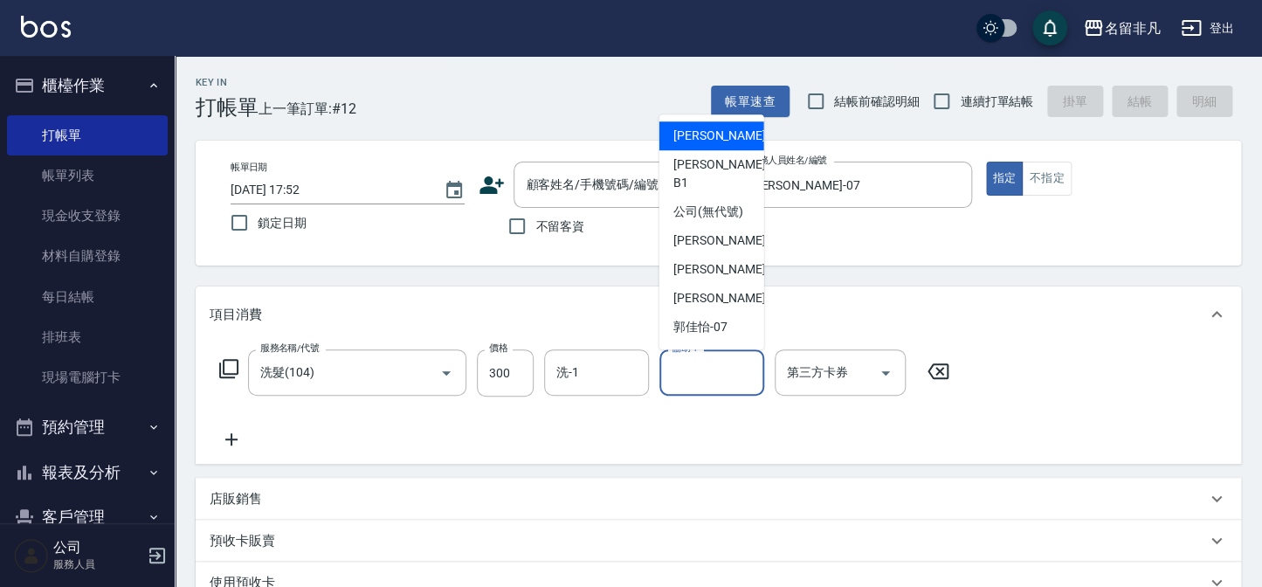
click at [729, 376] on input "協助-1" at bounding box center [711, 372] width 89 height 31
click at [692, 139] on span "[PERSON_NAME]-02" at bounding box center [728, 136] width 110 height 18
type input "[PERSON_NAME]-02"
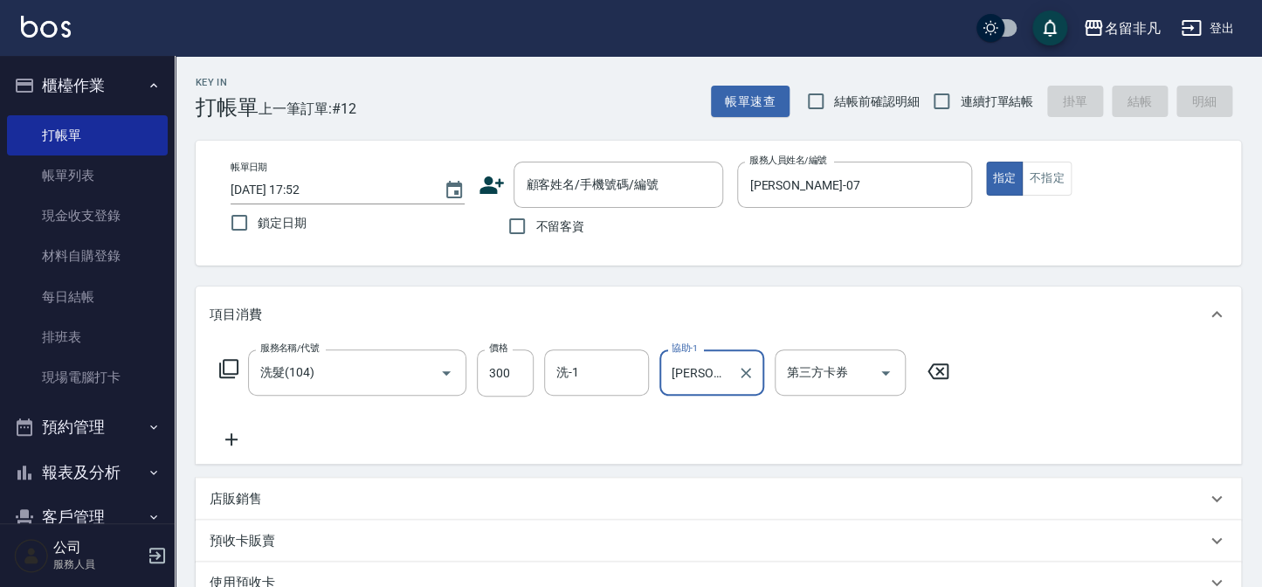
scroll to position [79, 0]
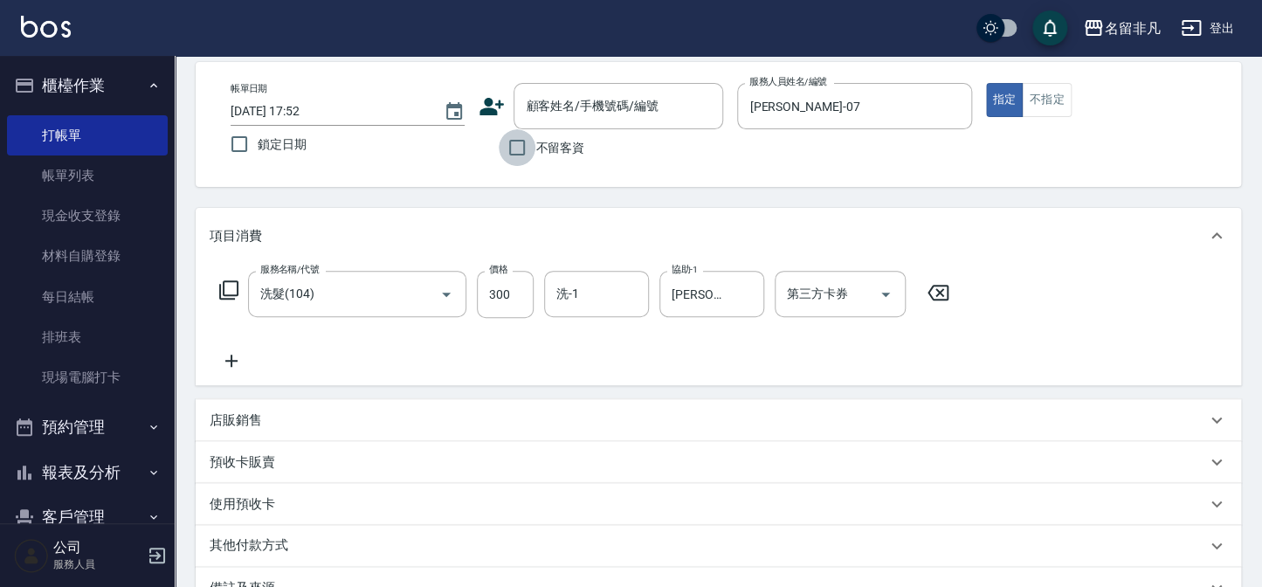
drag, startPoint x: 512, startPoint y: 150, endPoint x: 507, endPoint y: 142, distance: 9.4
click at [512, 149] on input "不留客資" at bounding box center [517, 147] width 37 height 37
checkbox input "true"
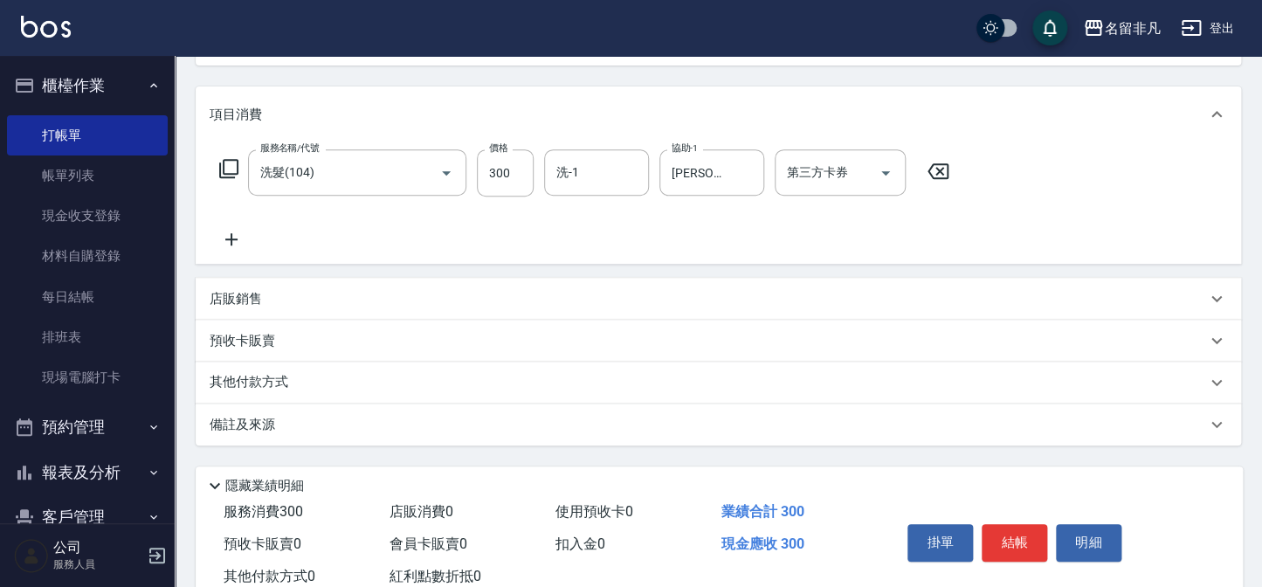
scroll to position [252, 0]
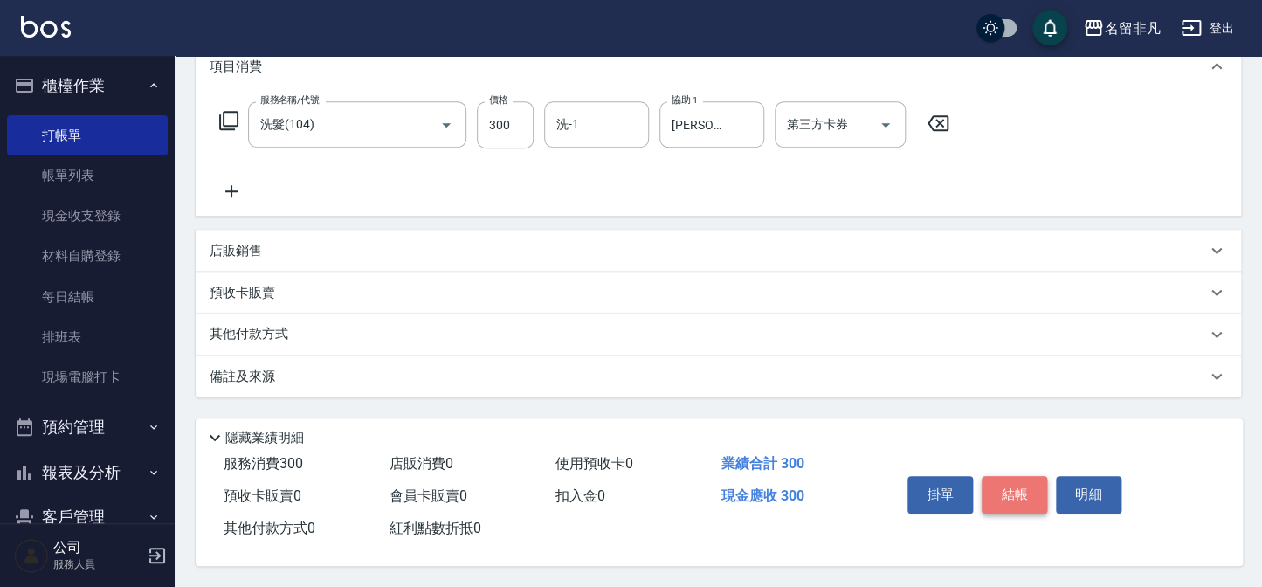
click at [1005, 490] on button "結帳" at bounding box center [1015, 494] width 66 height 37
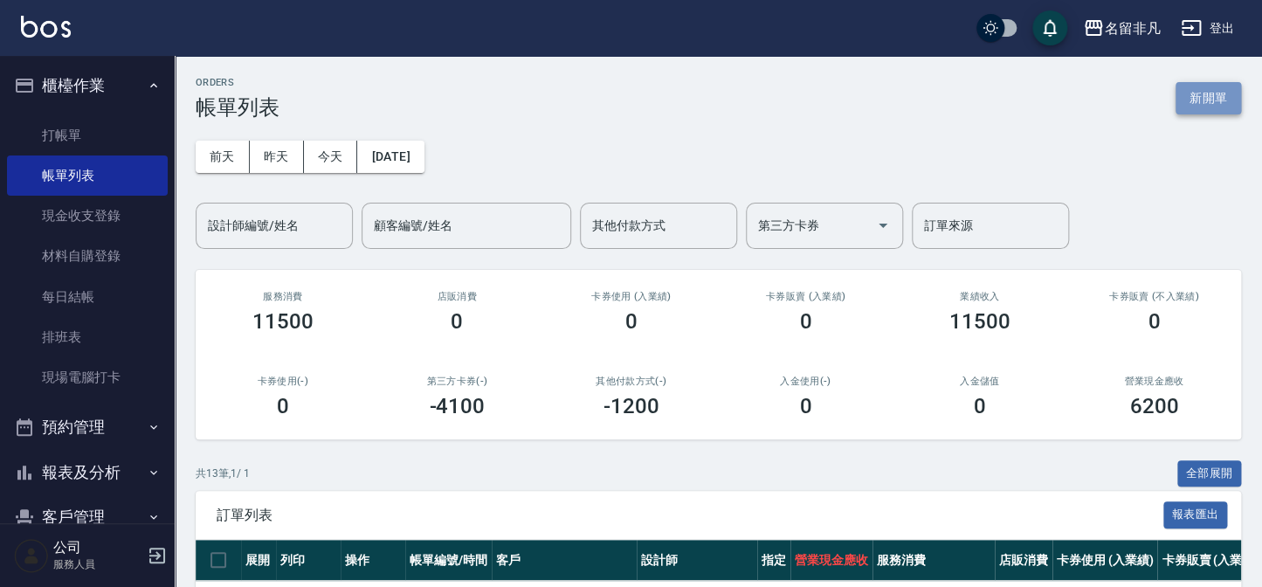
click at [1198, 87] on button "新開單" at bounding box center [1209, 98] width 66 height 32
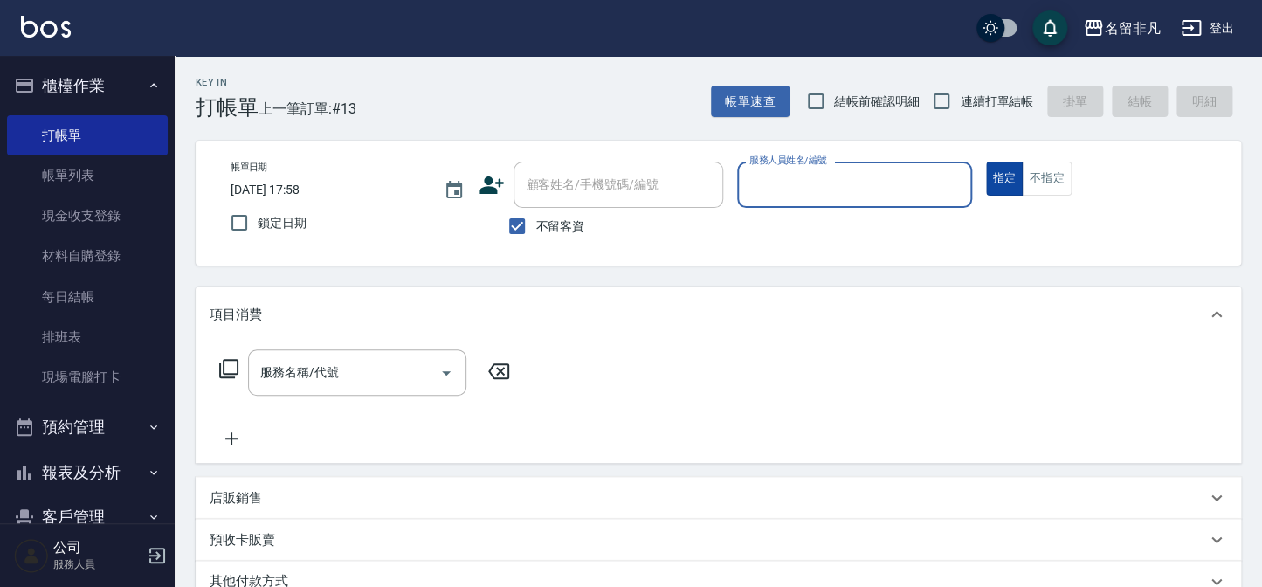
click at [998, 173] on button "指定" at bounding box center [1005, 179] width 38 height 34
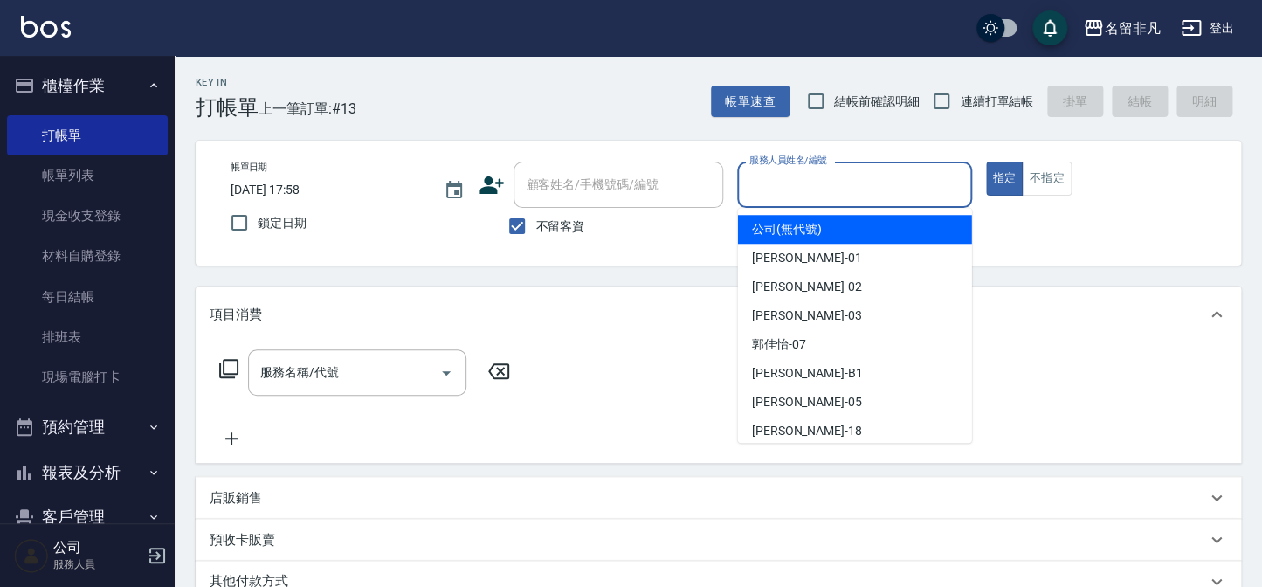
drag, startPoint x: 919, startPoint y: 169, endPoint x: 838, endPoint y: 237, distance: 106.0
click at [918, 173] on input "服務人員姓名/編號" at bounding box center [854, 184] width 218 height 31
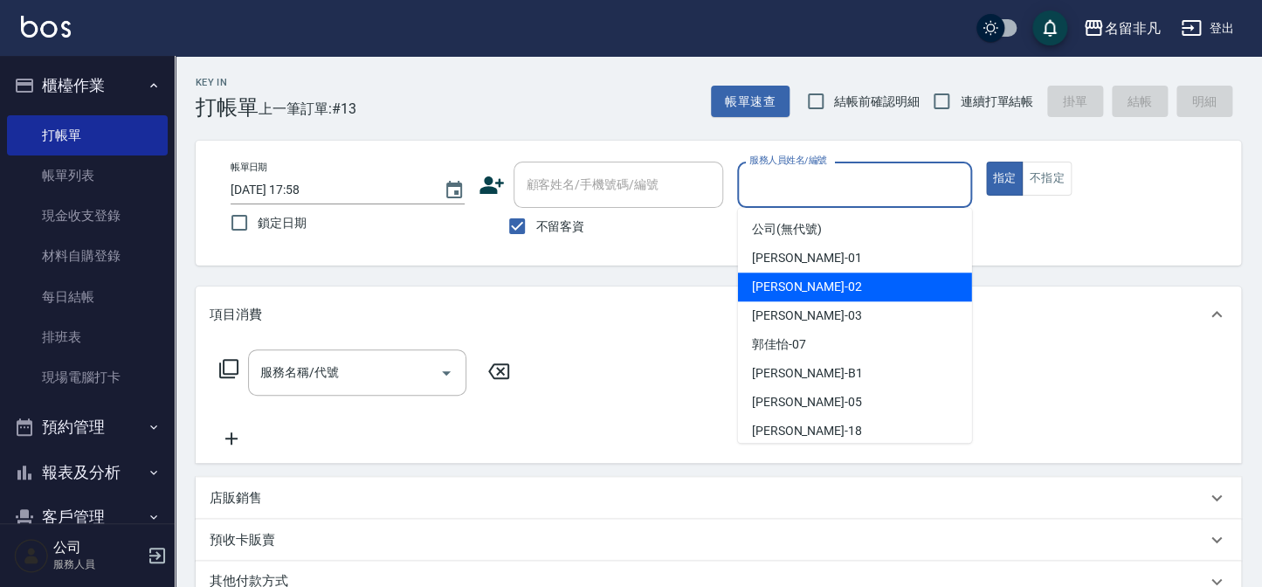
click at [805, 282] on div "[PERSON_NAME]-02" at bounding box center [855, 287] width 234 height 29
type input "[PERSON_NAME]-02"
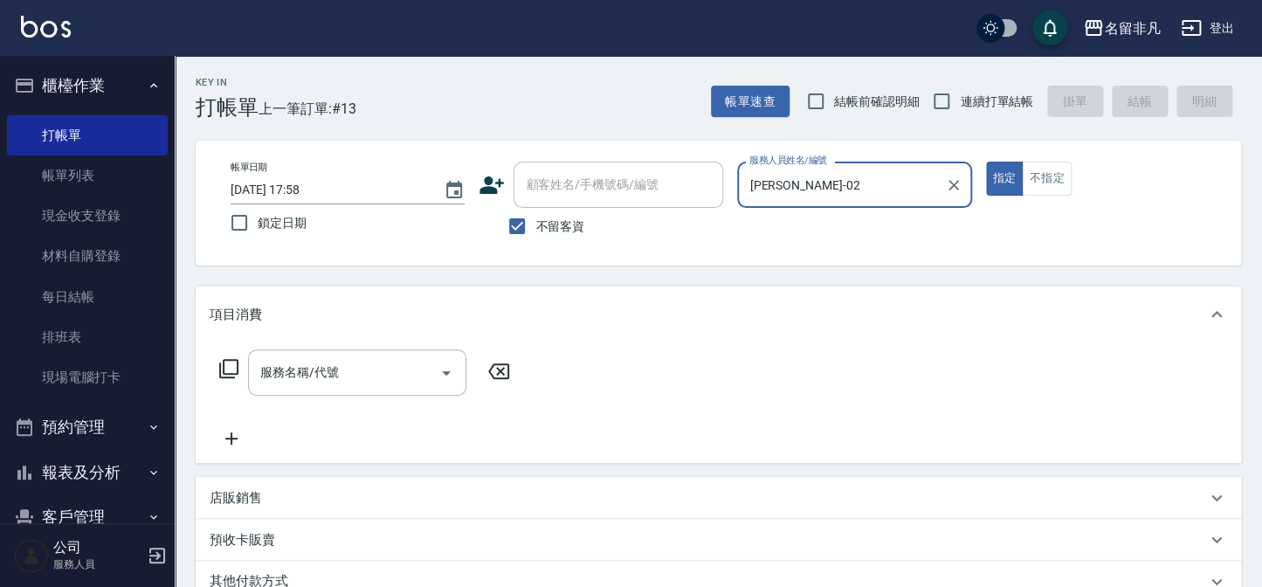
click at [225, 372] on icon at bounding box center [228, 368] width 21 height 21
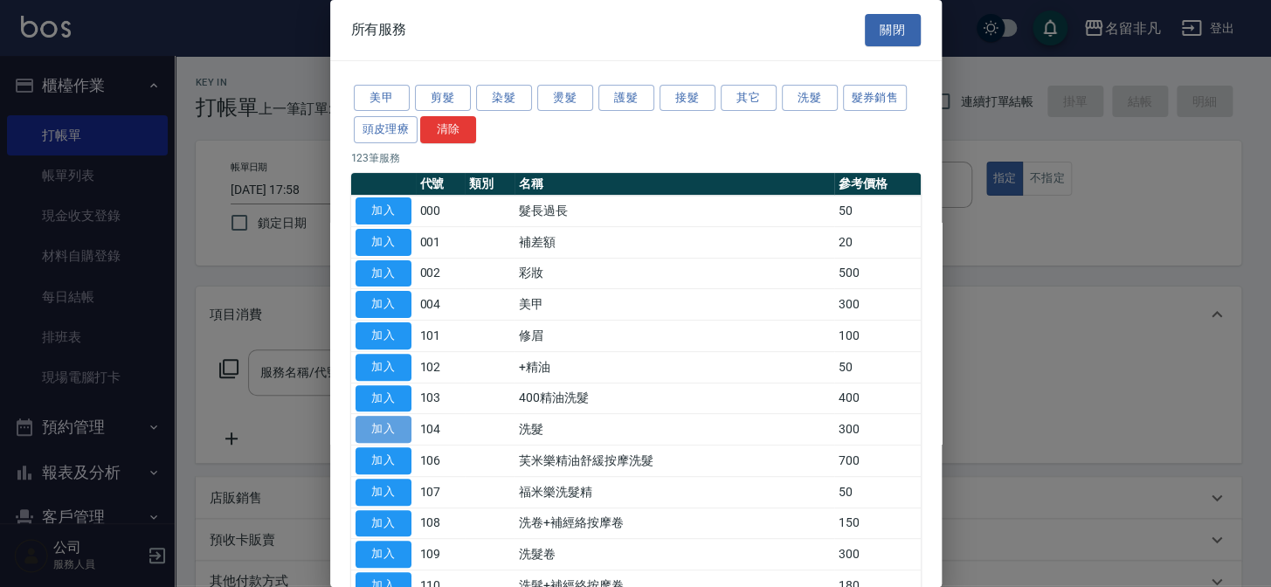
click at [397, 421] on button "加入" at bounding box center [384, 429] width 56 height 27
type input "洗髮(104)"
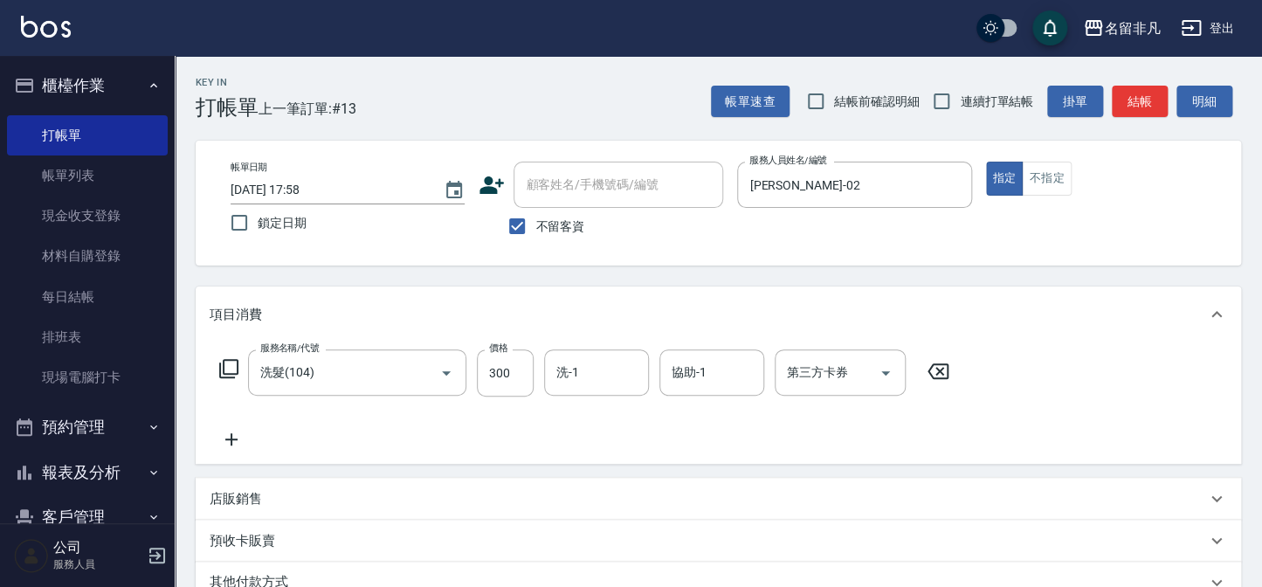
click at [229, 366] on icon at bounding box center [228, 368] width 21 height 21
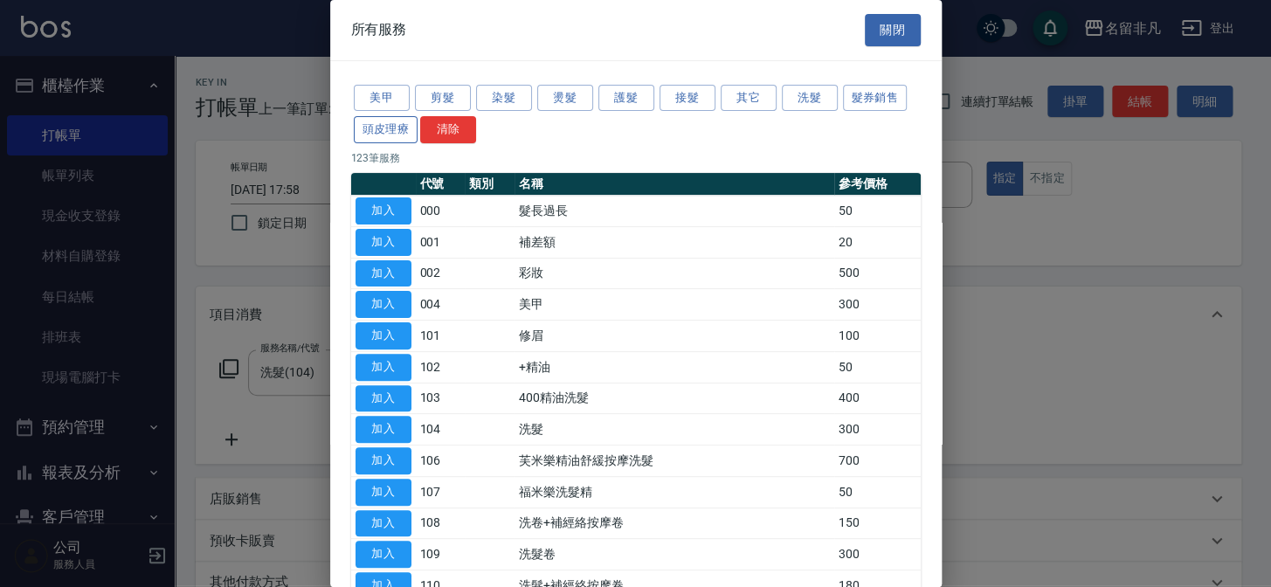
click at [390, 128] on button "頭皮理療" at bounding box center [386, 129] width 65 height 27
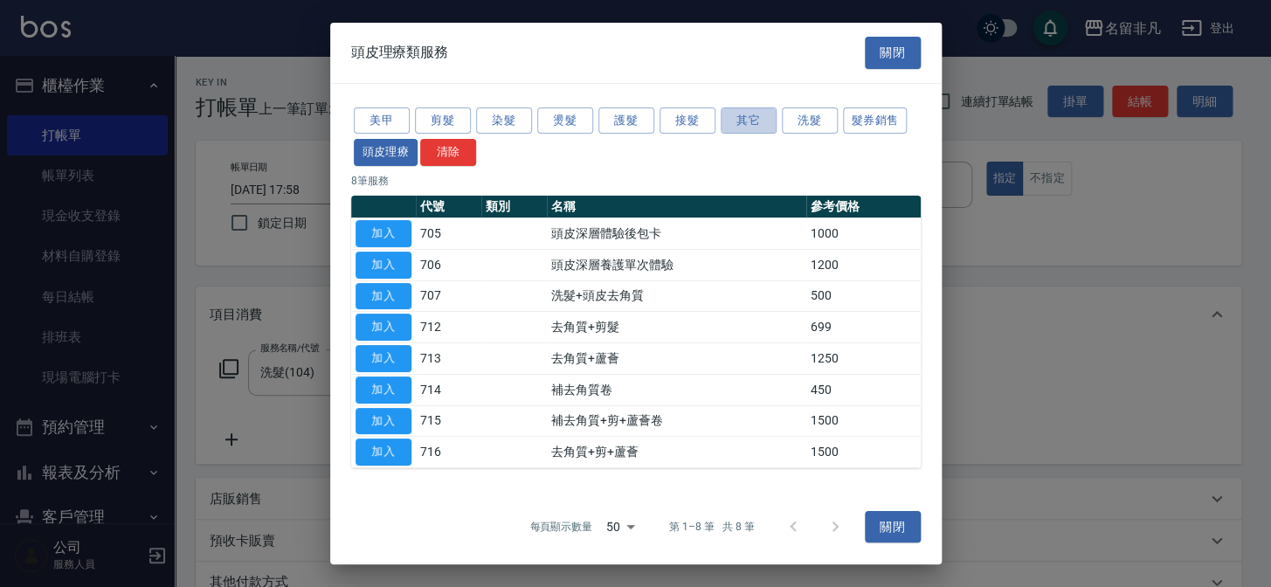
drag, startPoint x: 742, startPoint y: 117, endPoint x: 608, endPoint y: 158, distance: 139.8
click at [741, 119] on button "其它" at bounding box center [749, 120] width 56 height 27
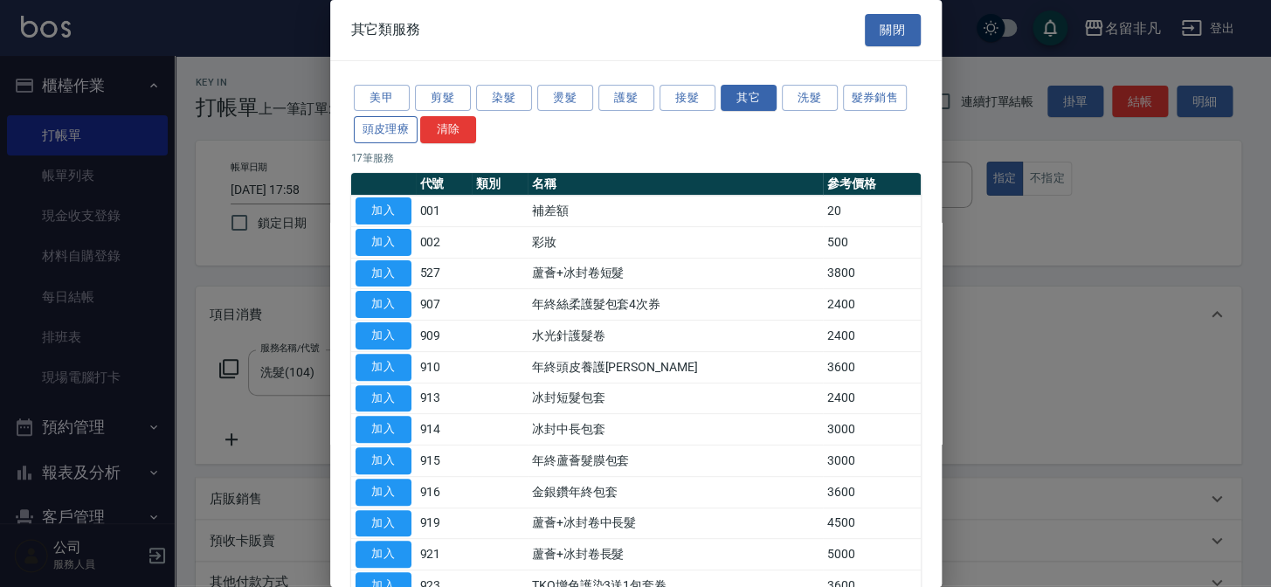
click at [376, 134] on button "頭皮理療" at bounding box center [386, 129] width 65 height 27
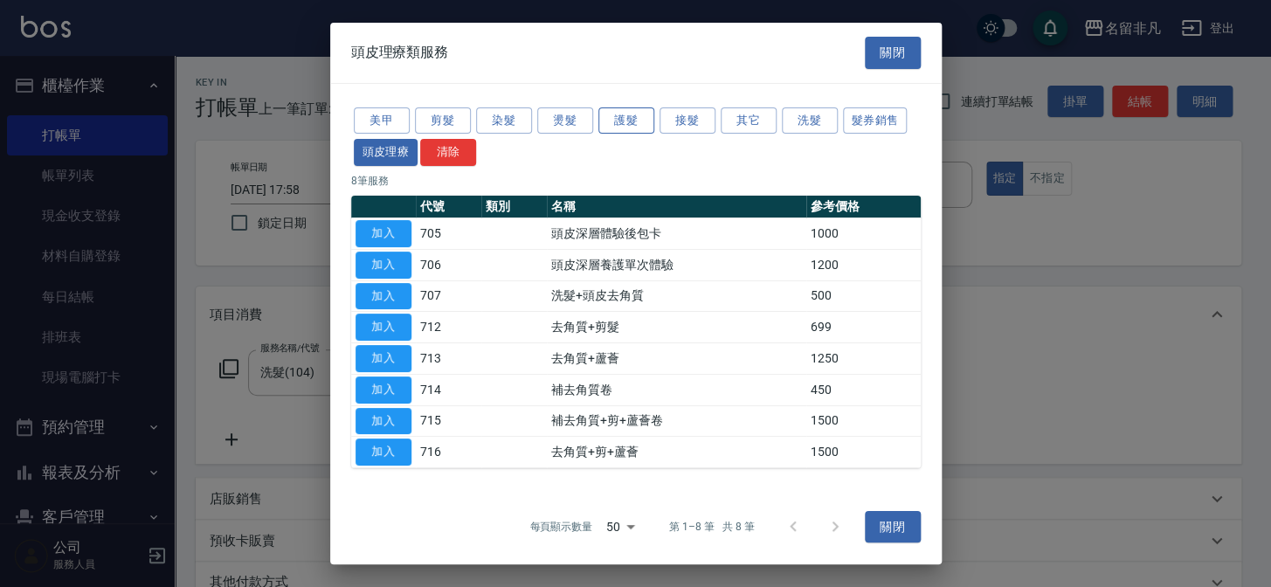
click at [609, 114] on button "護髮" at bounding box center [626, 120] width 56 height 27
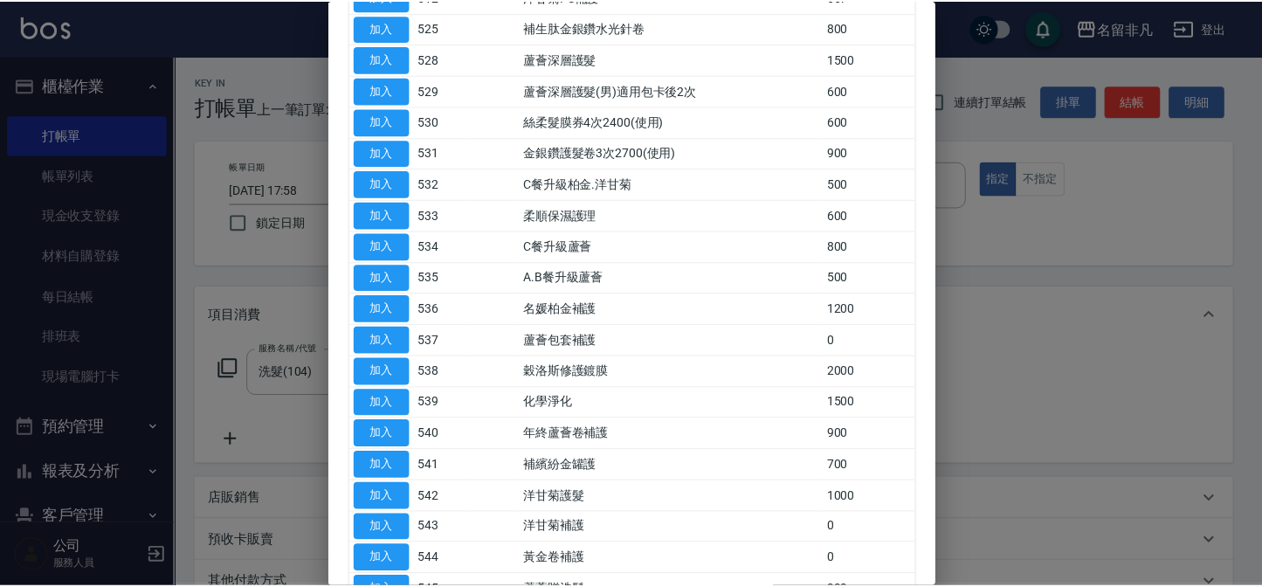
scroll to position [556, 0]
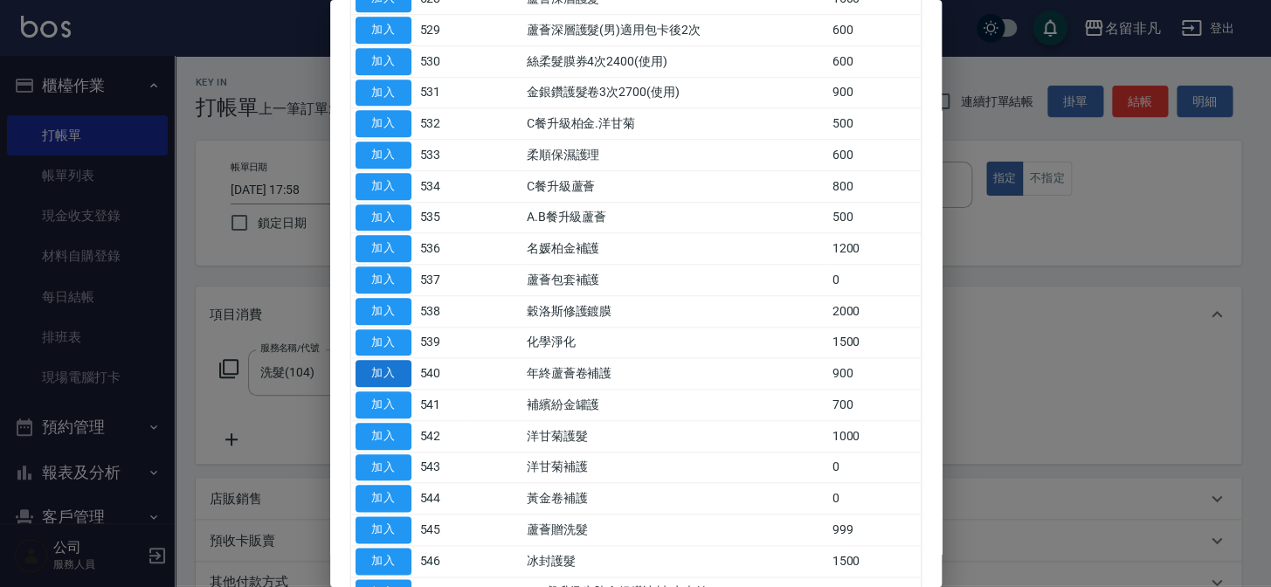
drag, startPoint x: 375, startPoint y: 372, endPoint x: 367, endPoint y: 365, distance: 10.5
click at [375, 371] on button "加入" at bounding box center [384, 373] width 56 height 27
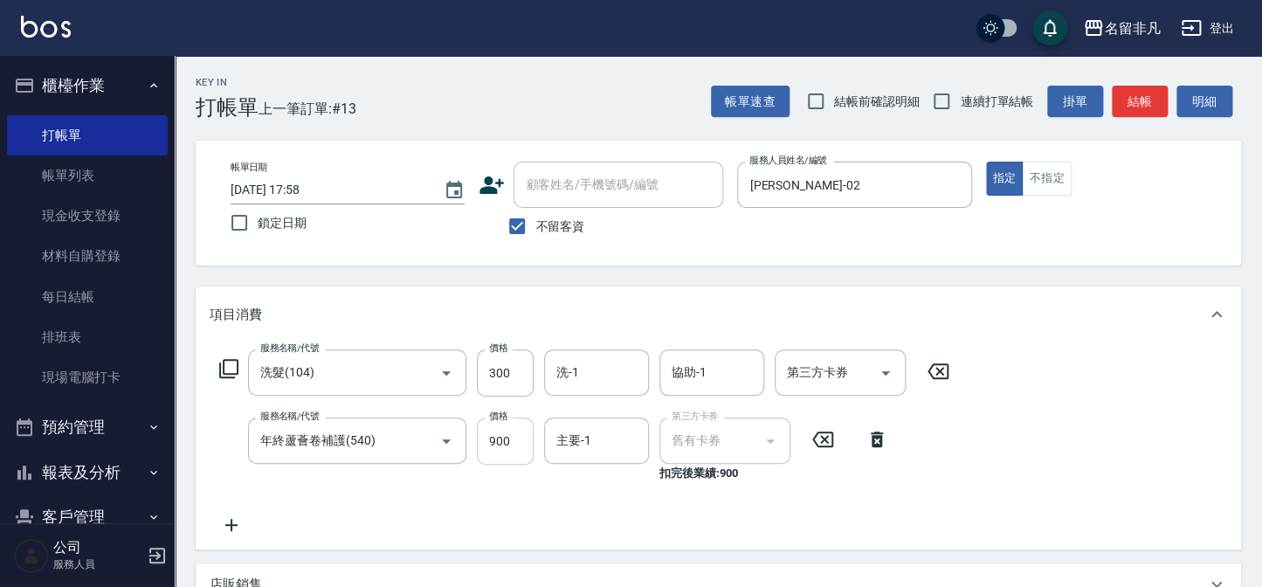
click at [521, 438] on input "900" at bounding box center [505, 441] width 57 height 47
click at [492, 438] on input "11200" at bounding box center [505, 441] width 57 height 47
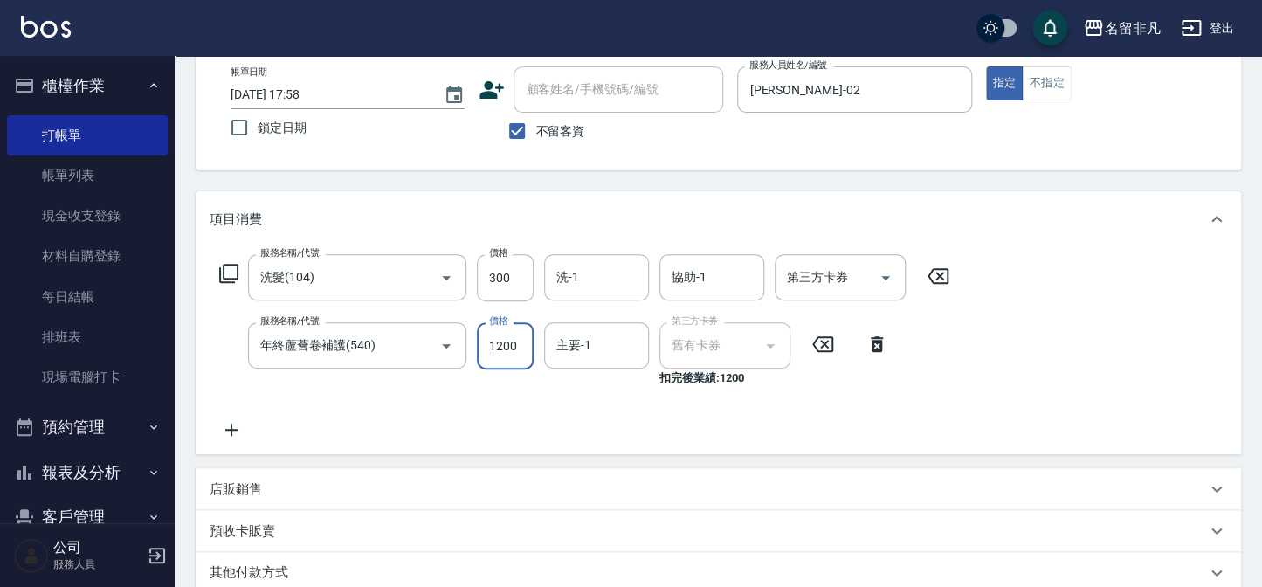
scroll to position [317, 0]
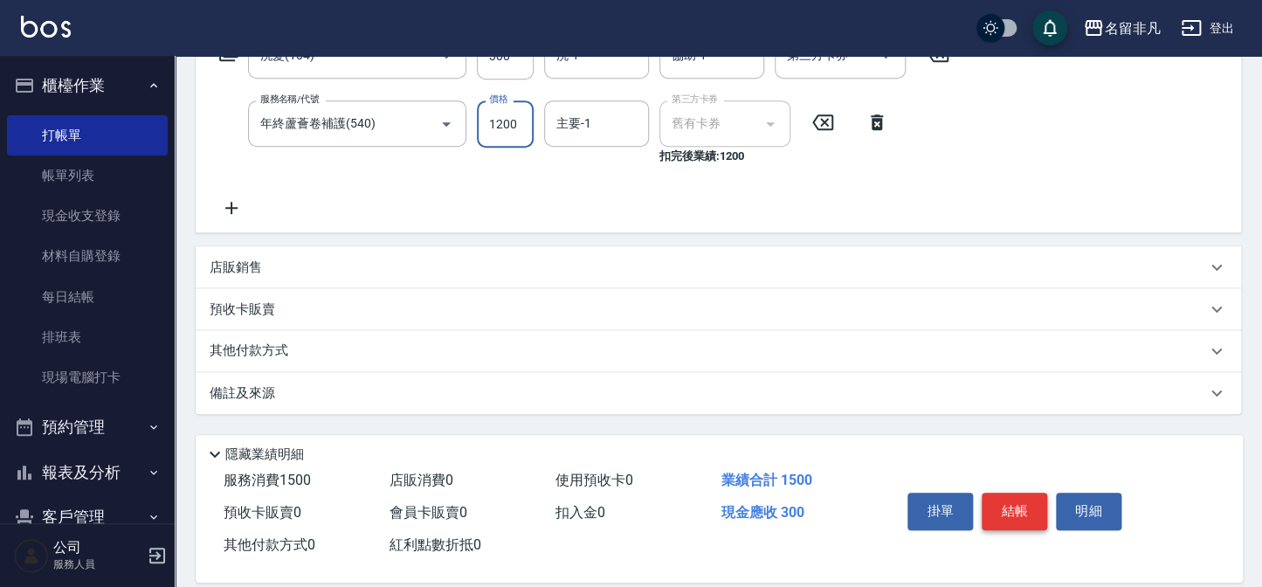
type input "1200"
click at [1010, 499] on button "結帳" at bounding box center [1015, 511] width 66 height 37
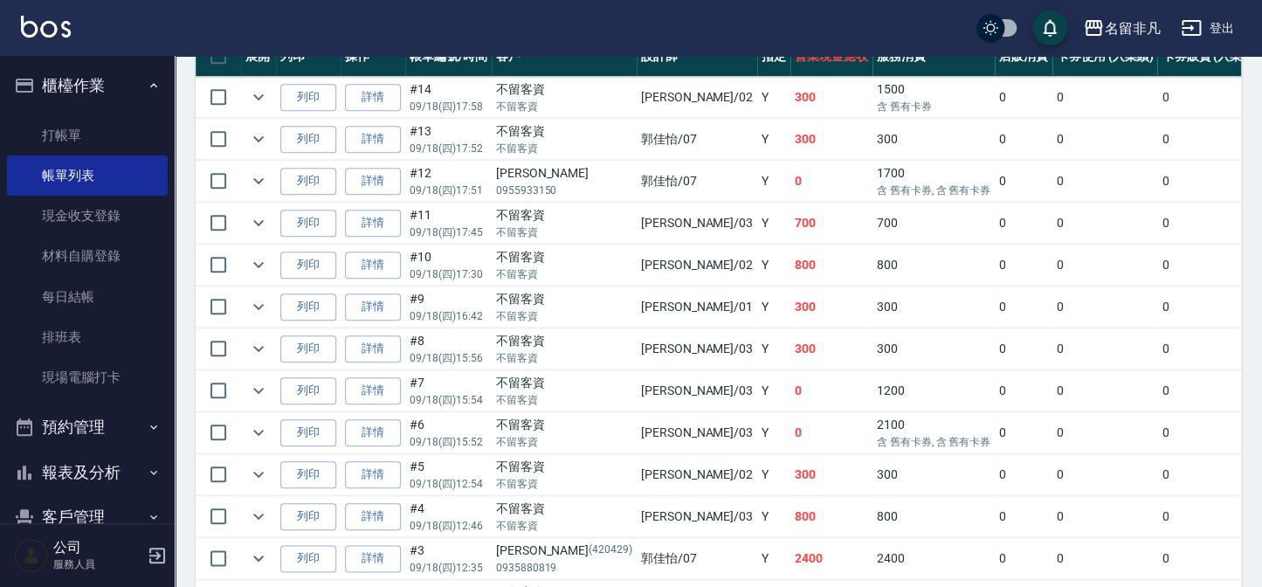
scroll to position [476, 0]
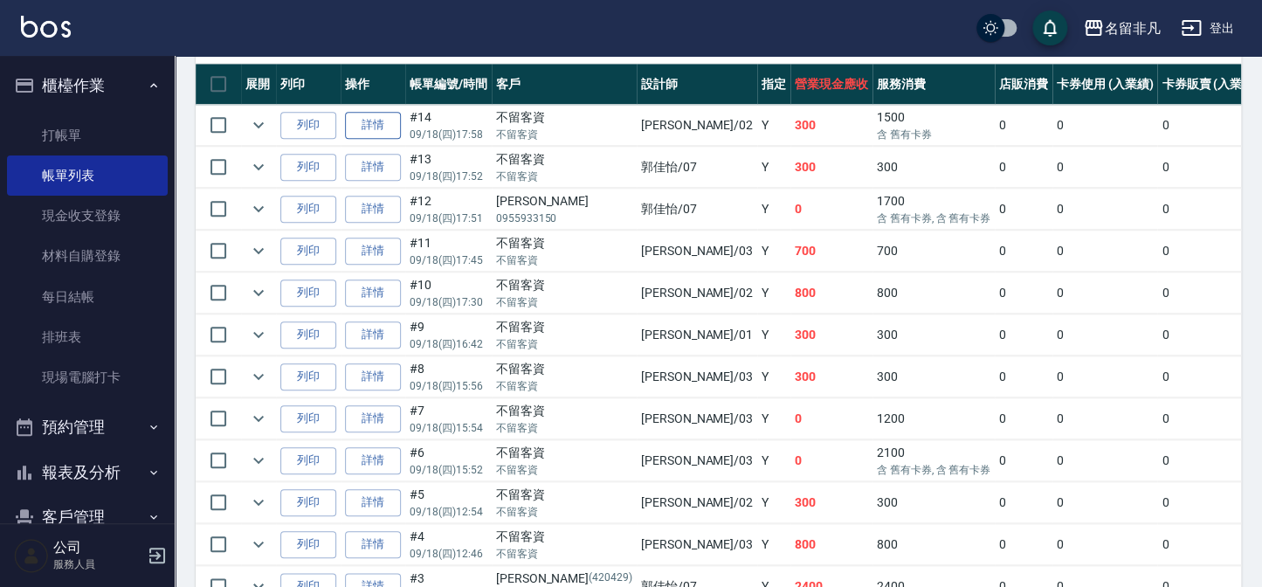
click at [375, 126] on link "詳情" at bounding box center [373, 125] width 56 height 27
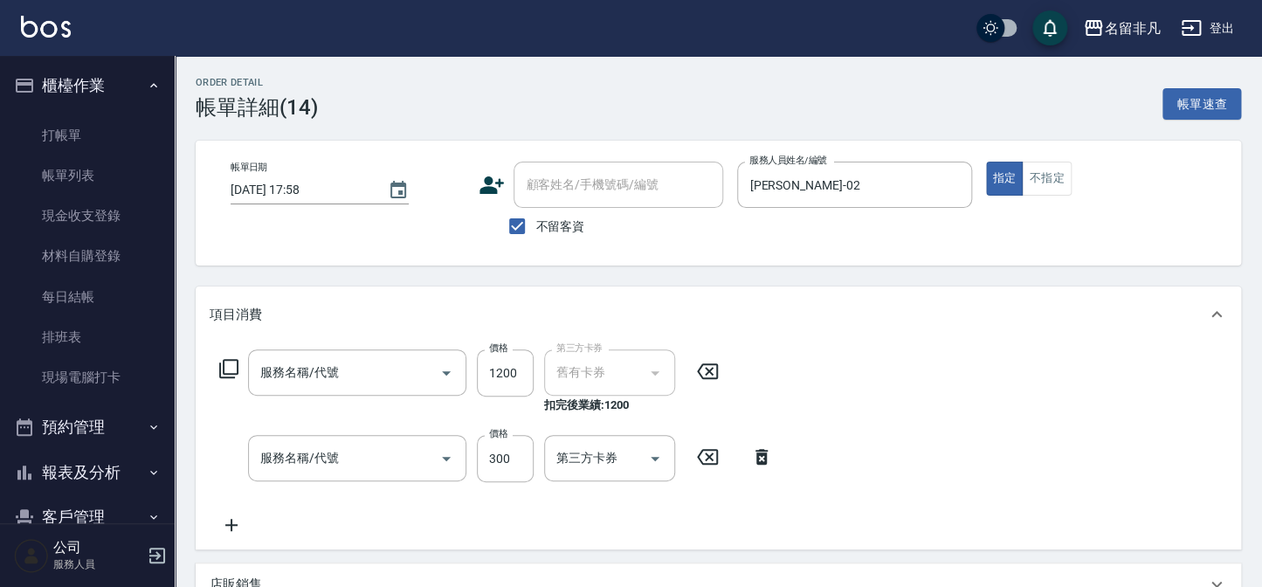
type input "[DATE] 17:58"
checkbox input "true"
type input "[PERSON_NAME]-02"
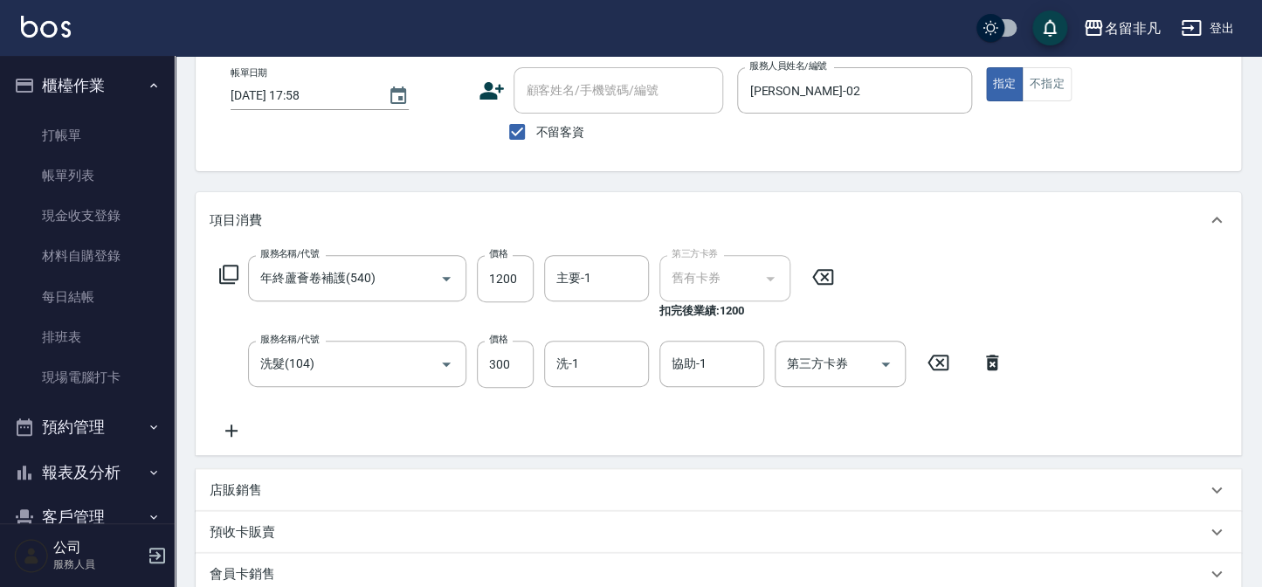
type input "年終蘆薈卷補護(540)"
type input "洗髮(104)"
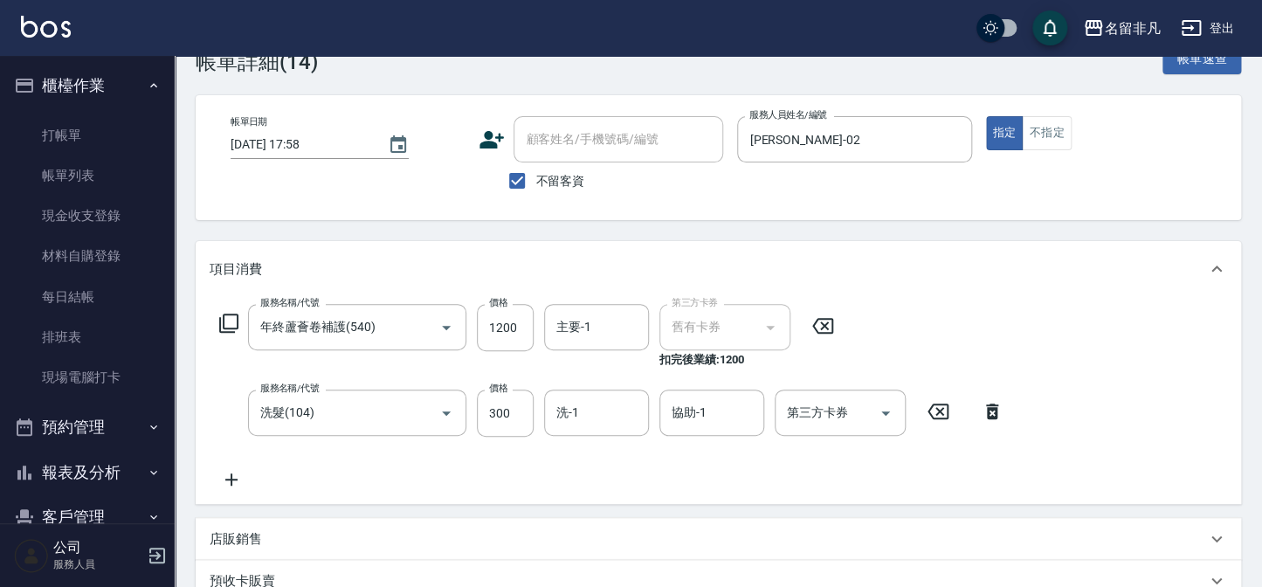
scroll to position [0, 0]
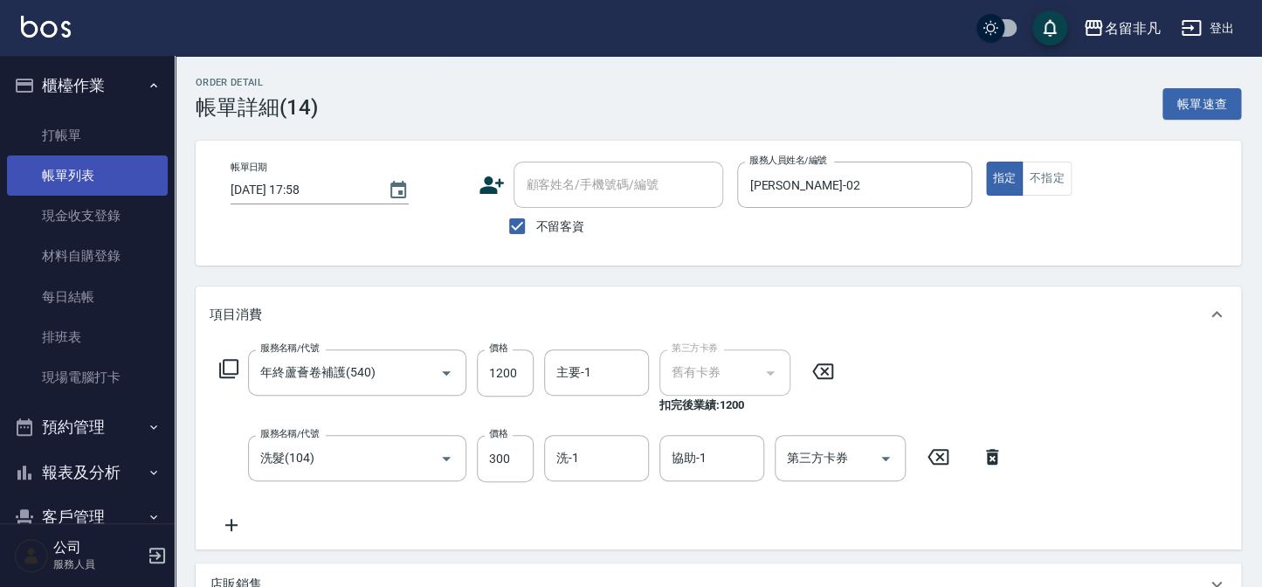
drag, startPoint x: 52, startPoint y: 173, endPoint x: 666, endPoint y: 309, distance: 628.1
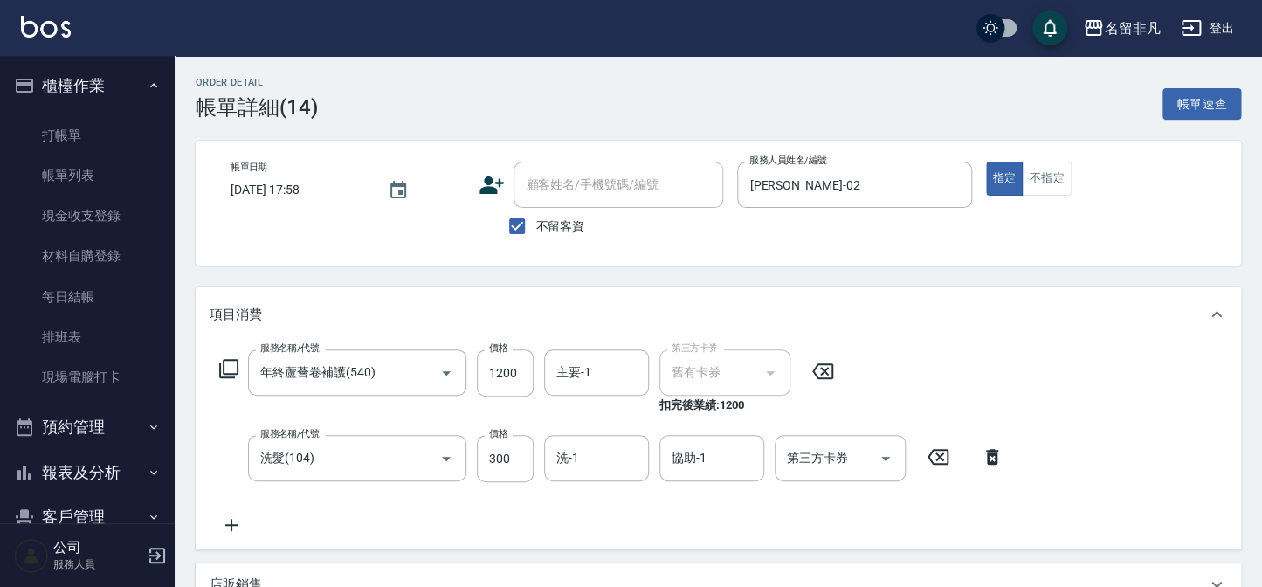
click at [52, 174] on link "帳單列表" at bounding box center [87, 175] width 161 height 40
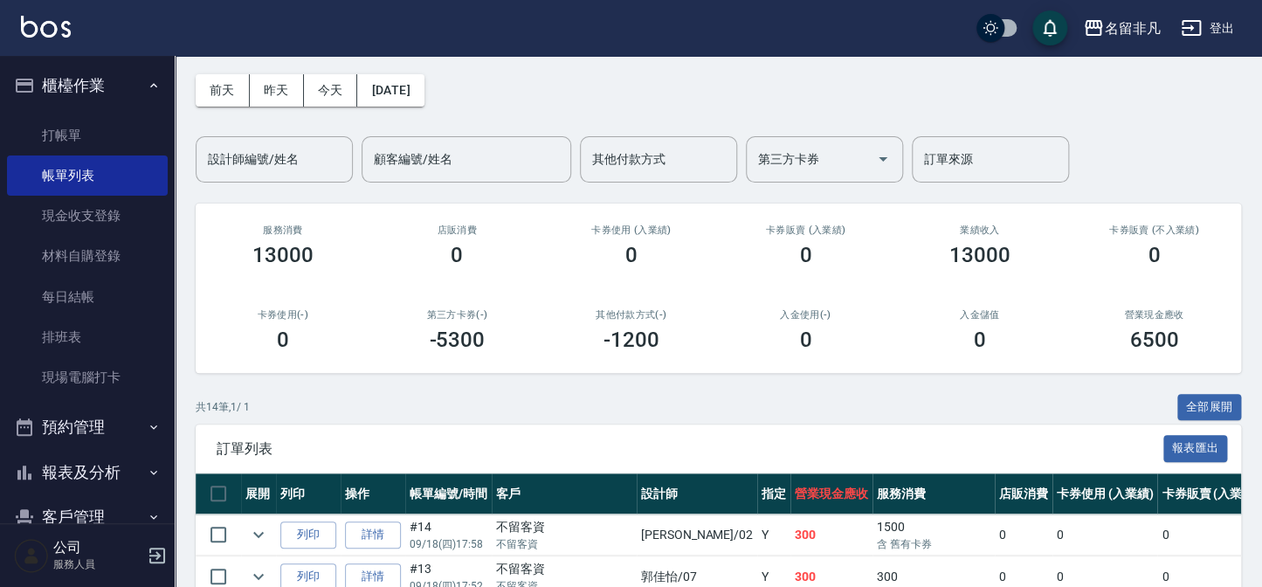
scroll to position [23, 0]
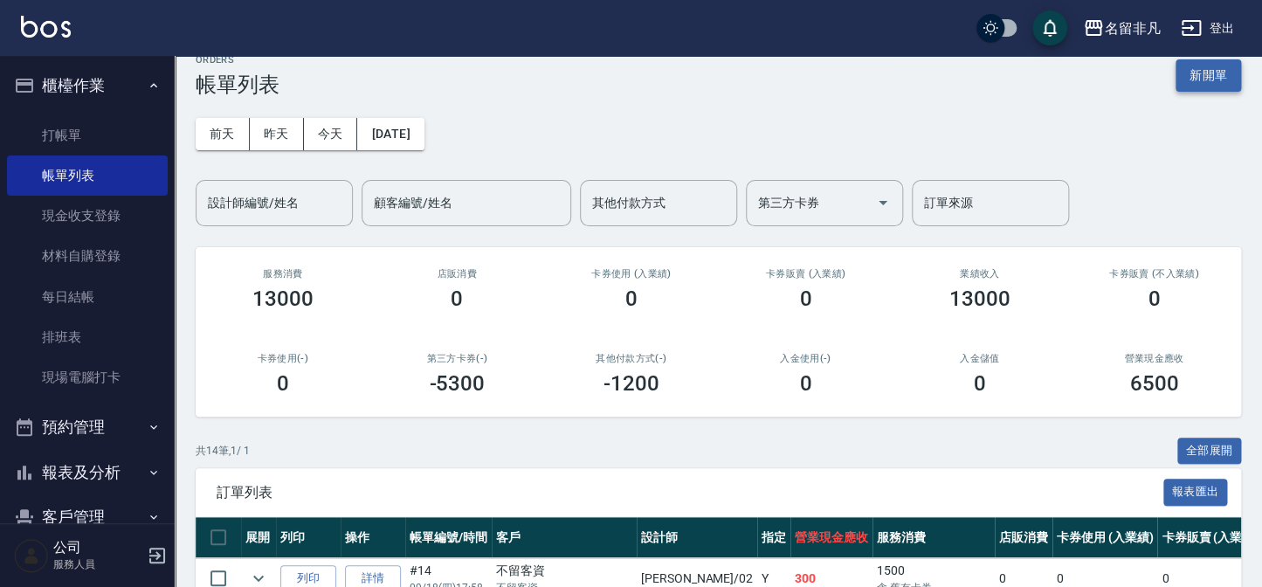
click at [1193, 73] on button "新開單" at bounding box center [1209, 75] width 66 height 32
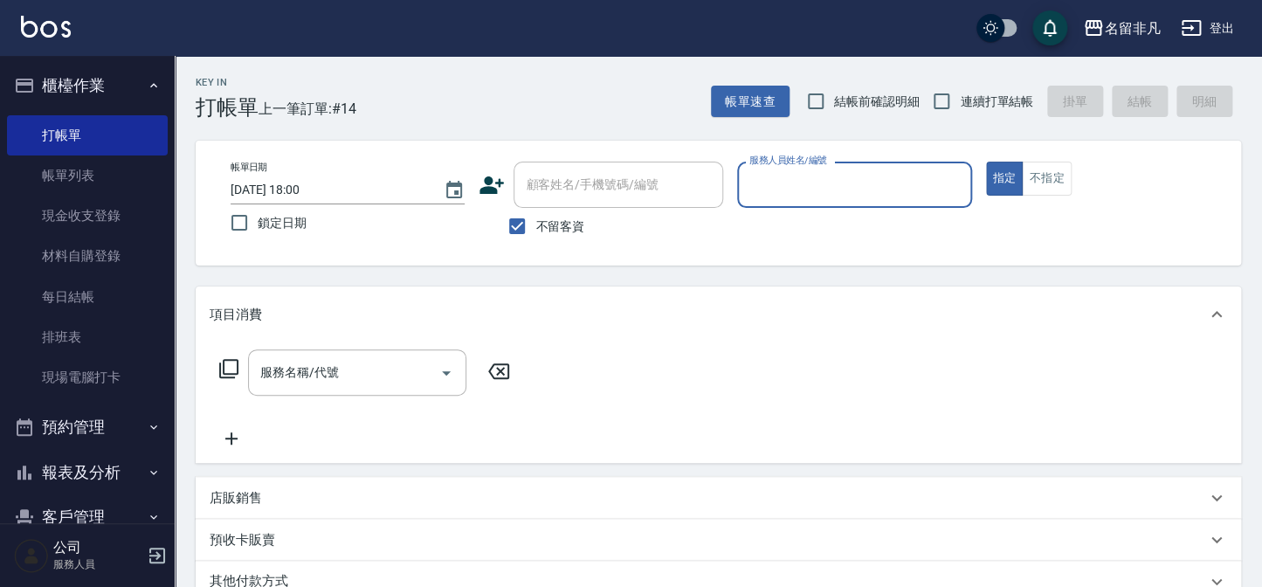
drag, startPoint x: 815, startPoint y: 203, endPoint x: 835, endPoint y: 203, distance: 20.1
click at [816, 203] on div "服務人員姓名/編號" at bounding box center [854, 185] width 234 height 46
type input "07"
type button "true"
type input "[PERSON_NAME]-07"
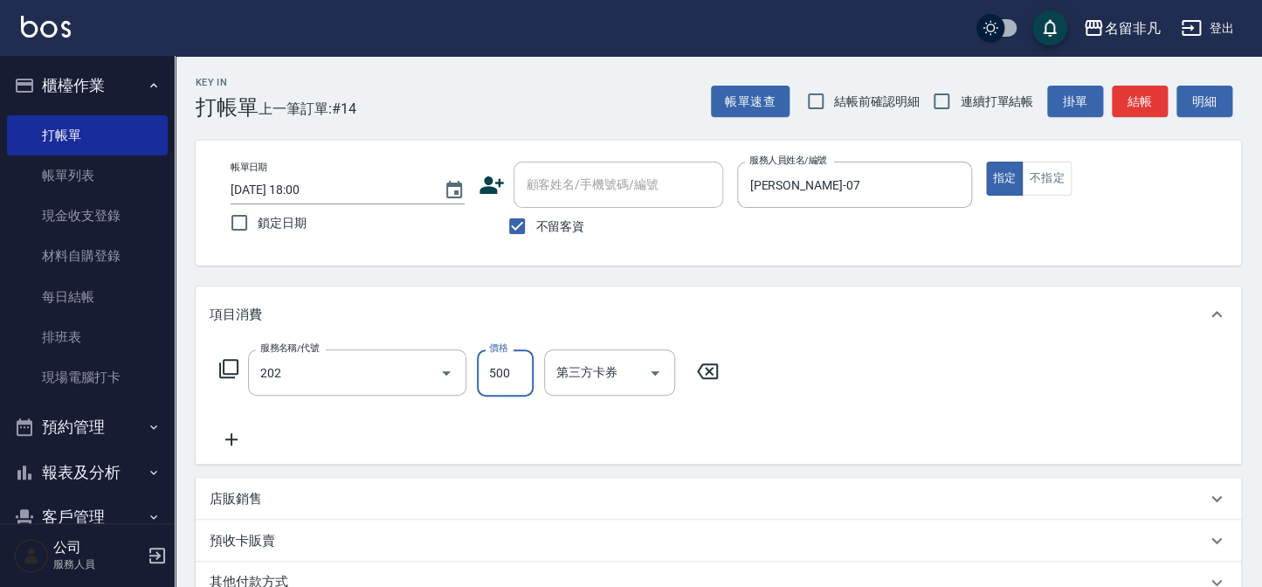
type input "剪髮(202)"
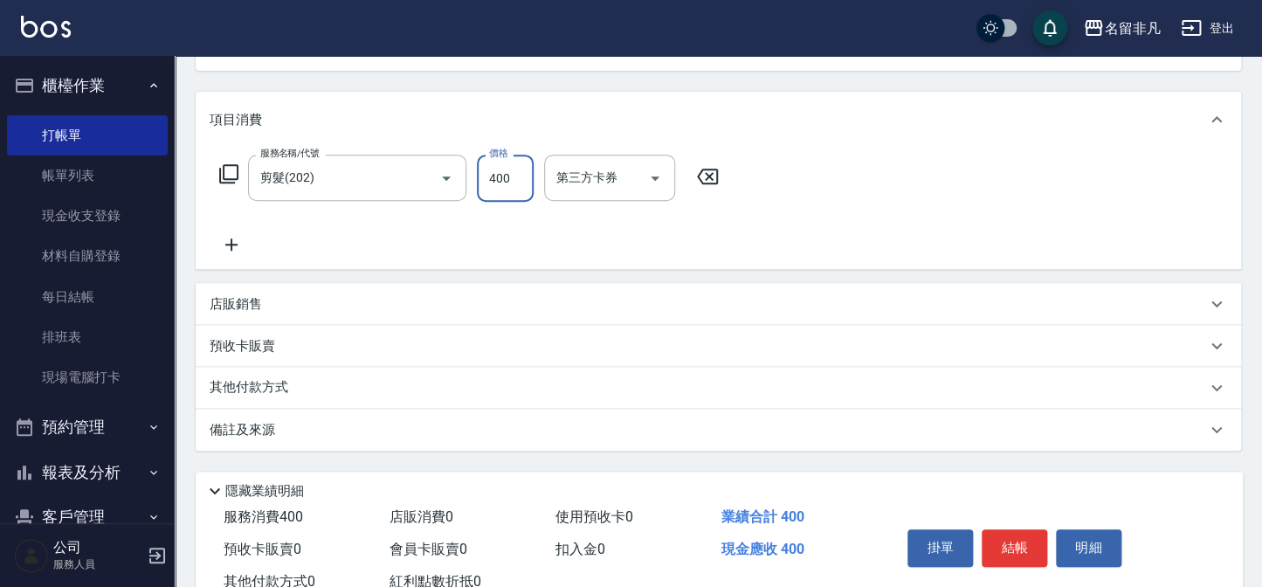
scroll to position [252, 0]
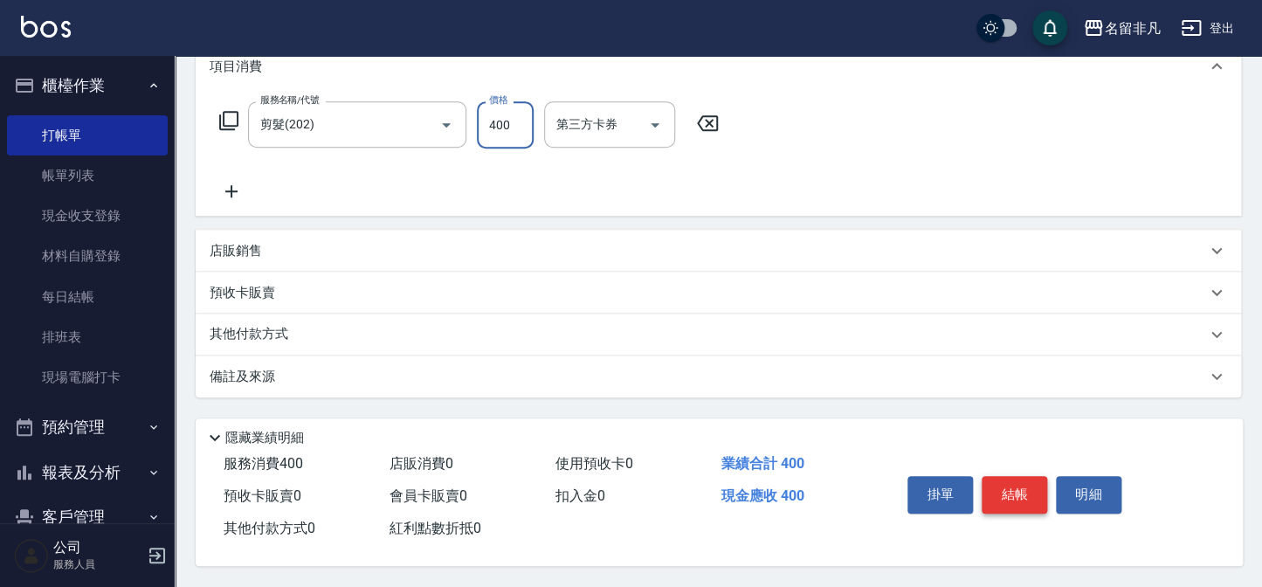
type input "400"
click at [1027, 501] on button "結帳" at bounding box center [1015, 494] width 66 height 37
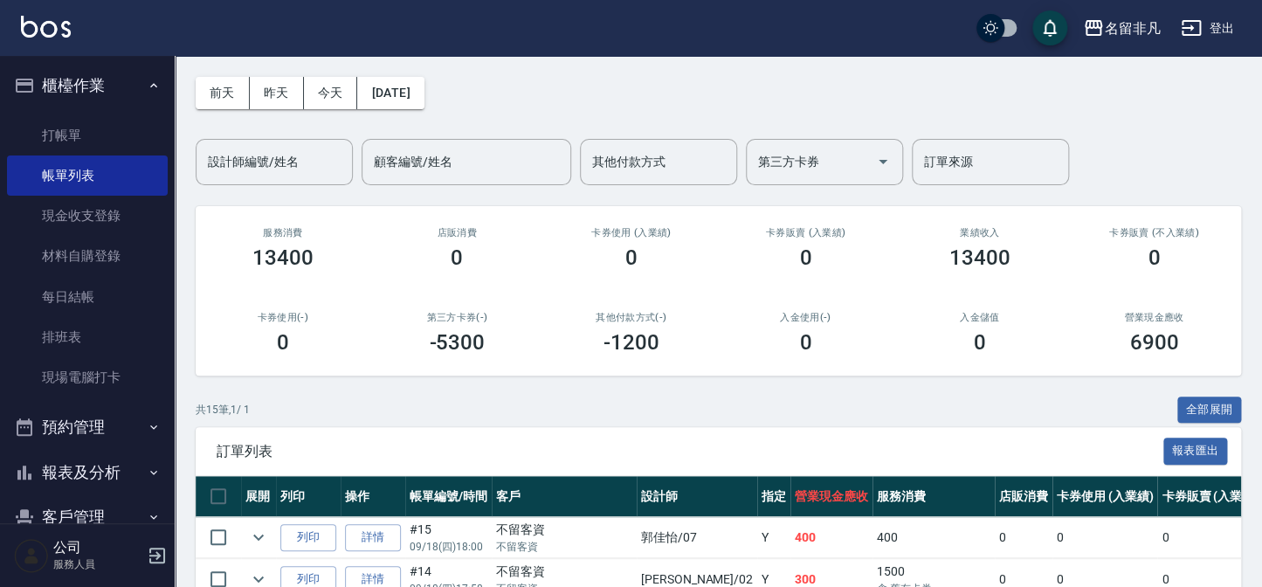
scroll to position [158, 0]
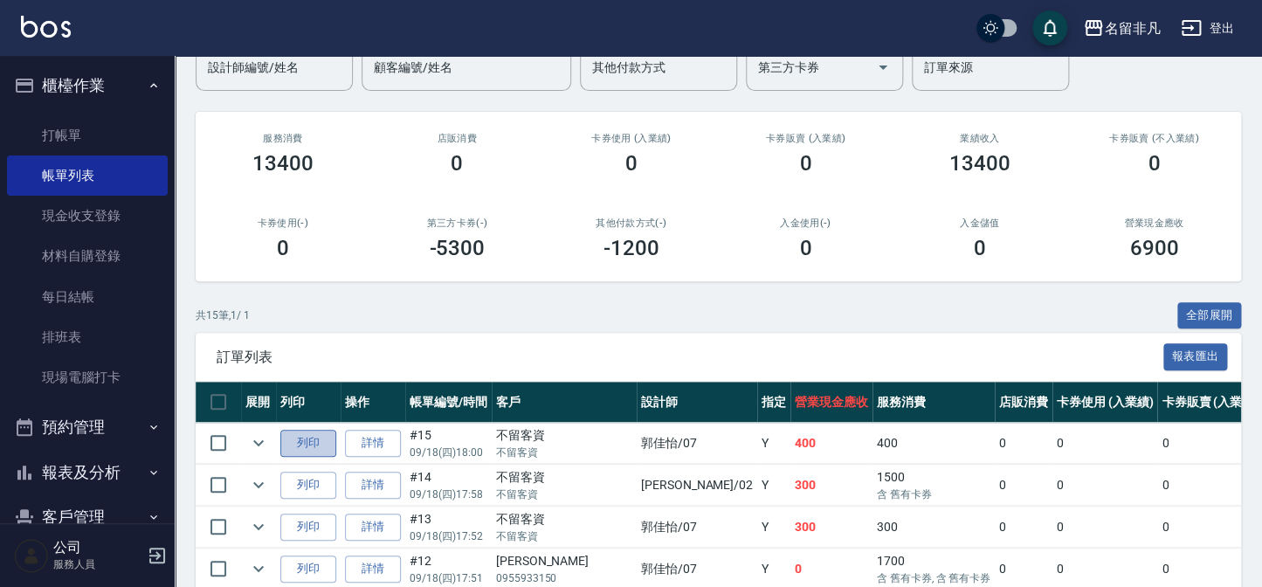
click at [324, 445] on button "列印" at bounding box center [308, 443] width 56 height 27
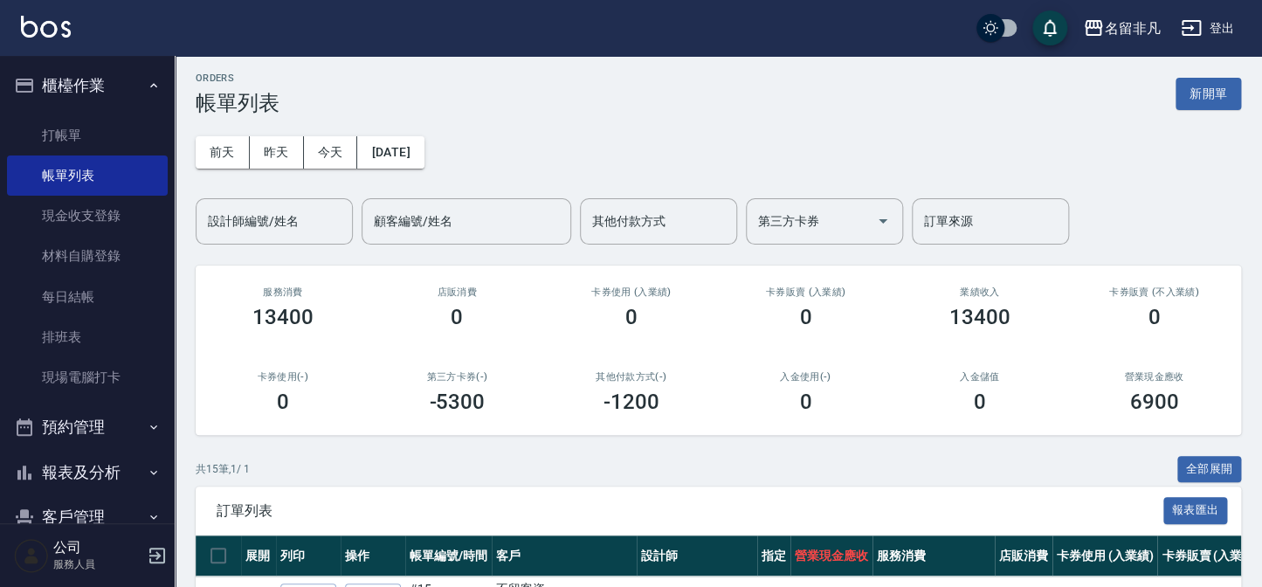
scroll to position [0, 0]
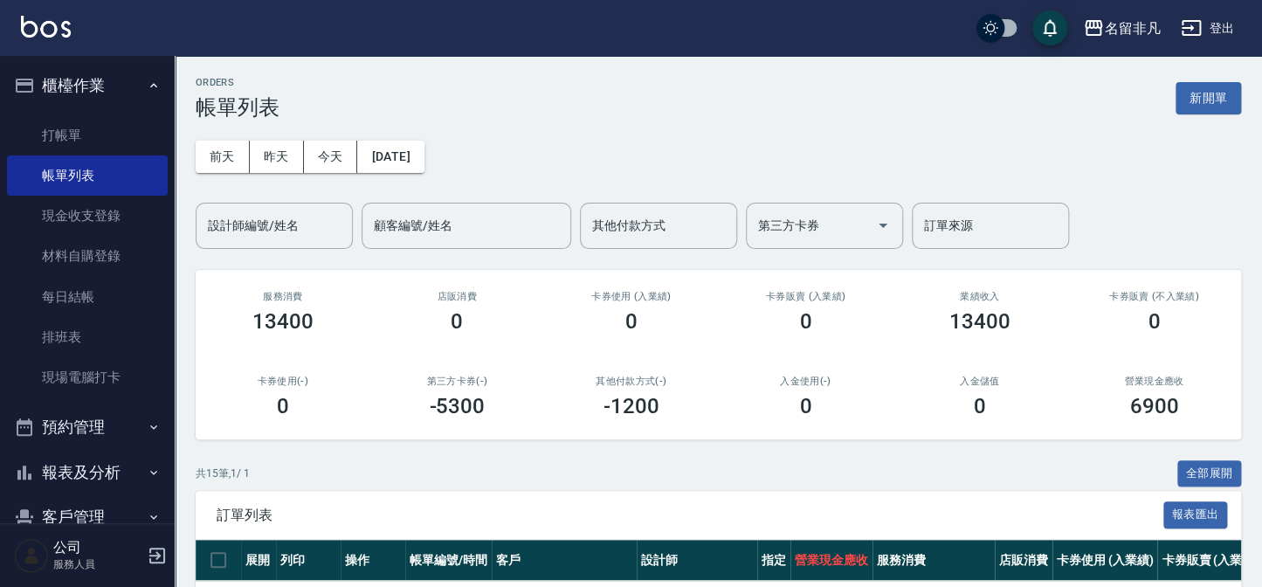
click at [1176, 108] on button "新開單" at bounding box center [1209, 98] width 66 height 32
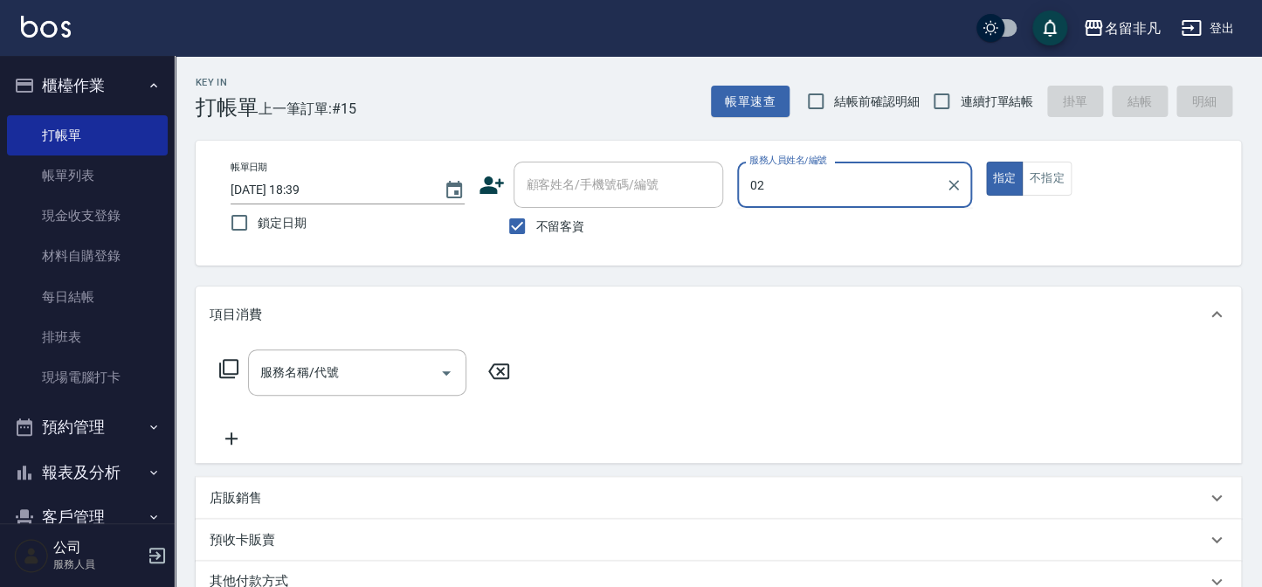
type input "[PERSON_NAME]-02"
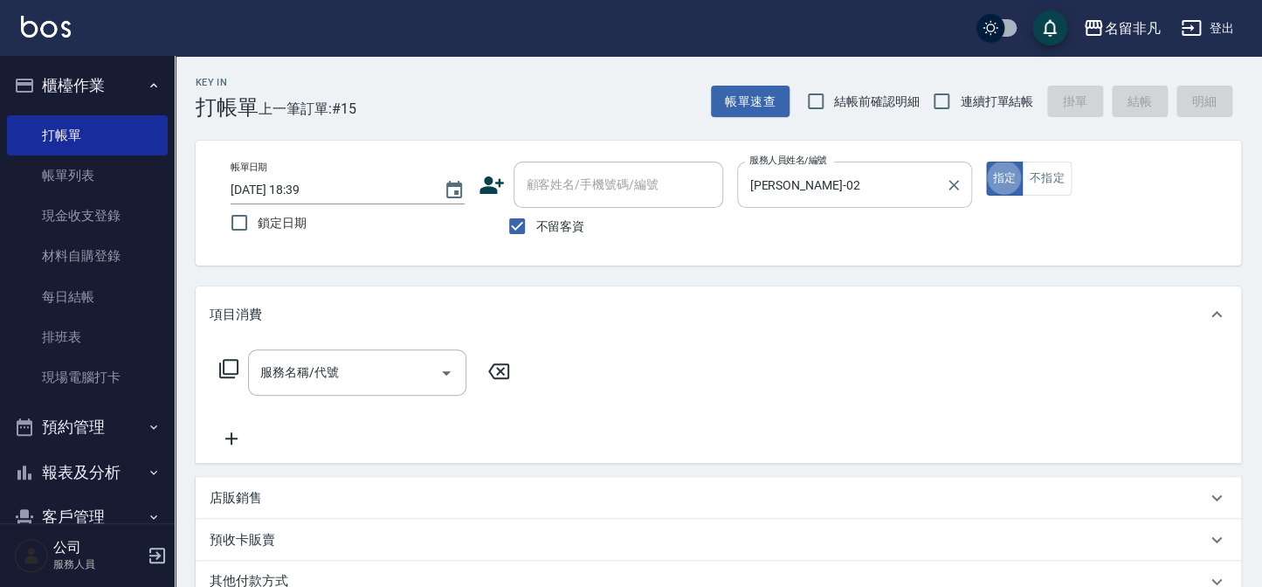
type button "true"
drag, startPoint x: 1066, startPoint y: 183, endPoint x: 900, endPoint y: 220, distance: 170.0
click at [1066, 185] on button "不指定" at bounding box center [1046, 179] width 49 height 34
click at [300, 371] on div "服務名稱/代號 服務名稱/代號" at bounding box center [357, 372] width 218 height 46
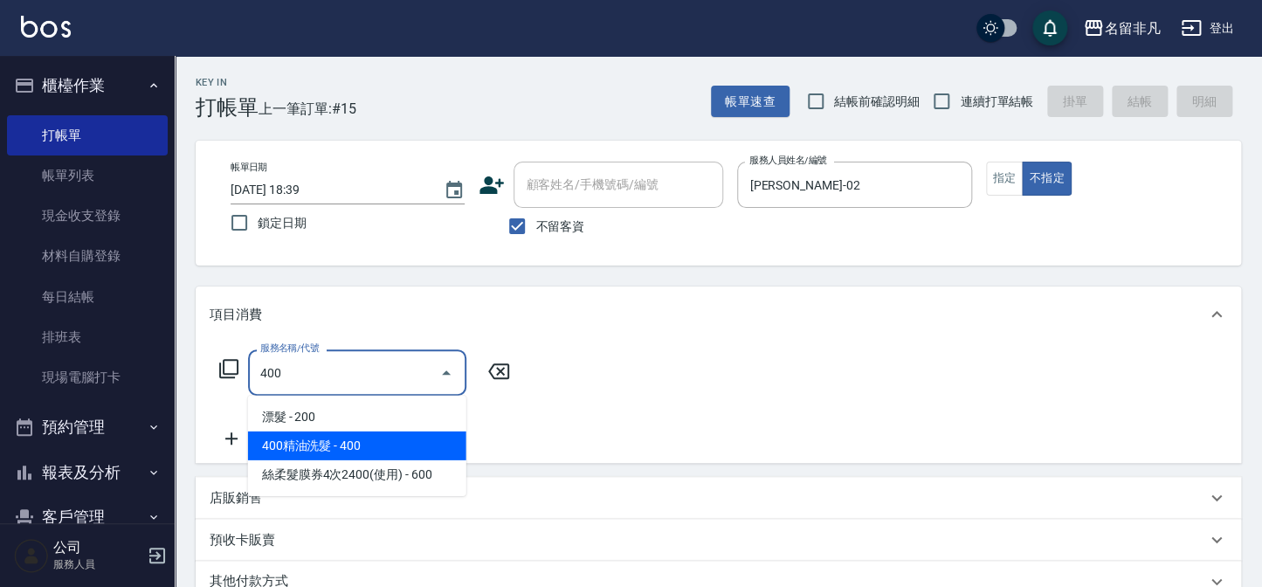
click at [322, 441] on span "400精油洗髮 - 400" at bounding box center [357, 446] width 218 height 29
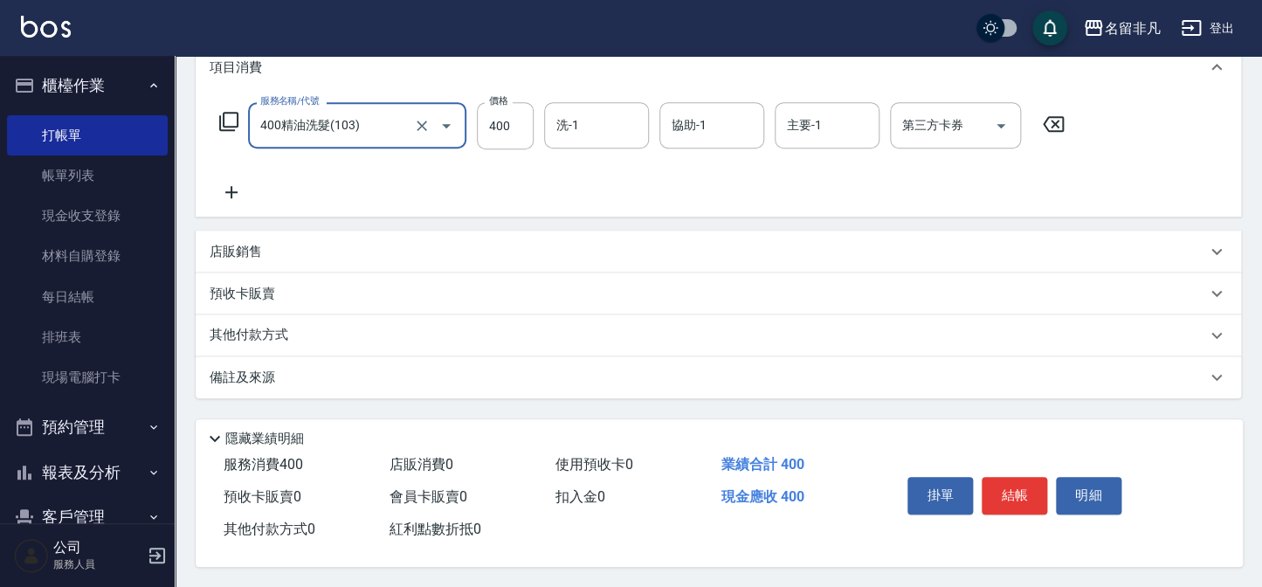
scroll to position [252, 0]
type input "400精油洗髮(103)"
click at [1017, 505] on button "結帳" at bounding box center [1015, 494] width 66 height 37
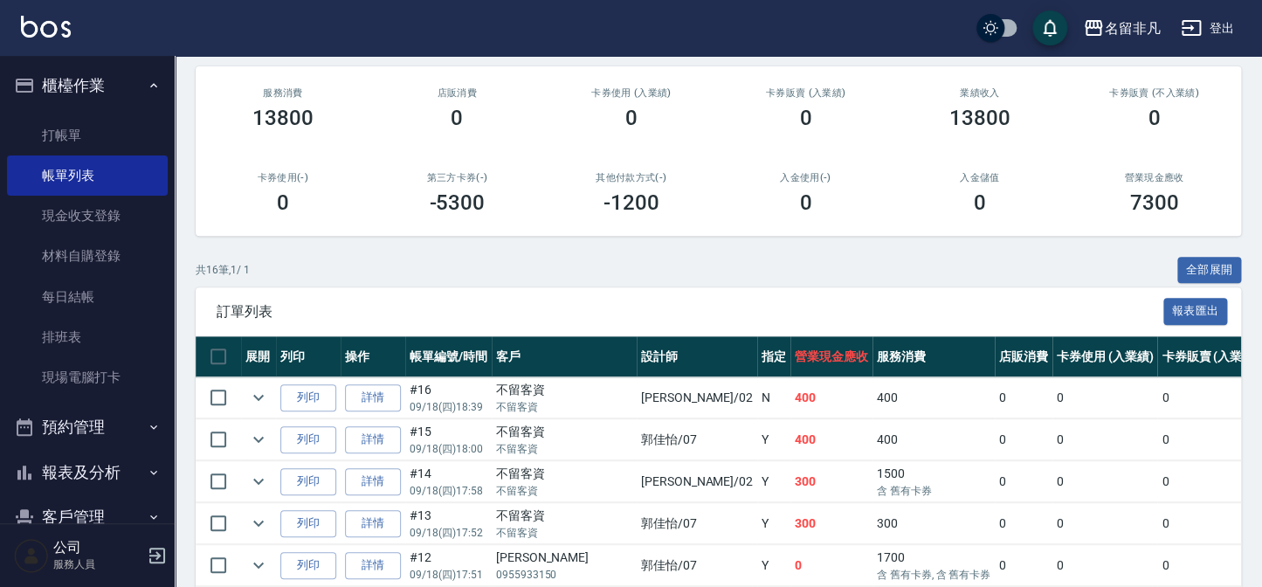
scroll to position [238, 0]
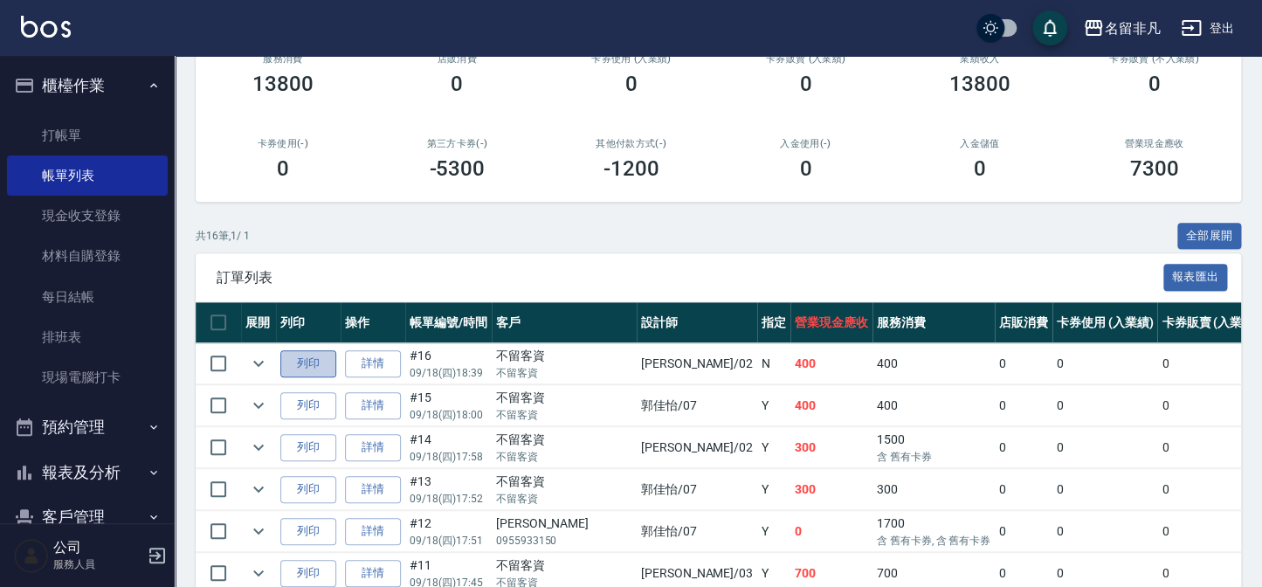
click at [307, 367] on button "列印" at bounding box center [308, 363] width 56 height 27
click at [114, 93] on button "櫃檯作業" at bounding box center [87, 85] width 161 height 45
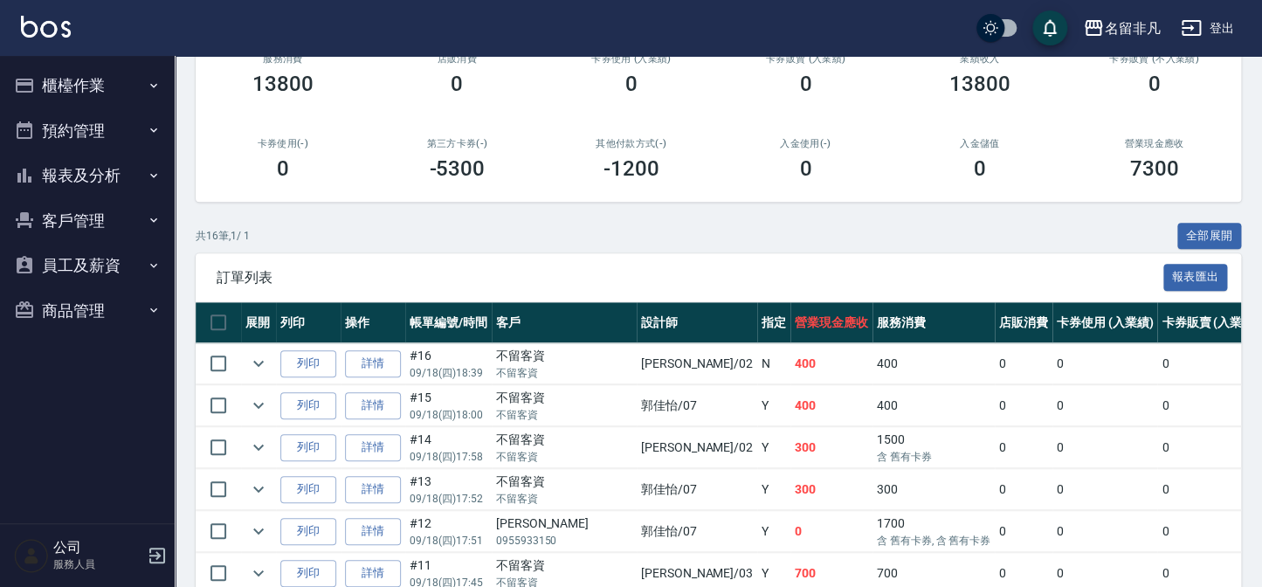
click at [88, 184] on button "報表及分析" at bounding box center [87, 175] width 161 height 45
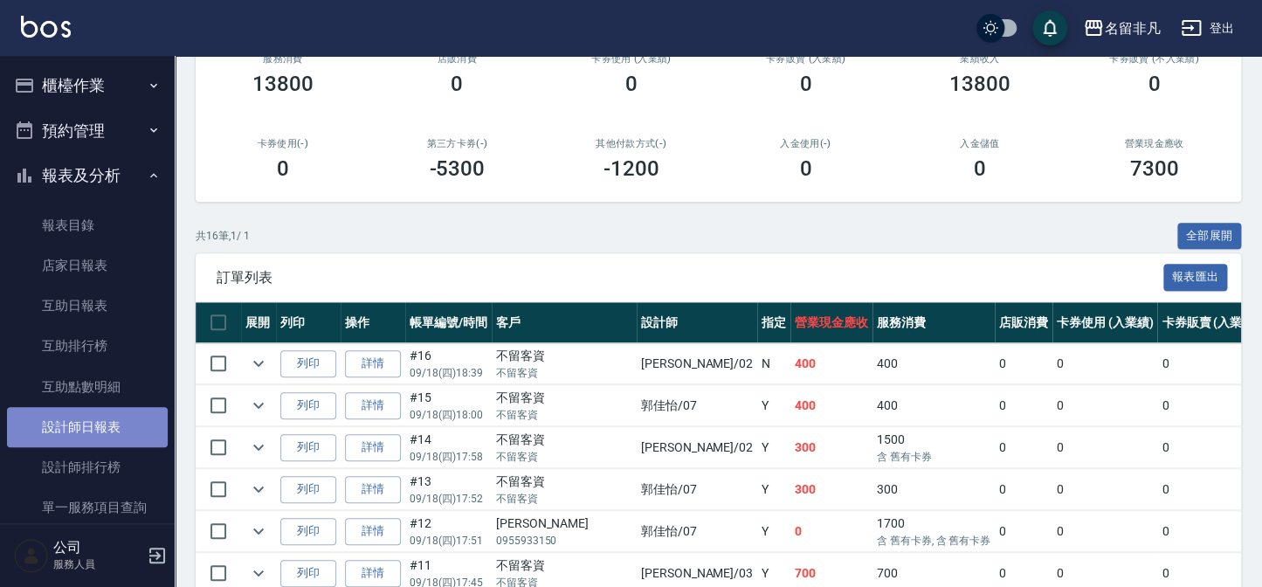
click at [109, 431] on link "設計師日報表" at bounding box center [87, 427] width 161 height 40
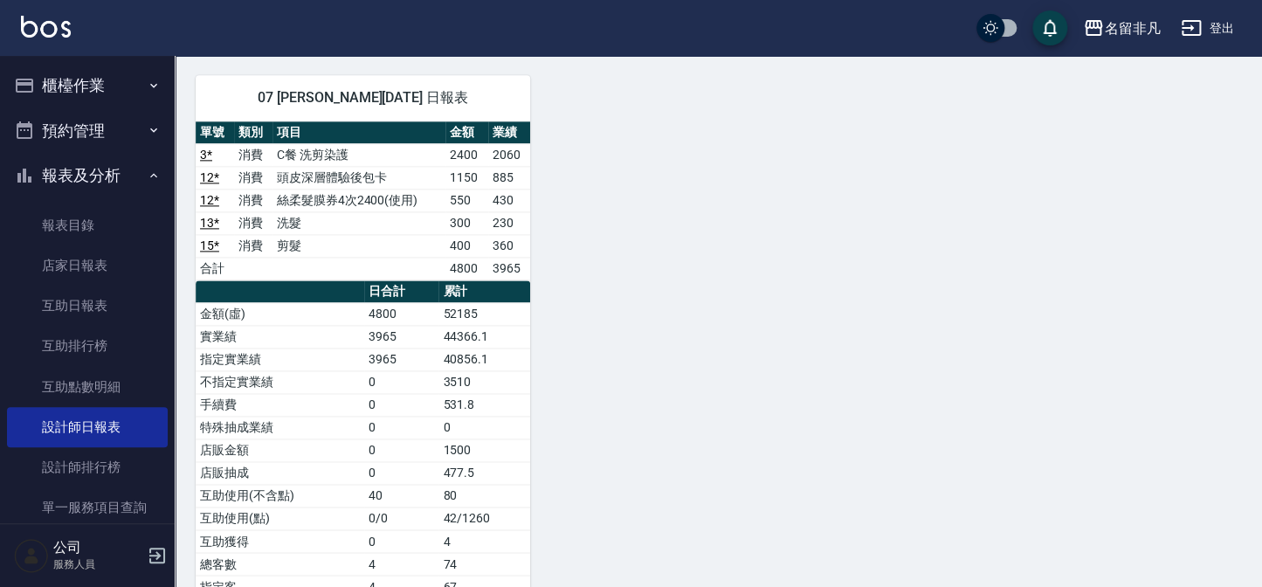
scroll to position [952, 0]
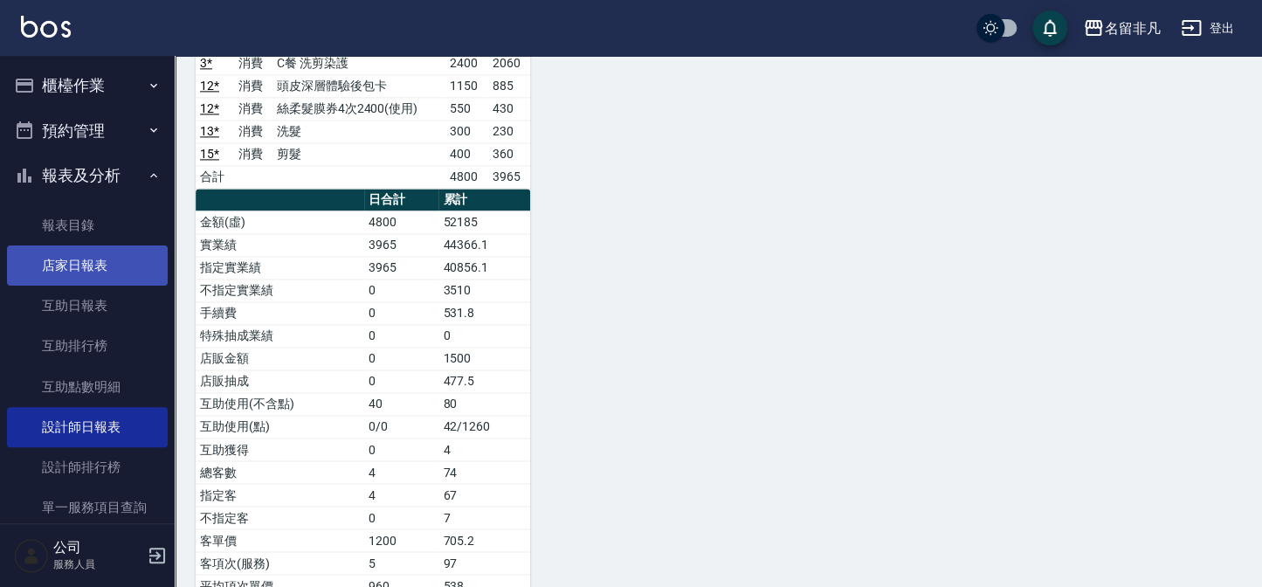
click at [95, 277] on link "店家日報表" at bounding box center [87, 265] width 161 height 40
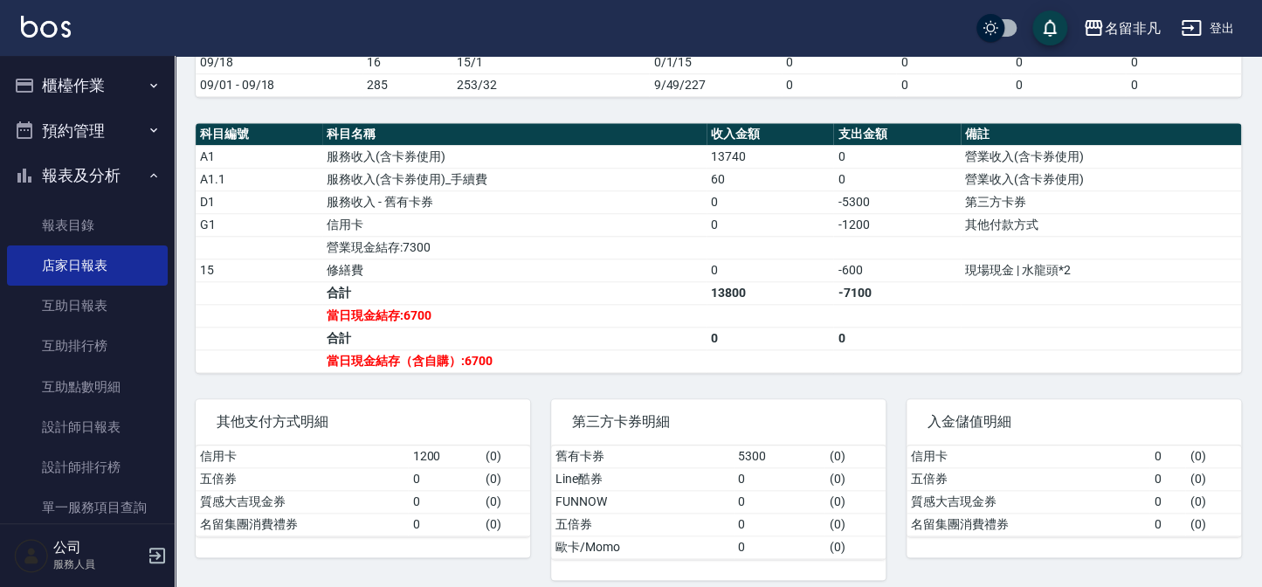
scroll to position [553, 0]
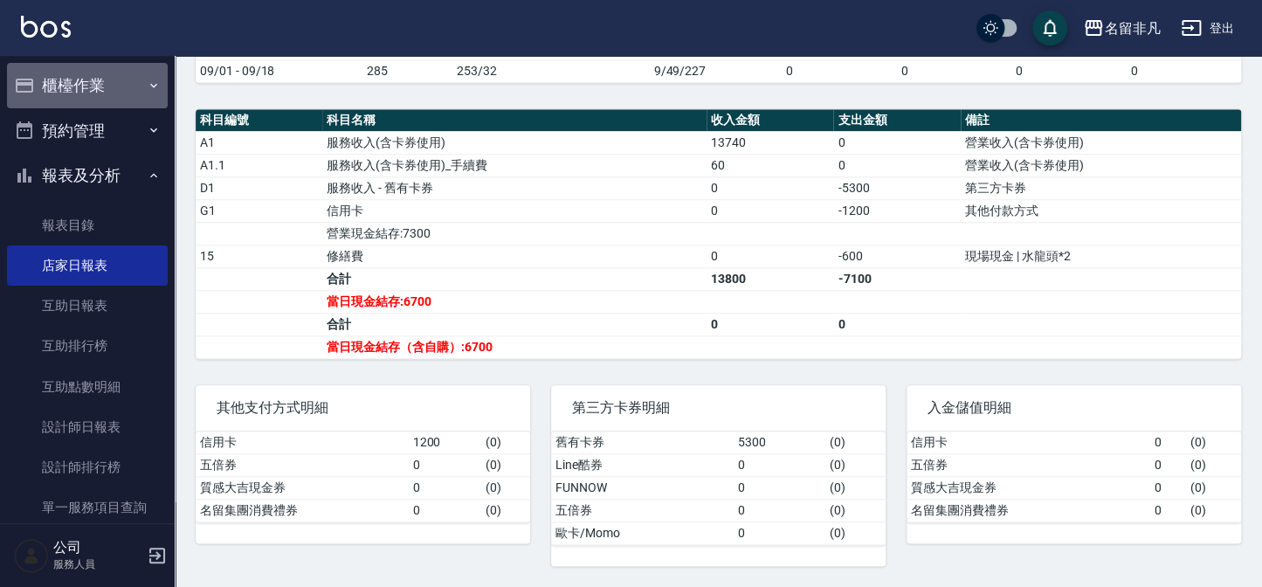
click at [113, 76] on button "櫃檯作業" at bounding box center [87, 85] width 161 height 45
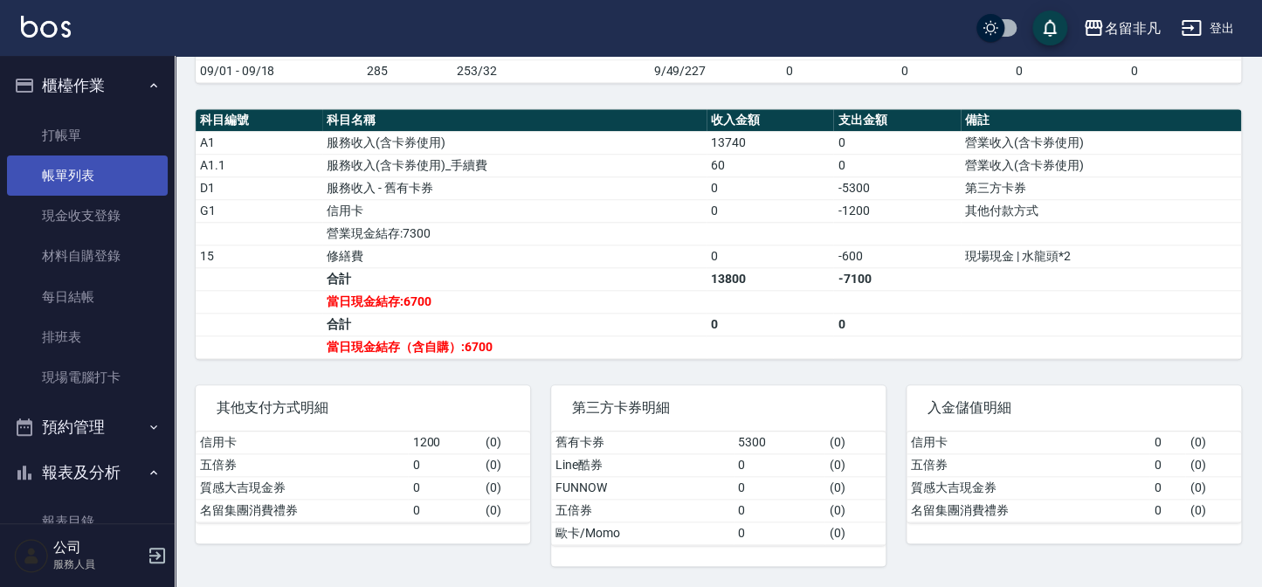
click at [75, 170] on link "帳單列表" at bounding box center [87, 175] width 161 height 40
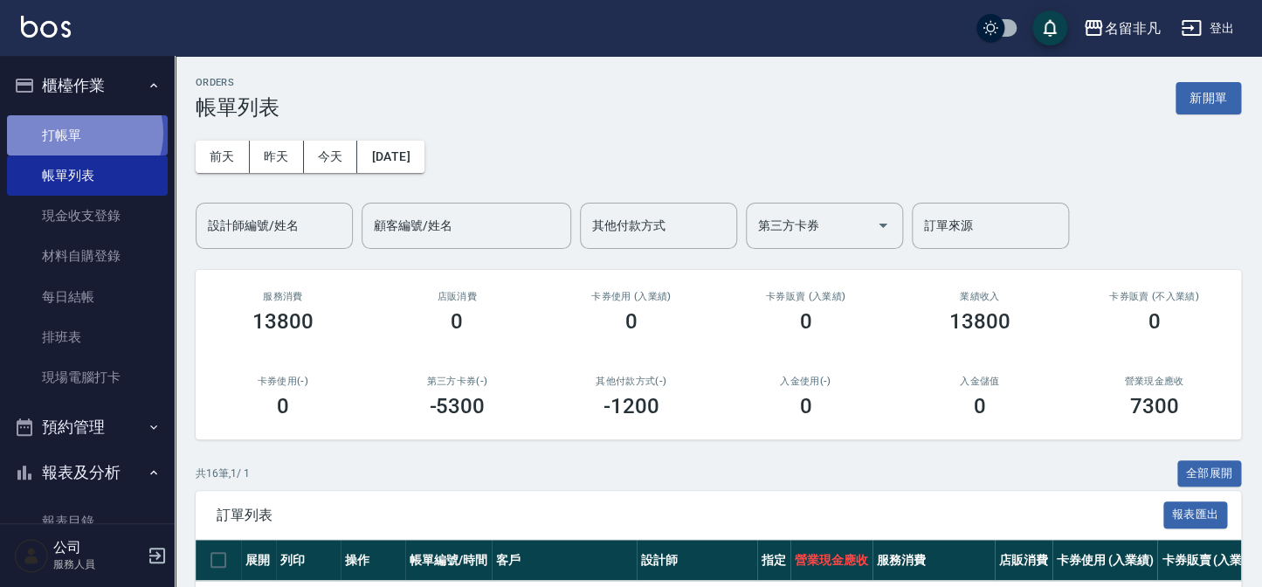
click at [82, 132] on link "打帳單" at bounding box center [87, 135] width 161 height 40
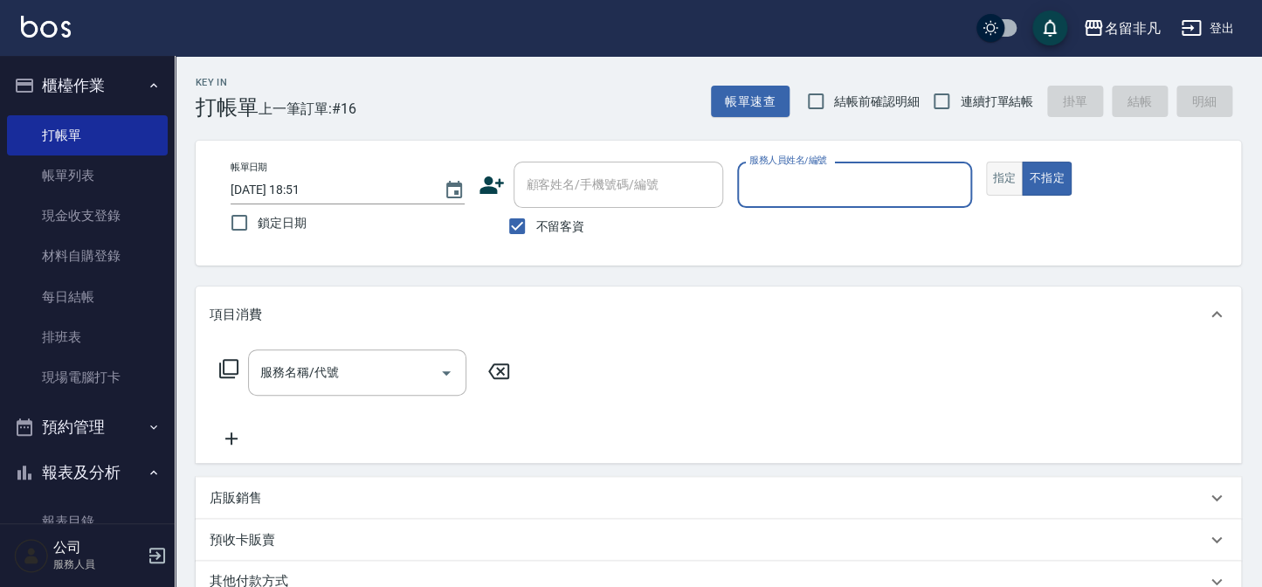
click at [1006, 176] on button "指定" at bounding box center [1005, 179] width 38 height 34
click at [834, 183] on input "服務人員姓名/編號" at bounding box center [854, 184] width 218 height 31
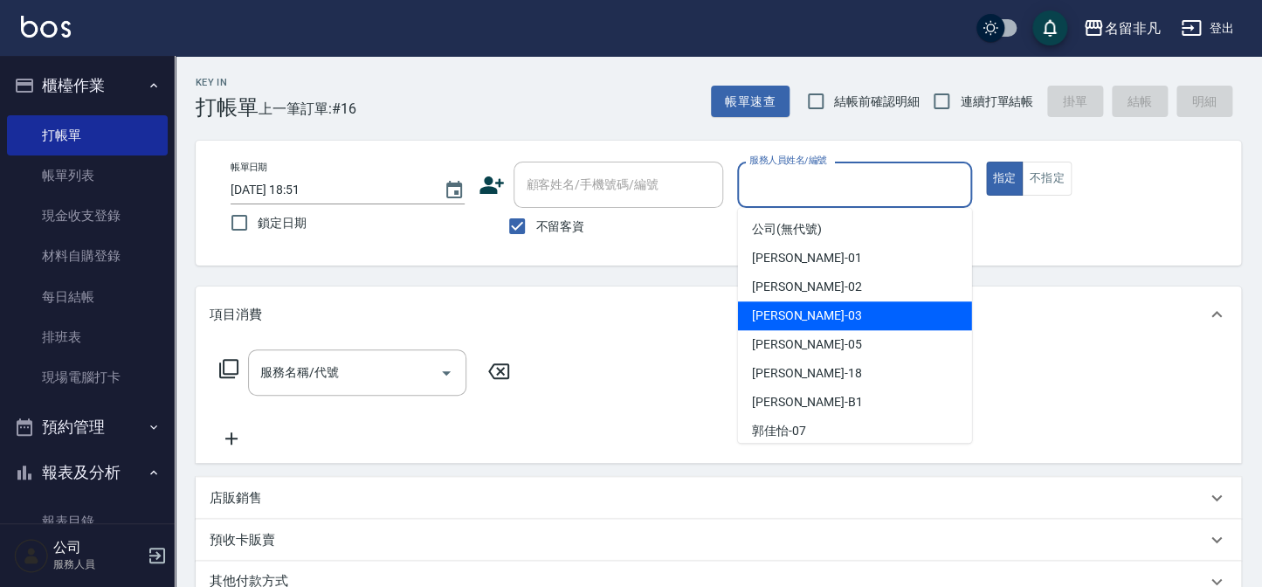
click at [844, 315] on div "[PERSON_NAME] -03" at bounding box center [855, 315] width 234 height 29
type input "[PERSON_NAME]-03"
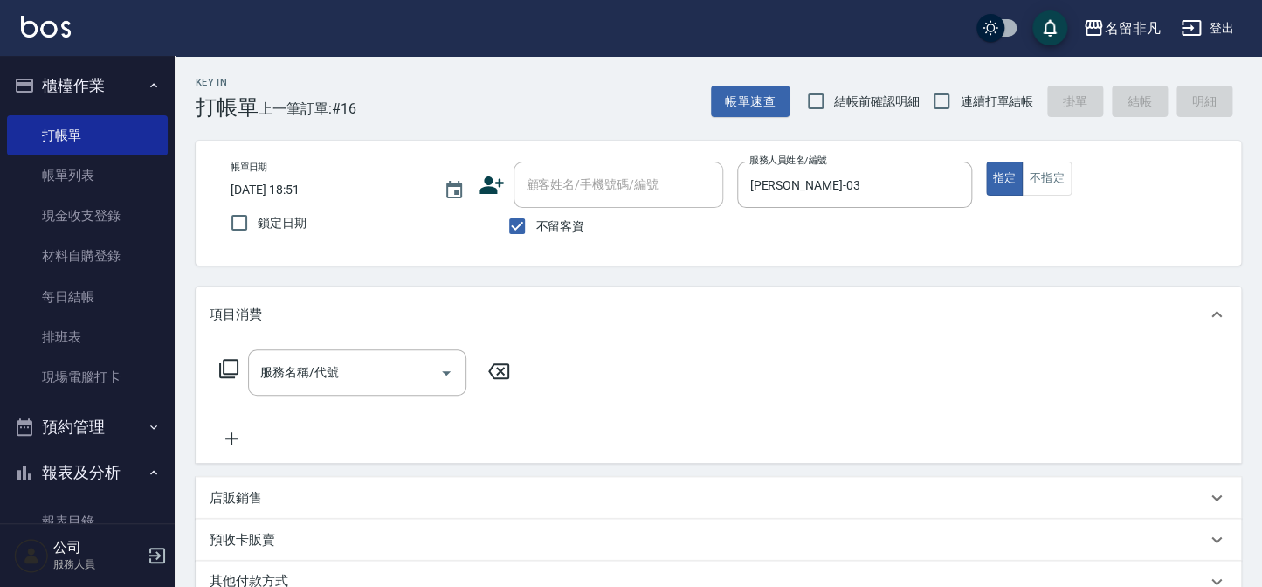
click at [228, 367] on icon at bounding box center [228, 368] width 21 height 21
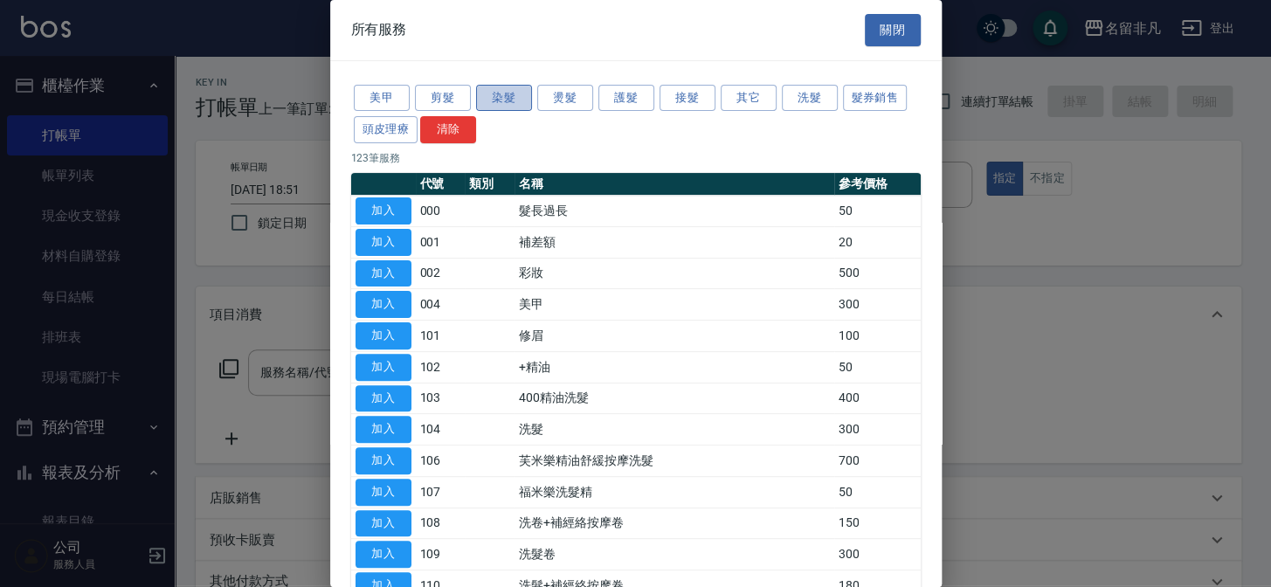
click at [505, 96] on button "染髮" at bounding box center [504, 98] width 56 height 27
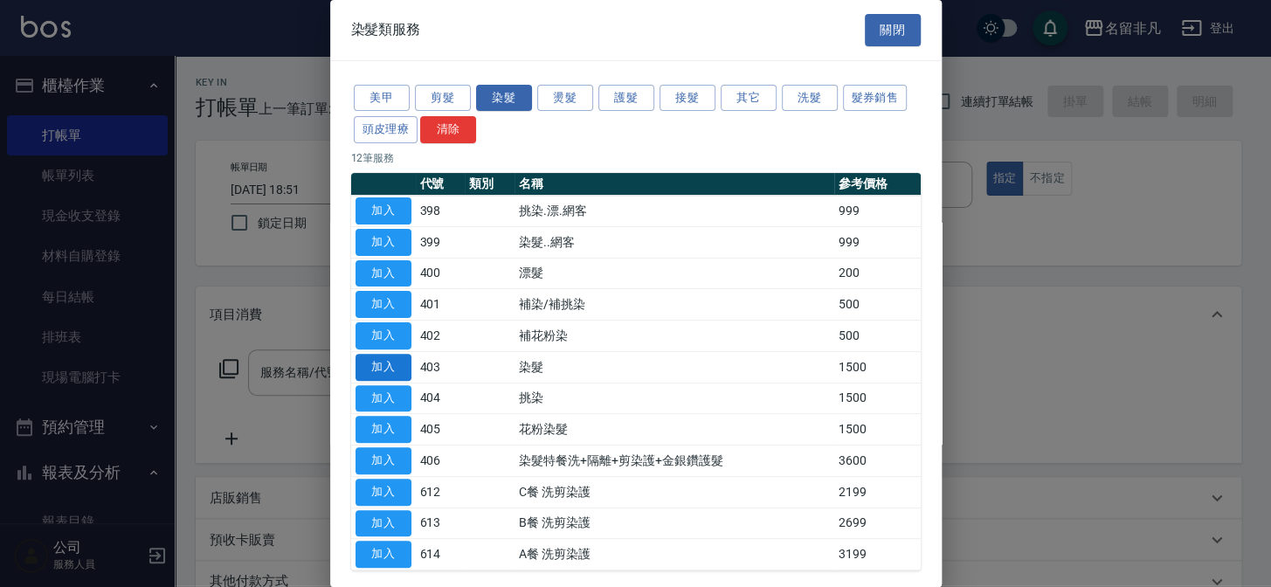
click at [389, 360] on button "加入" at bounding box center [384, 367] width 56 height 27
type input "染髮(403)"
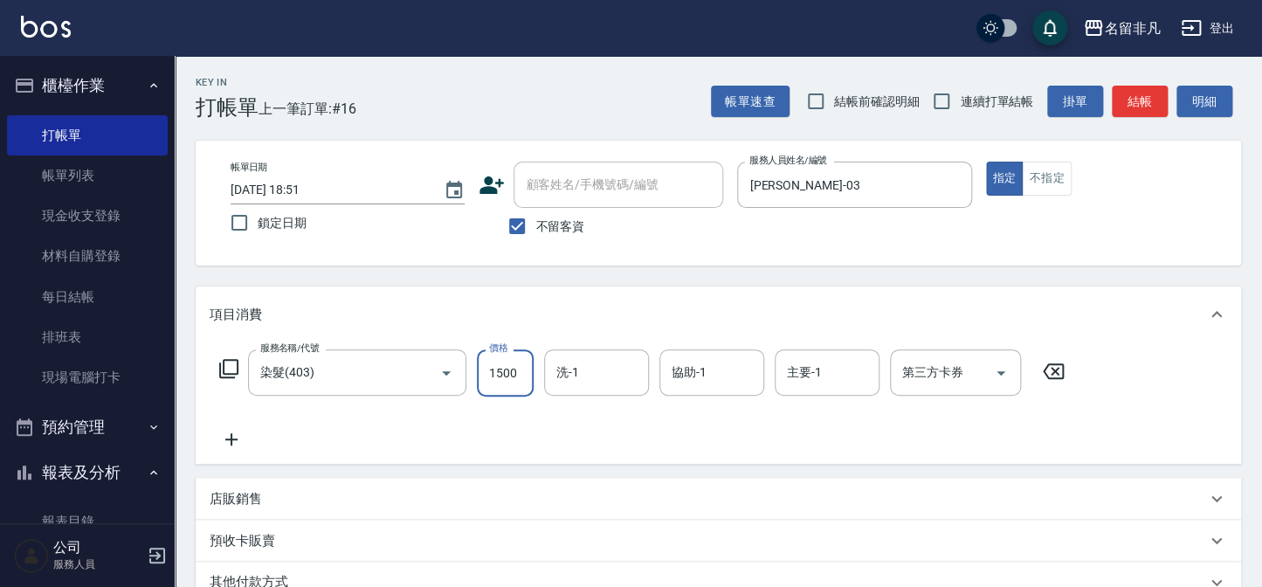
click at [501, 367] on input "1500" at bounding box center [505, 372] width 57 height 47
click at [497, 367] on input "22000" at bounding box center [505, 372] width 57 height 47
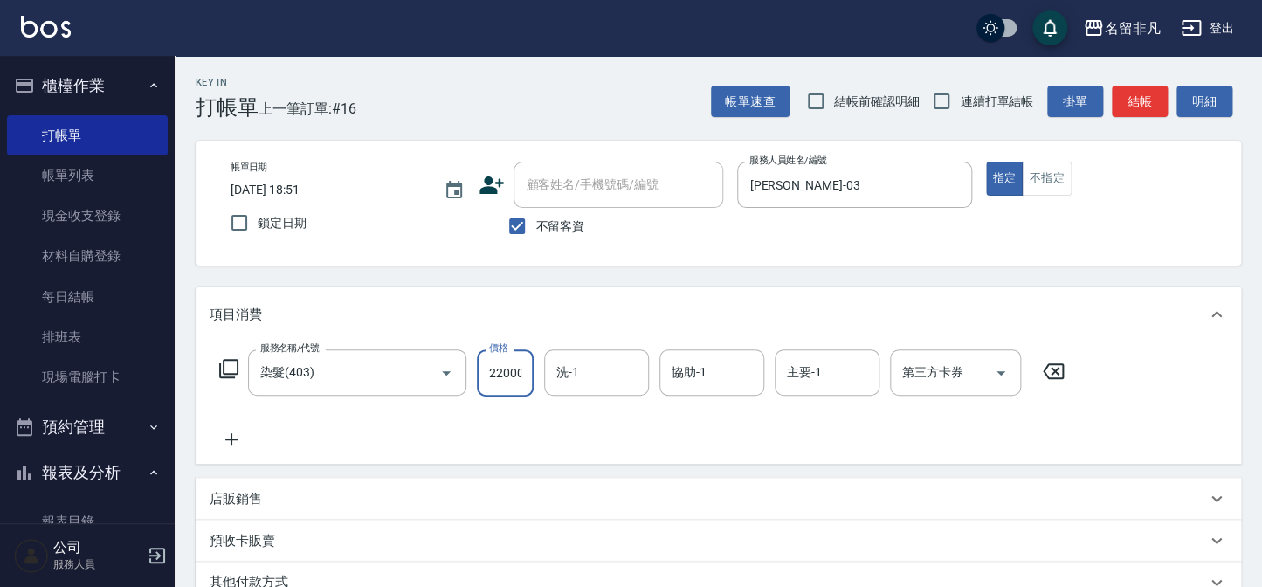
click at [497, 367] on input "22000" at bounding box center [505, 372] width 57 height 47
click at [497, 369] on input "22000" at bounding box center [505, 372] width 57 height 47
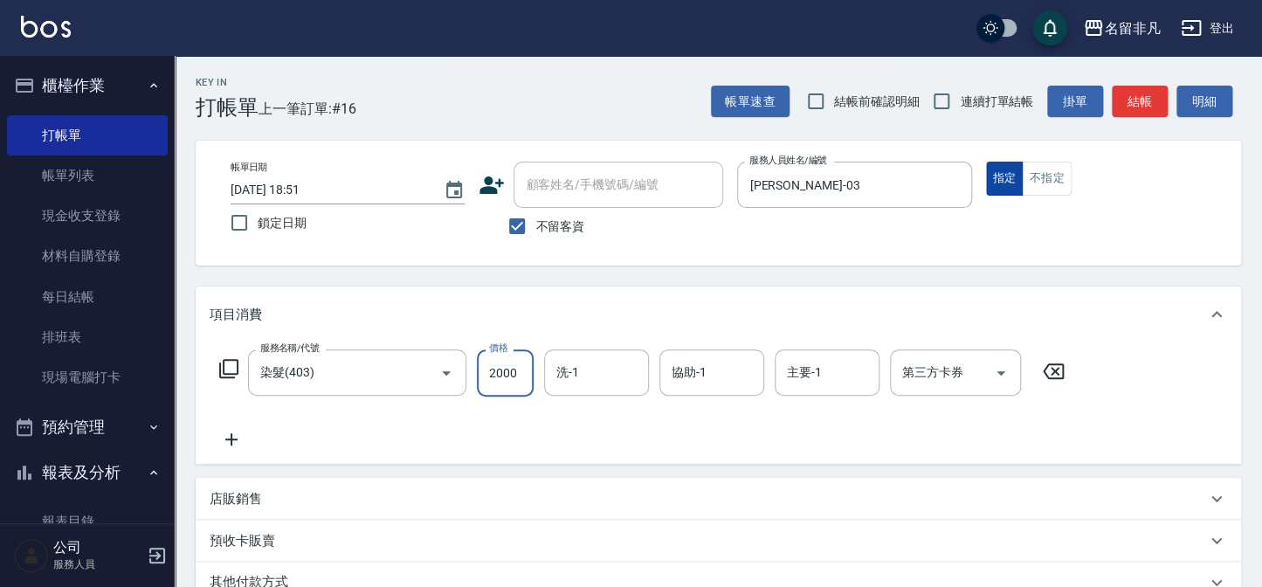
type input "2000"
click at [1006, 172] on button "指定" at bounding box center [1005, 179] width 38 height 34
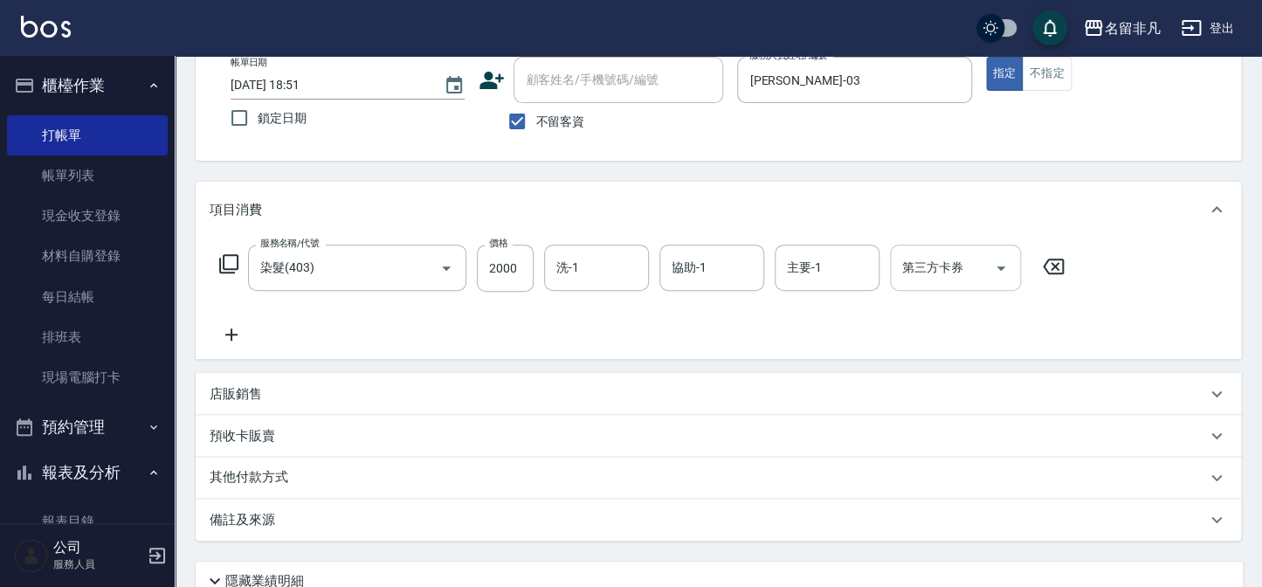
scroll to position [252, 0]
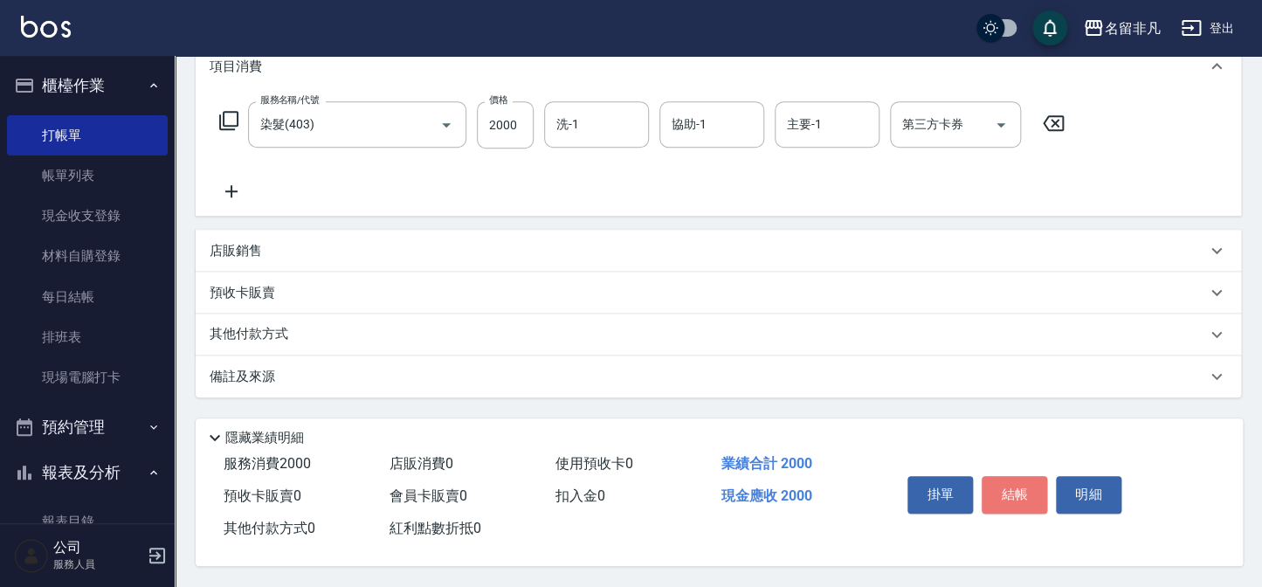
click at [1026, 488] on button "結帳" at bounding box center [1015, 494] width 66 height 37
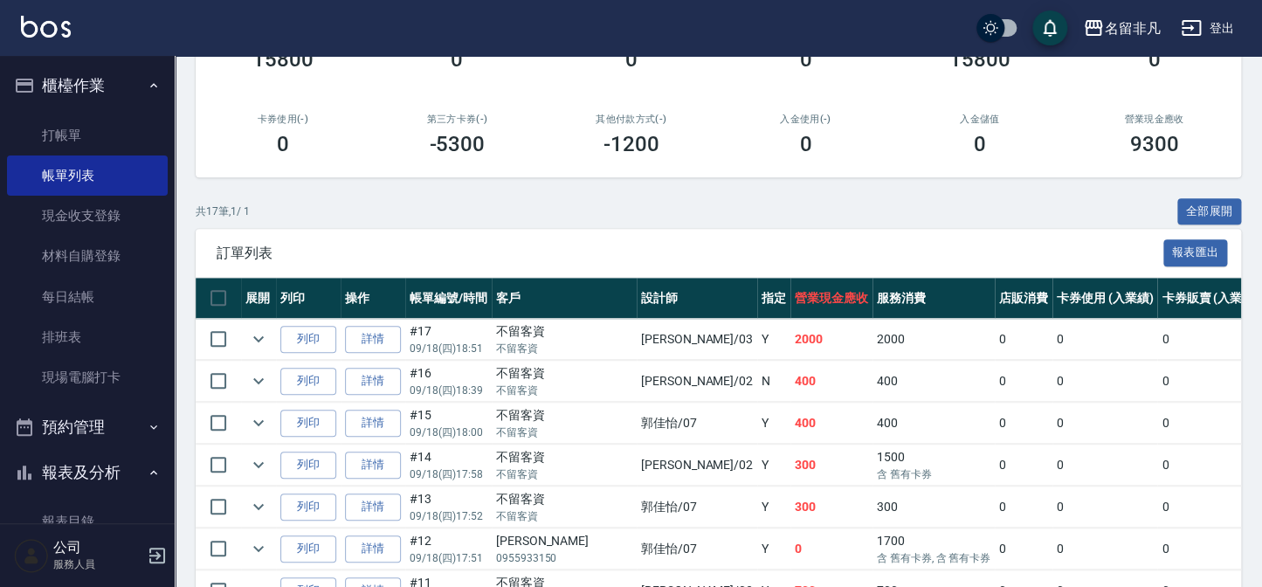
scroll to position [317, 0]
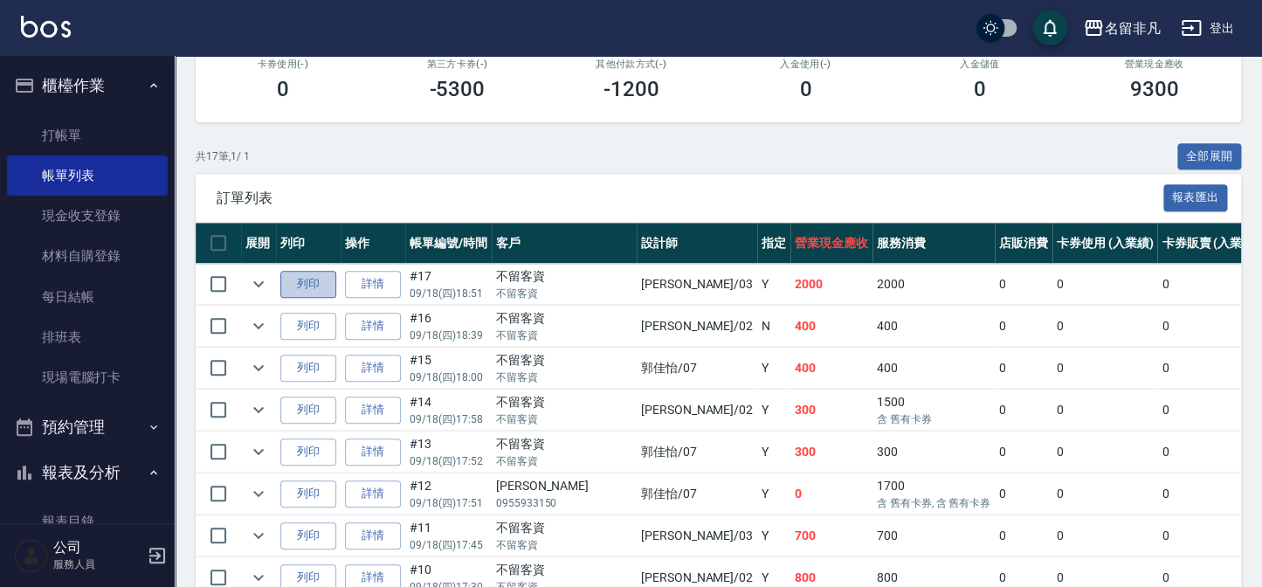
click at [303, 286] on button "列印" at bounding box center [308, 284] width 56 height 27
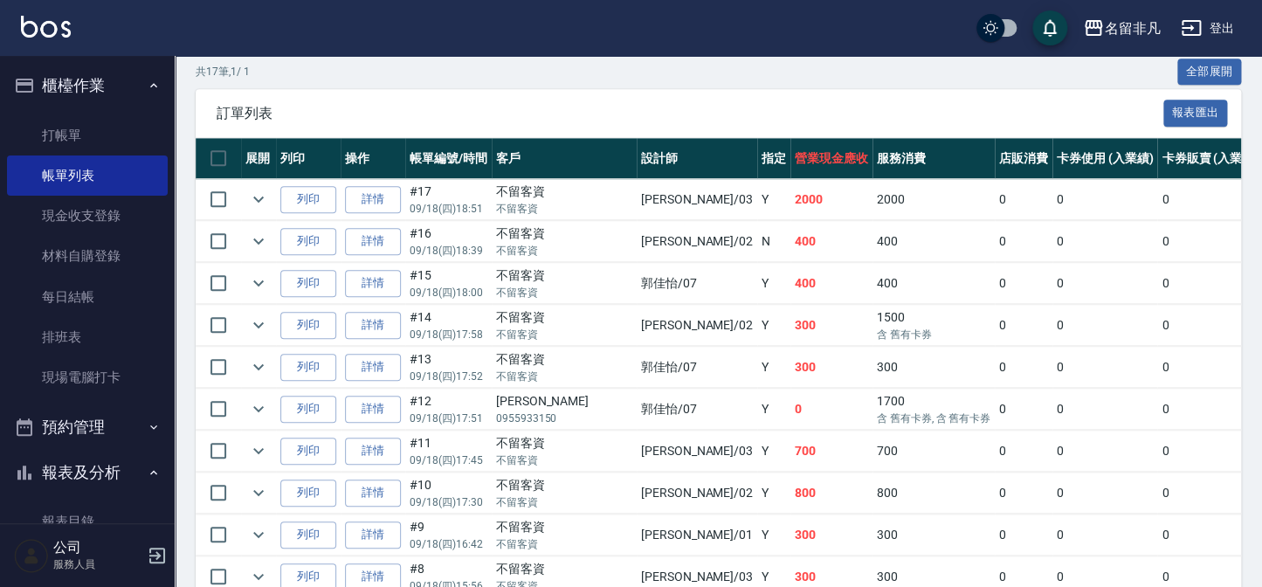
scroll to position [238, 0]
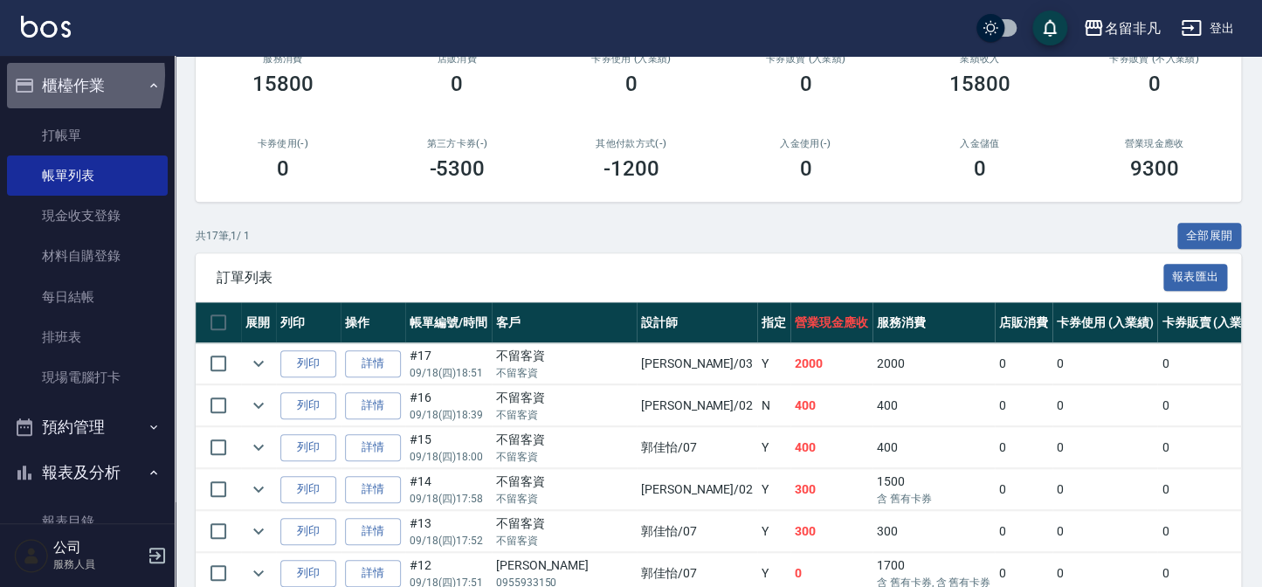
click at [51, 75] on button "櫃檯作業" at bounding box center [87, 85] width 161 height 45
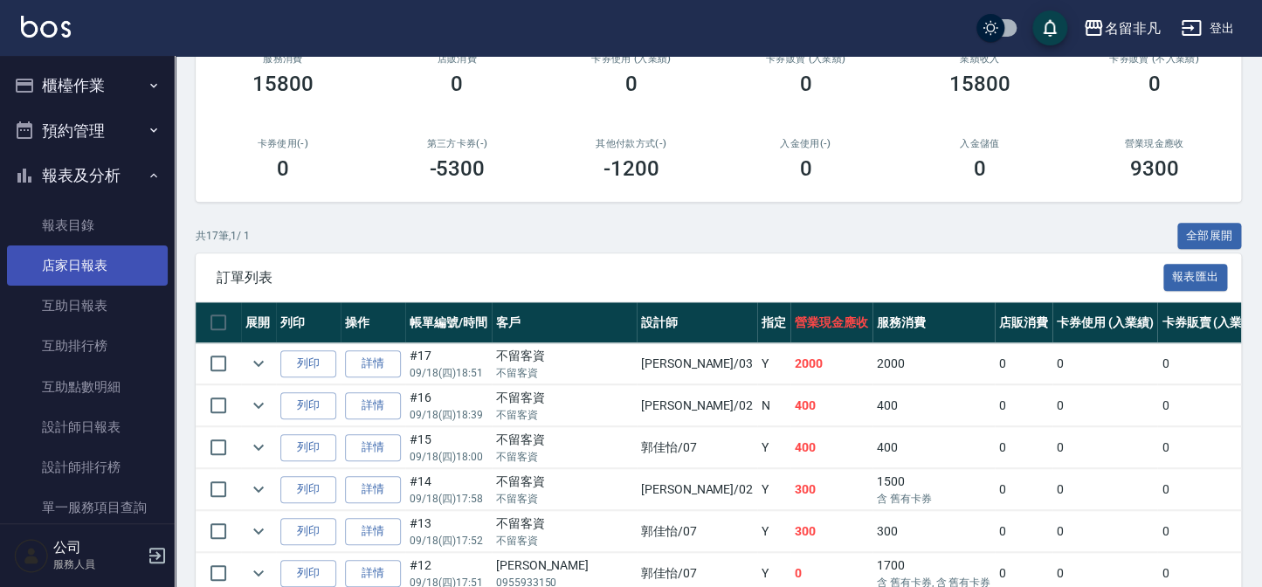
click at [62, 263] on link "店家日報表" at bounding box center [87, 265] width 161 height 40
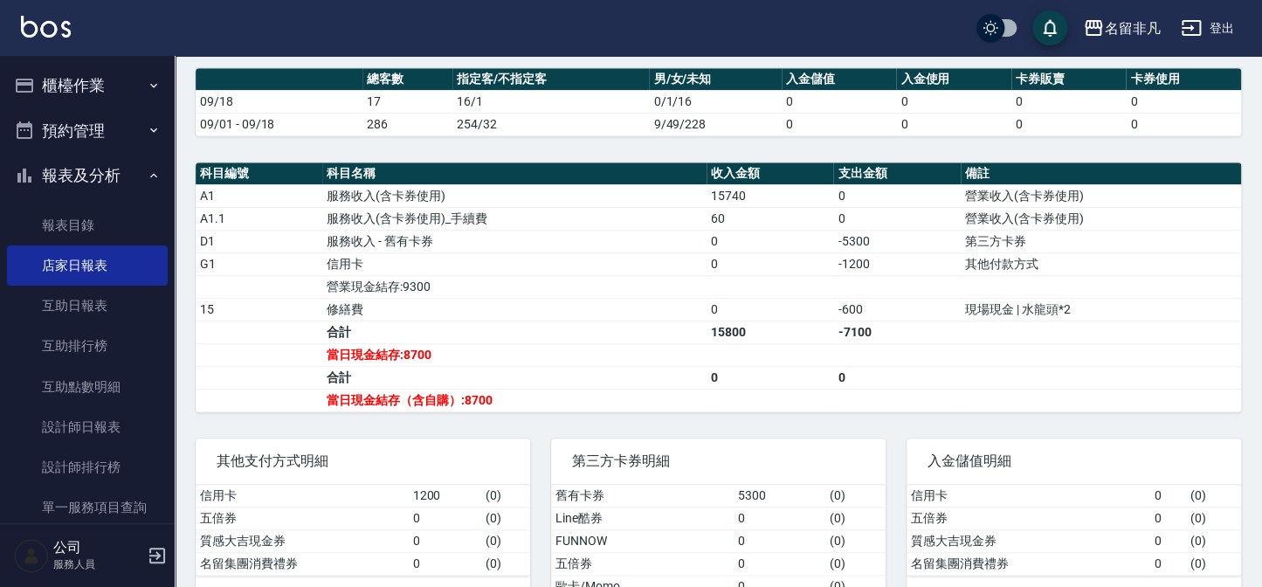
scroll to position [553, 0]
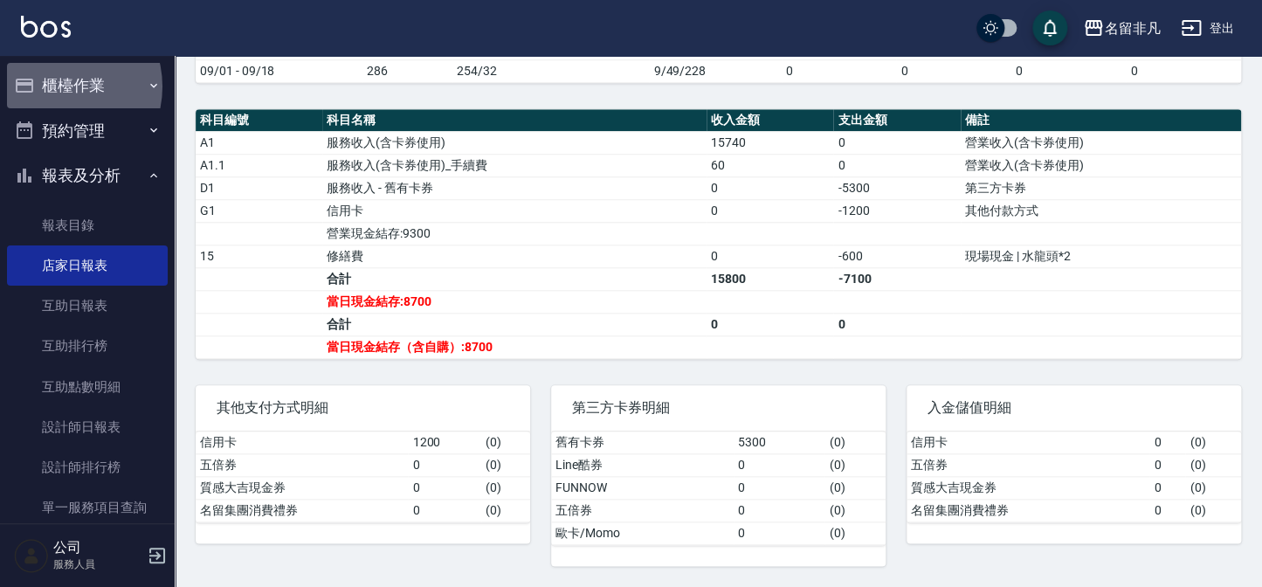
click at [57, 86] on button "櫃檯作業" at bounding box center [87, 85] width 161 height 45
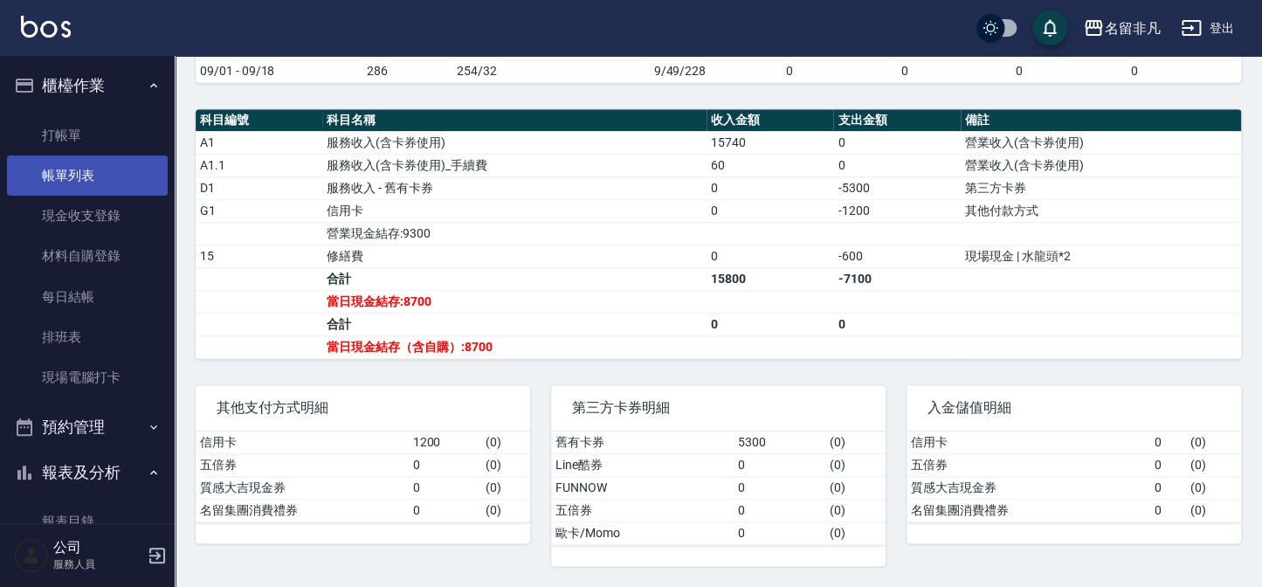
click at [91, 167] on link "帳單列表" at bounding box center [87, 175] width 161 height 40
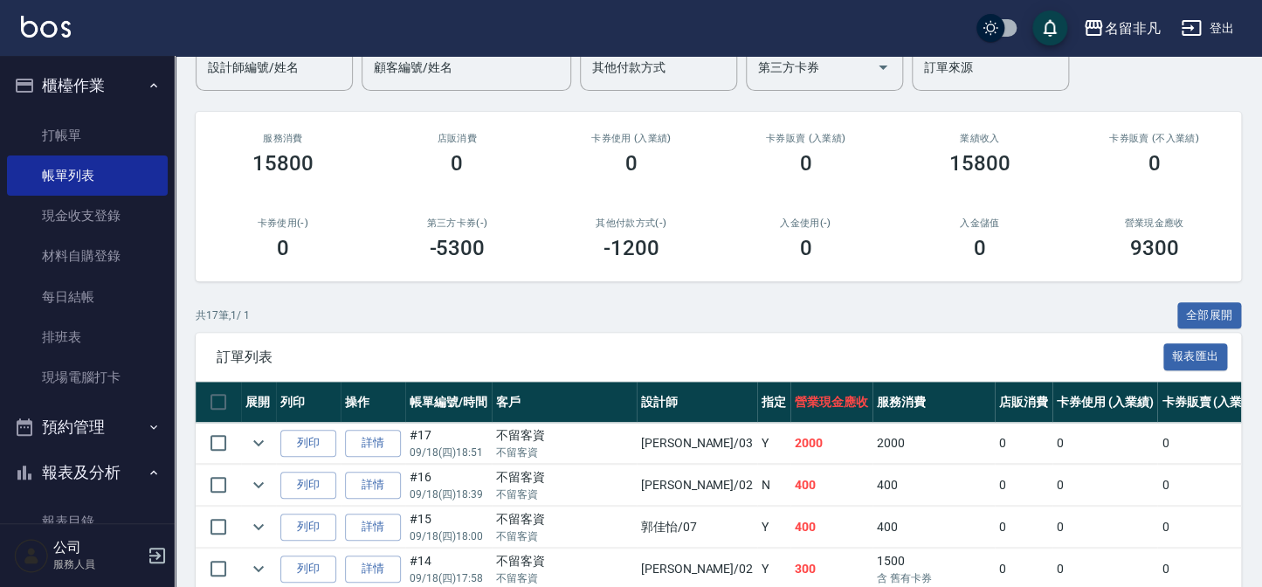
scroll to position [238, 0]
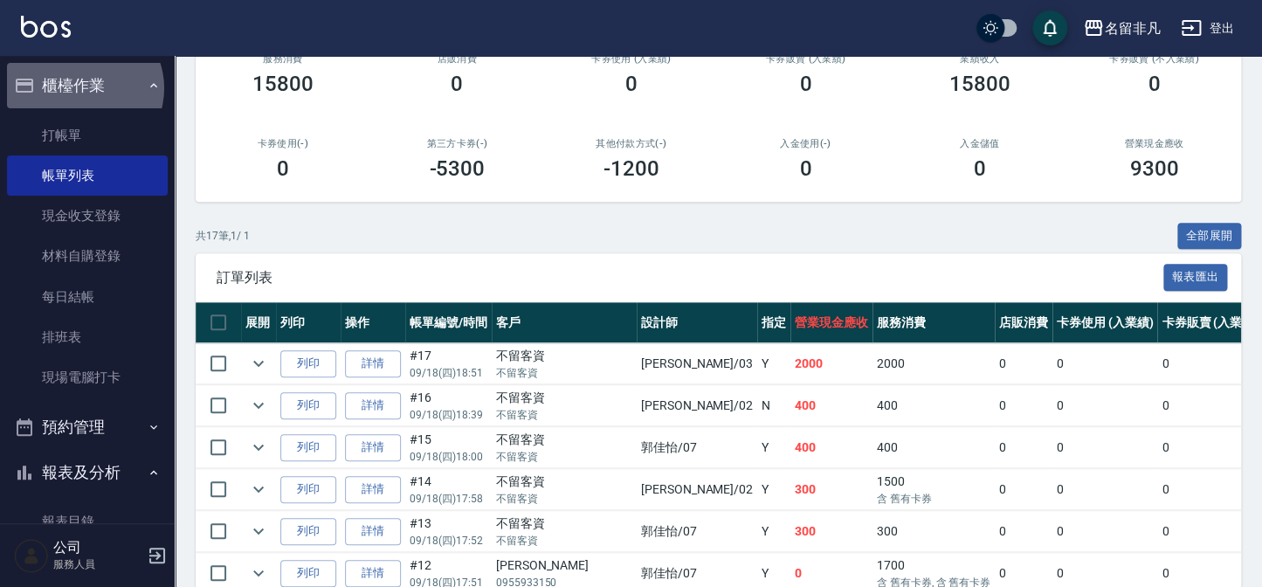
click at [82, 88] on button "櫃檯作業" at bounding box center [87, 85] width 161 height 45
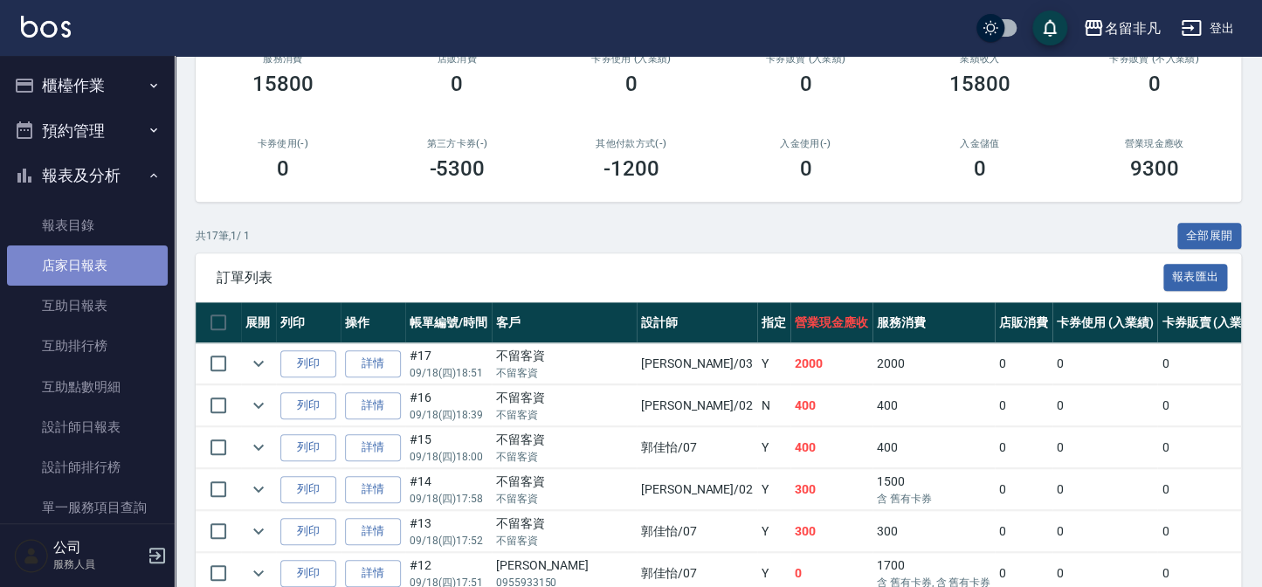
click at [89, 258] on link "店家日報表" at bounding box center [87, 265] width 161 height 40
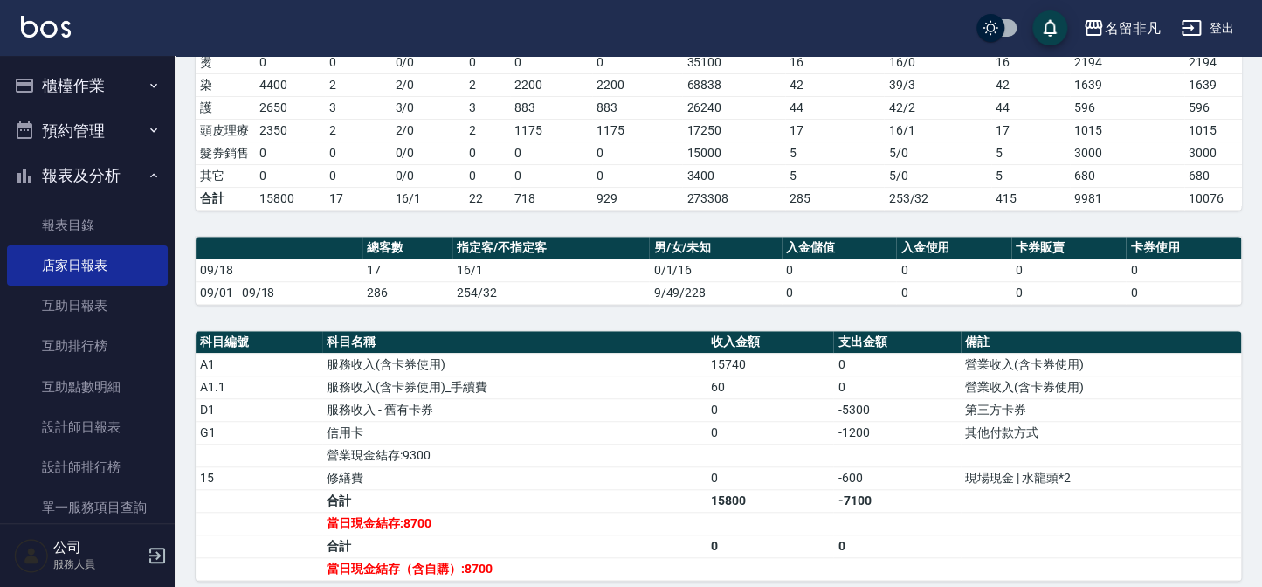
scroll to position [397, 0]
